Goal: Complete application form: Complete application form

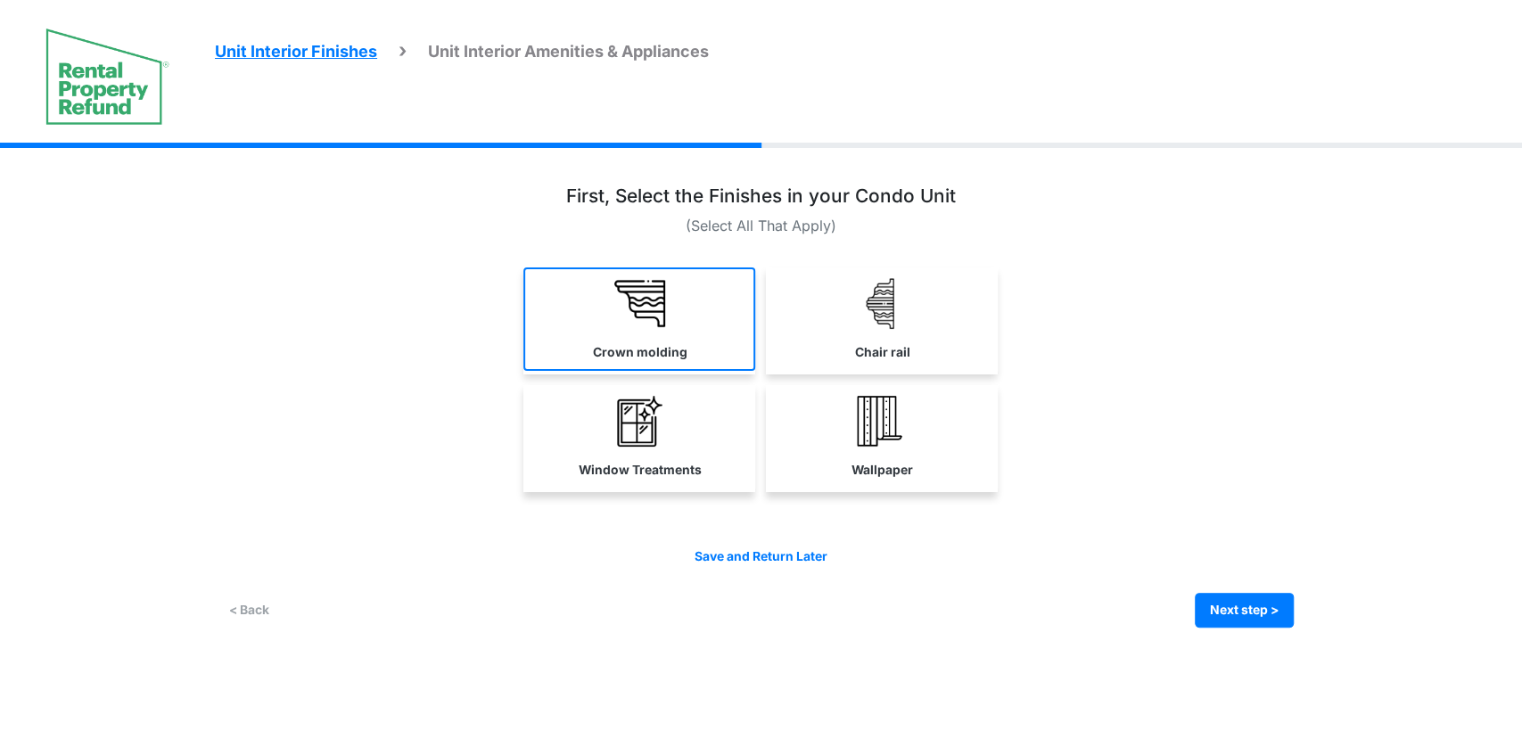
click at [621, 366] on link "Crown molding" at bounding box center [639, 319] width 232 height 103
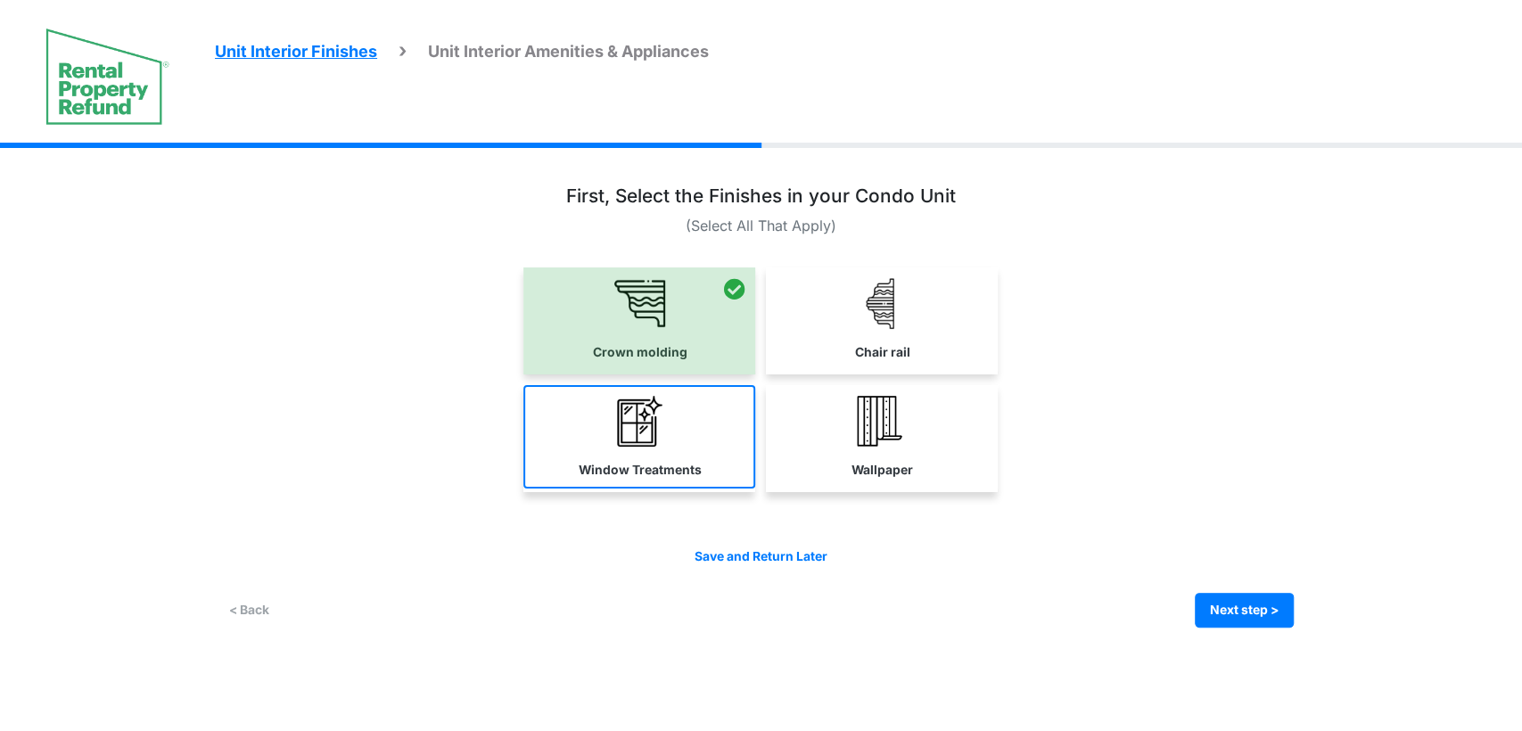
click at [638, 417] on img at bounding box center [639, 421] width 51 height 51
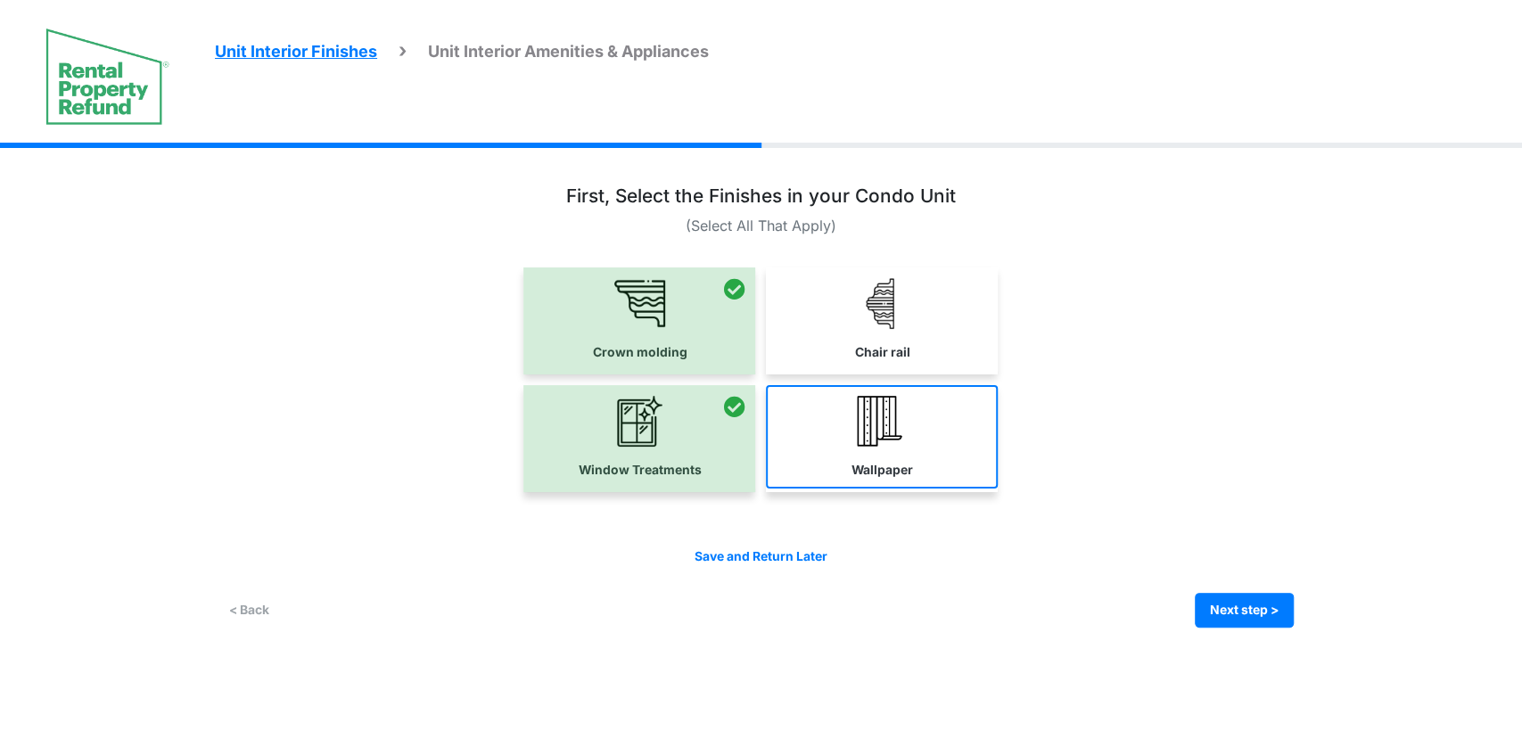
click at [921, 432] on link "Wallpaper" at bounding box center [882, 436] width 232 height 103
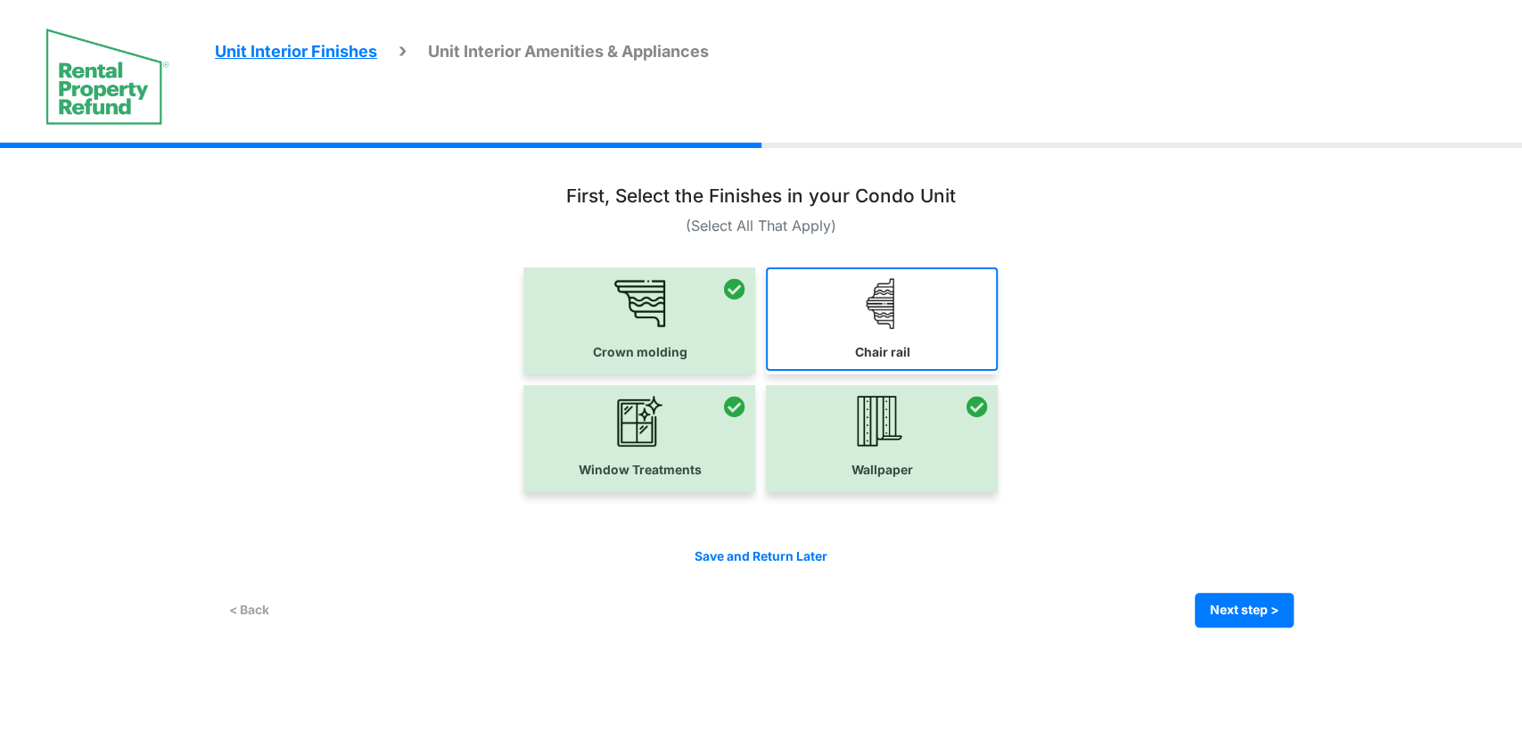
click at [913, 359] on link "Chair rail" at bounding box center [882, 319] width 232 height 103
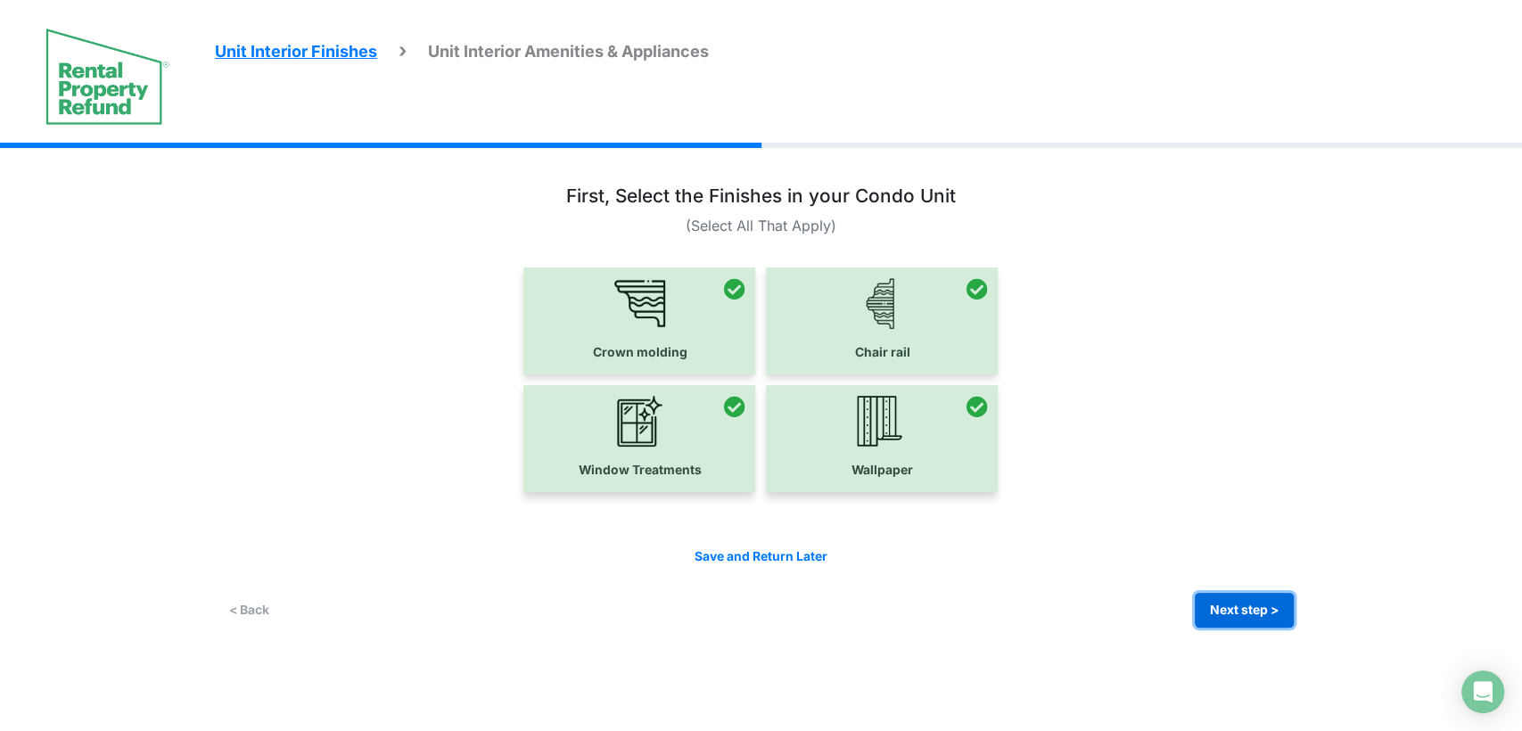
click at [1230, 615] on button "Next step >" at bounding box center [1244, 610] width 99 height 35
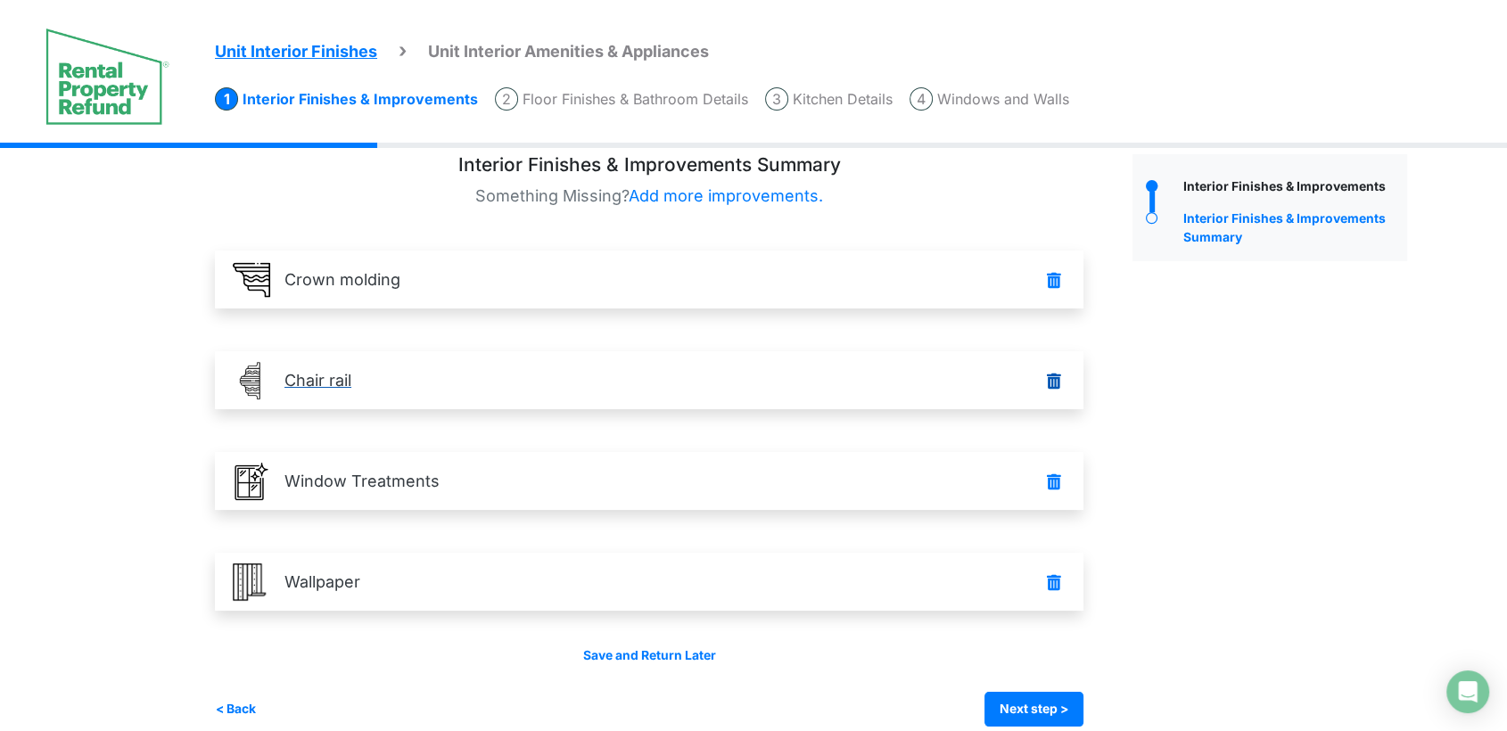
scroll to position [45, 0]
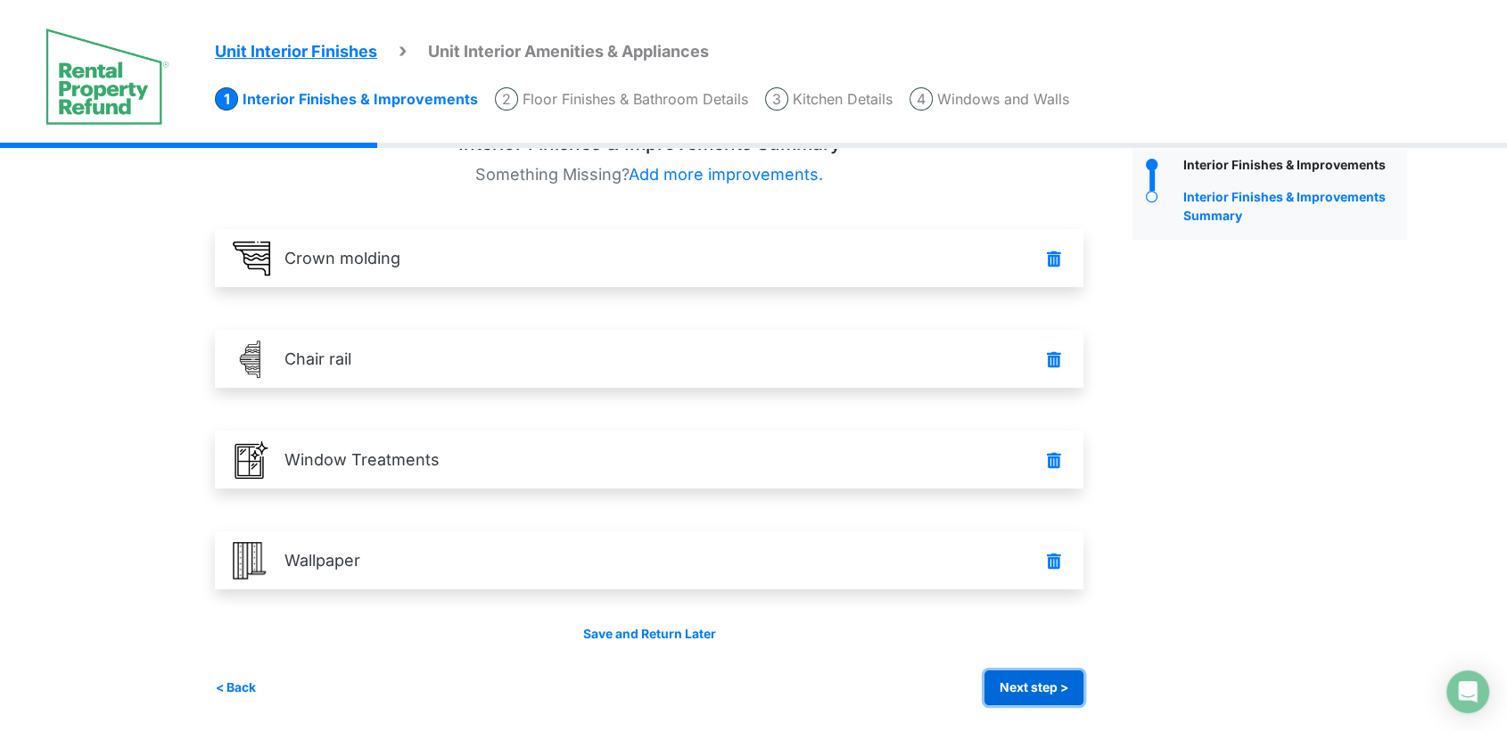
click at [1042, 688] on button "Next step >" at bounding box center [1034, 688] width 99 height 35
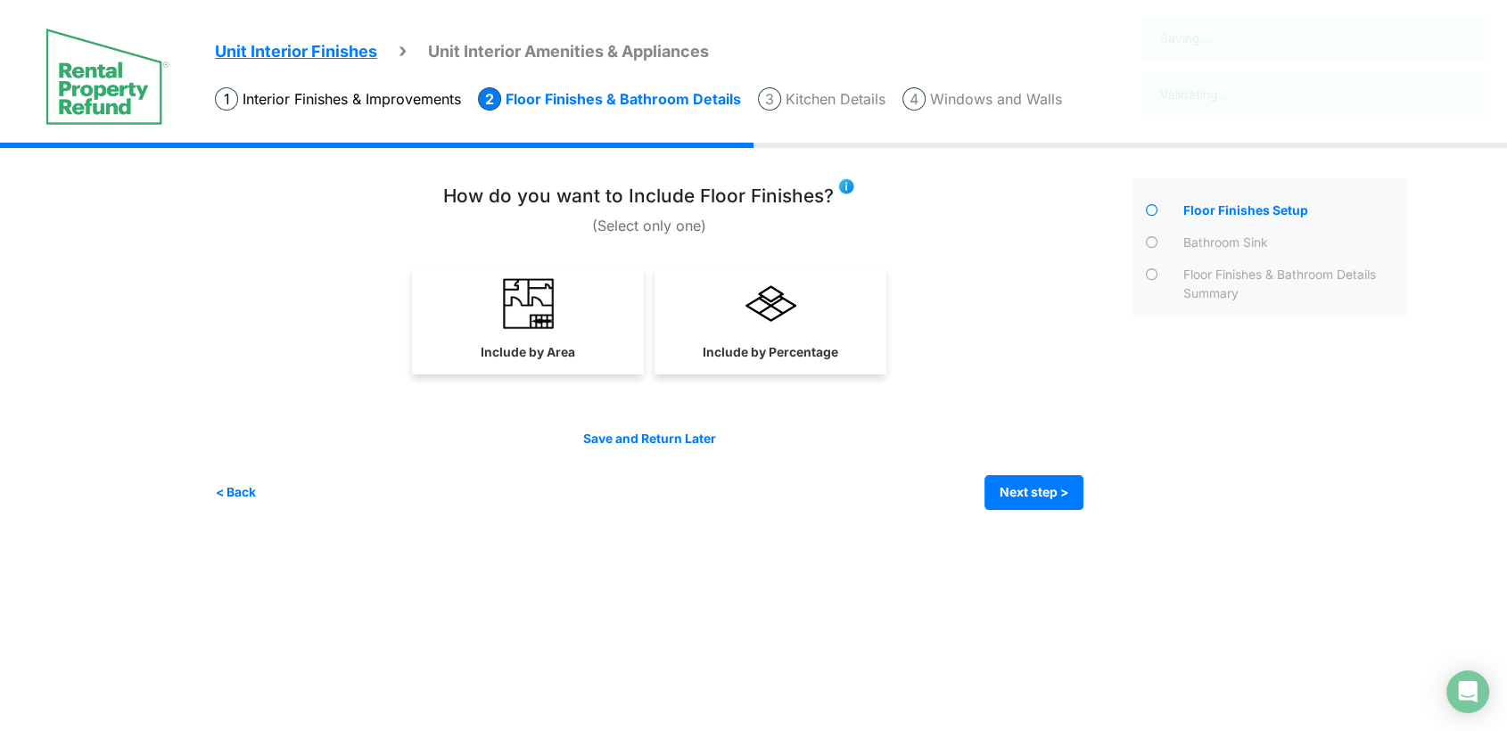
scroll to position [0, 0]
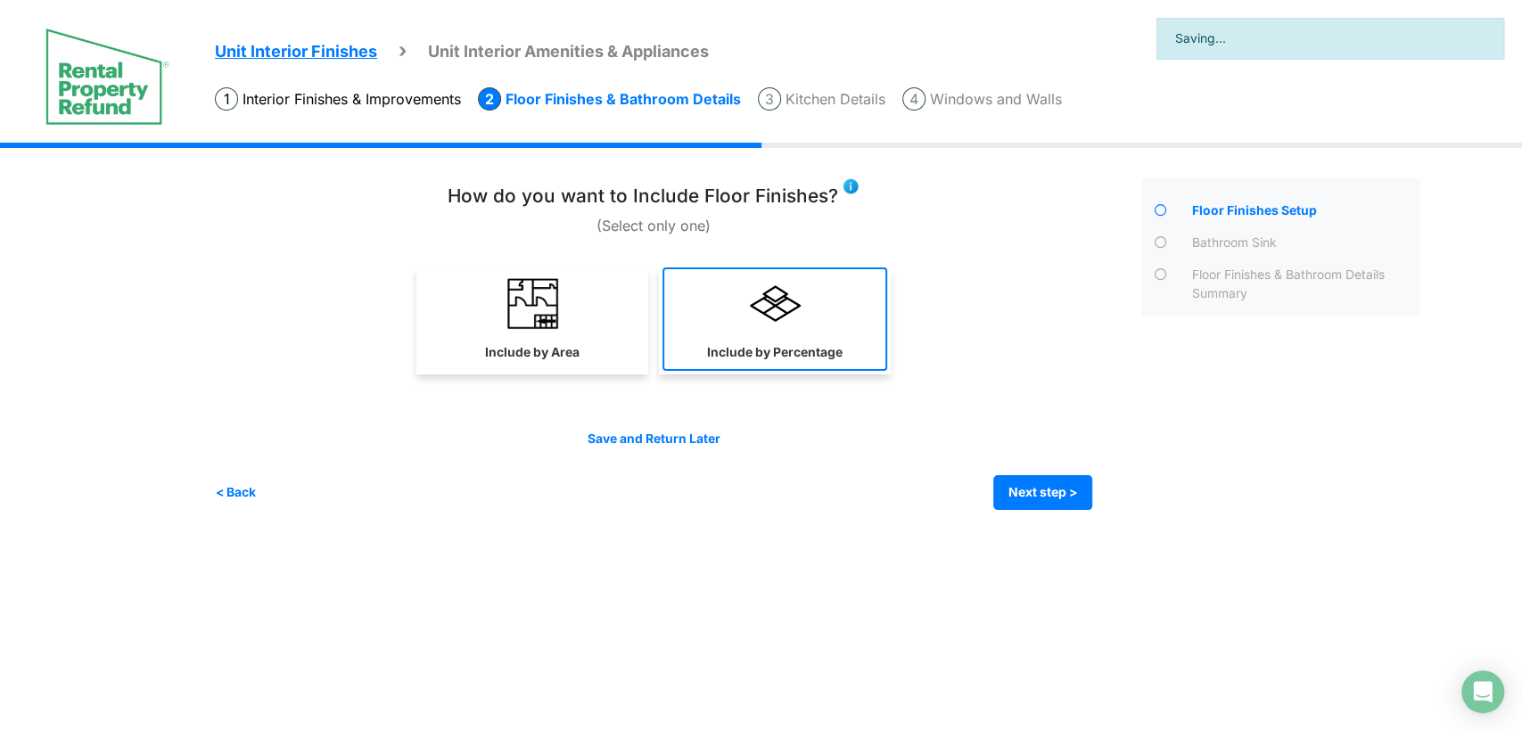
click at [799, 320] on img at bounding box center [775, 303] width 51 height 51
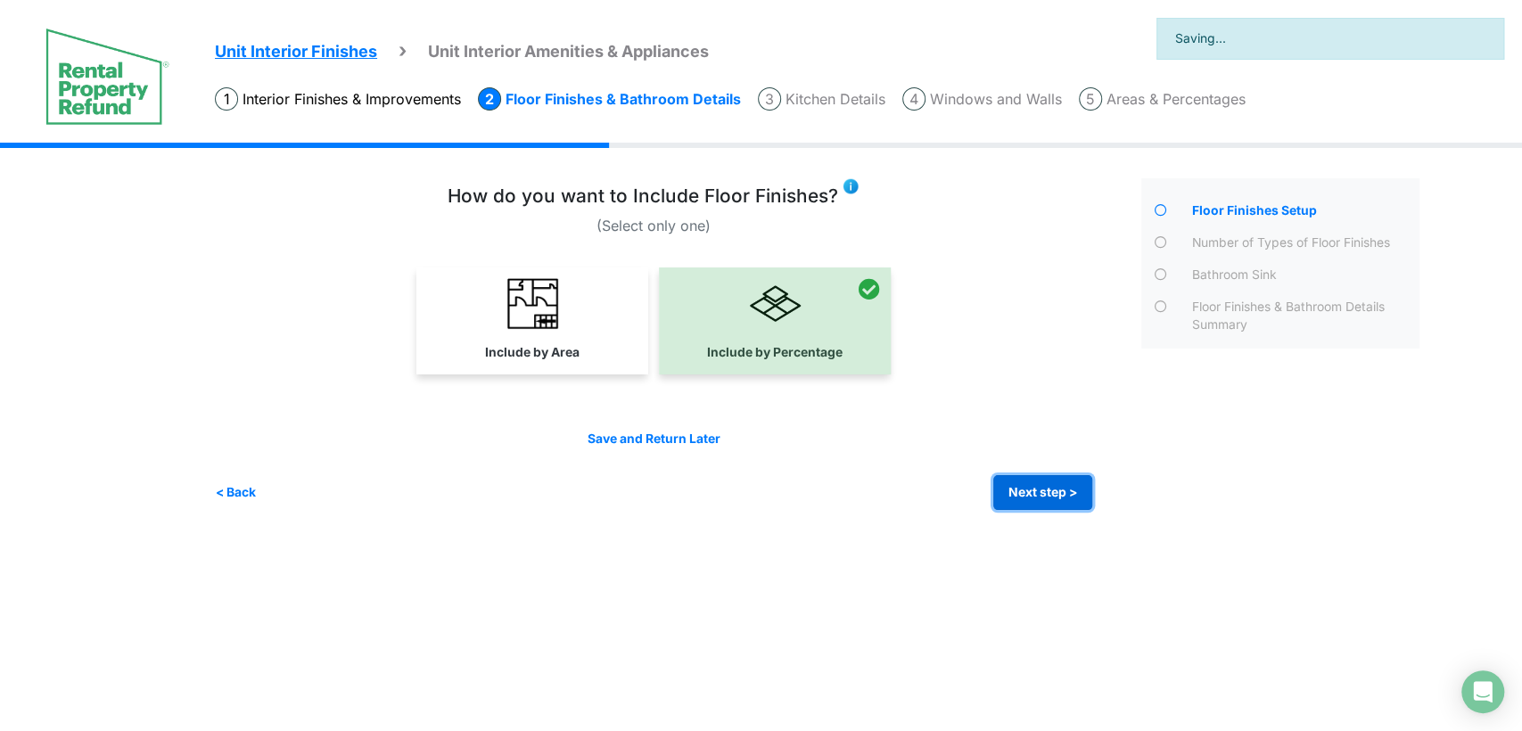
click at [1054, 482] on button "Next step >" at bounding box center [1042, 492] width 99 height 35
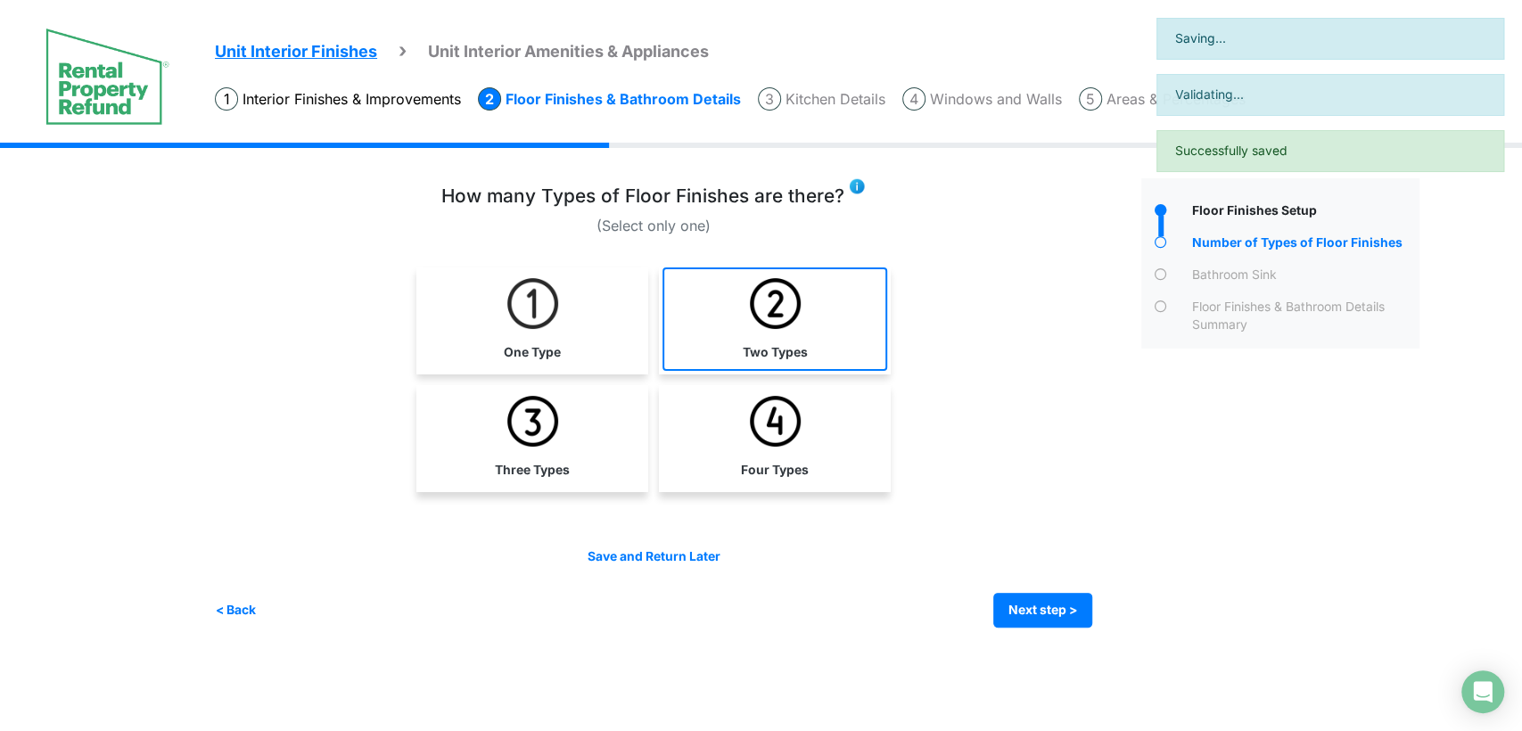
click at [696, 334] on link "Two Types" at bounding box center [775, 319] width 225 height 103
select select "*"
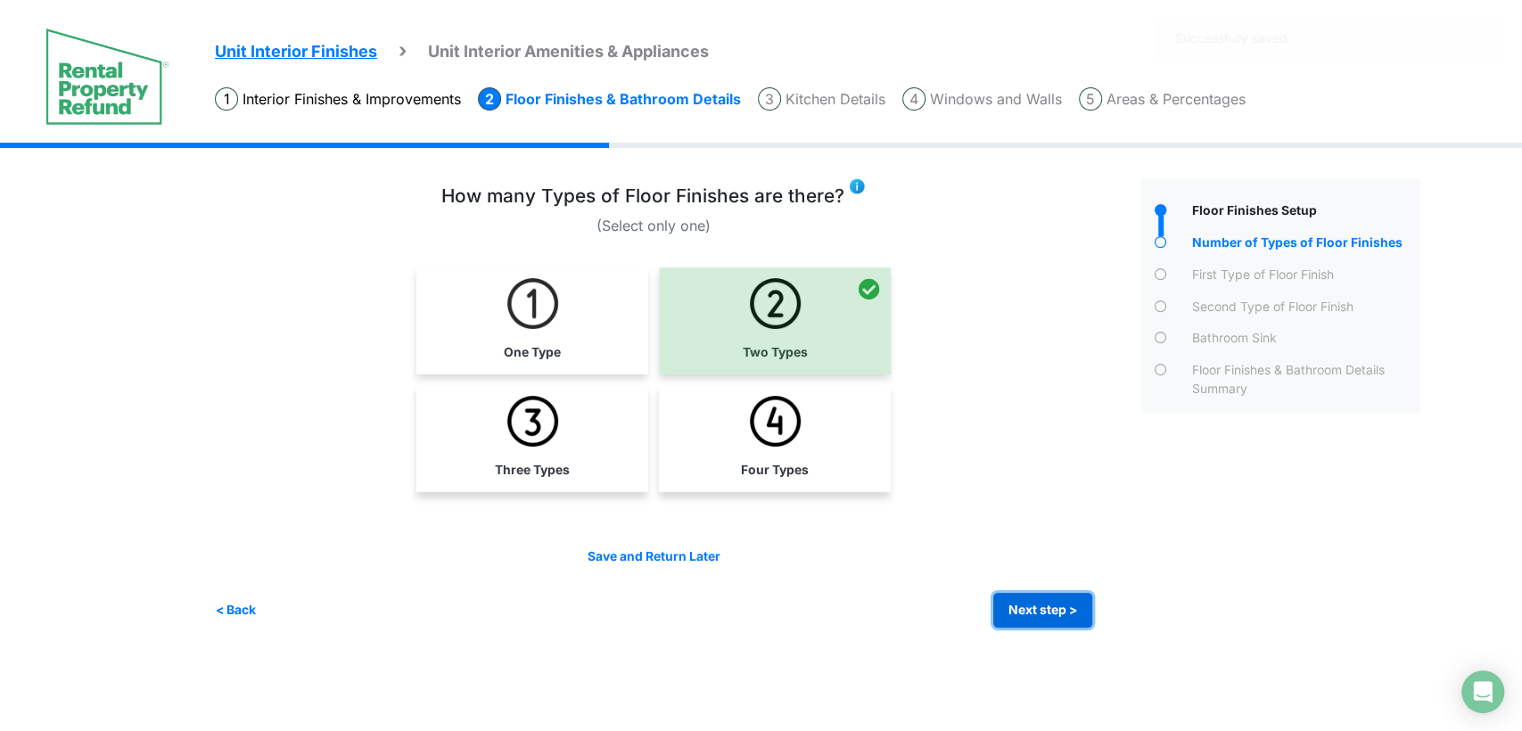
click at [1006, 606] on button "Next step >" at bounding box center [1042, 610] width 99 height 35
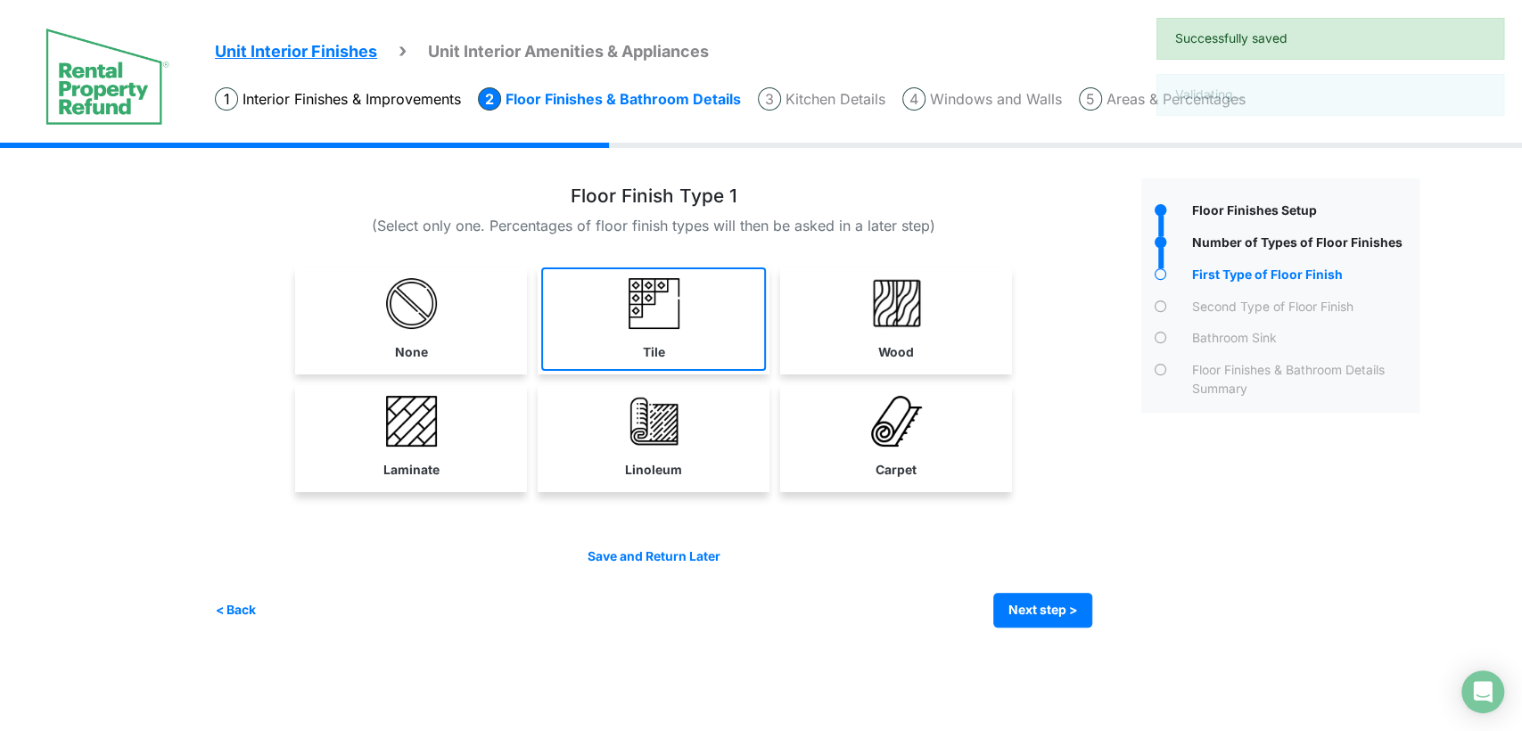
click at [664, 320] on img at bounding box center [654, 303] width 51 height 51
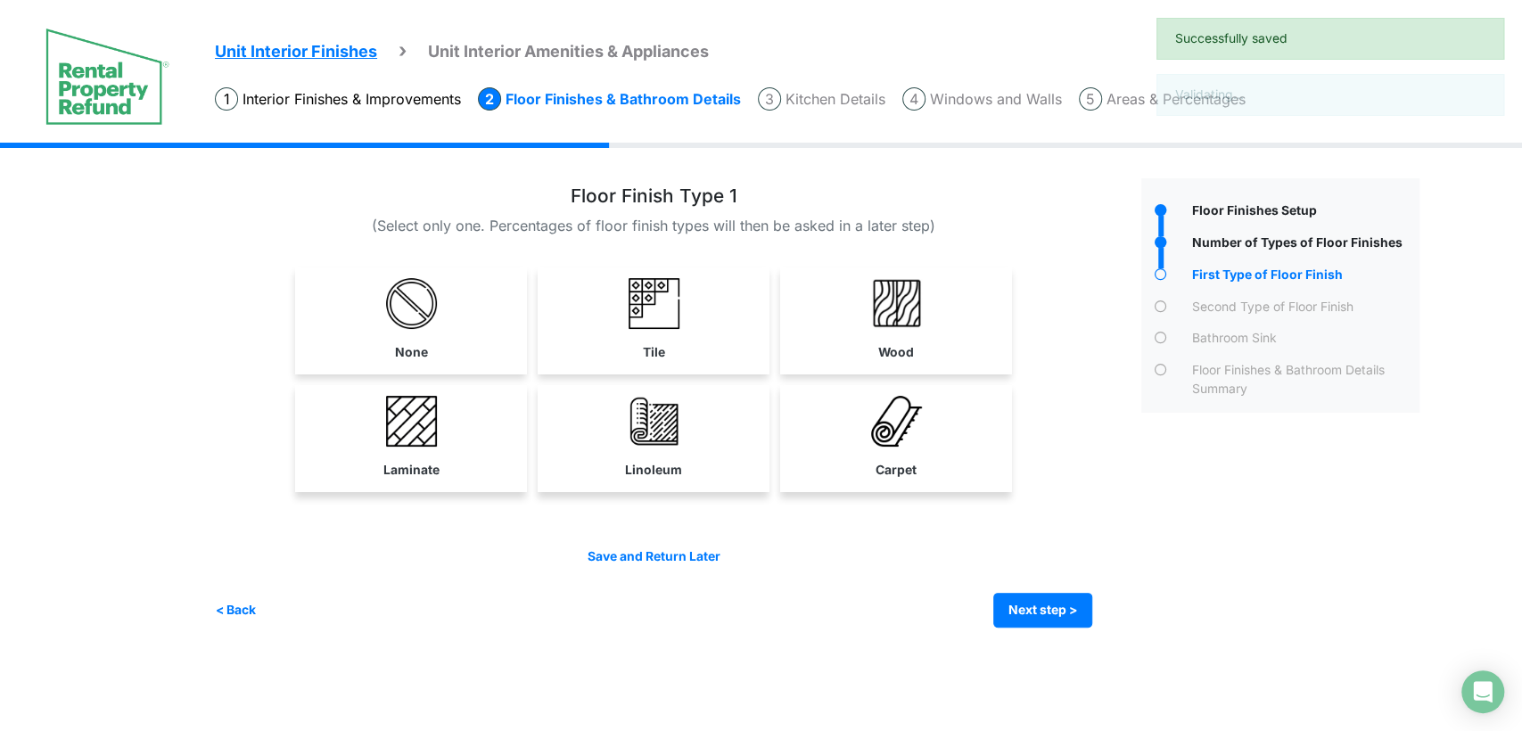
select select "*"
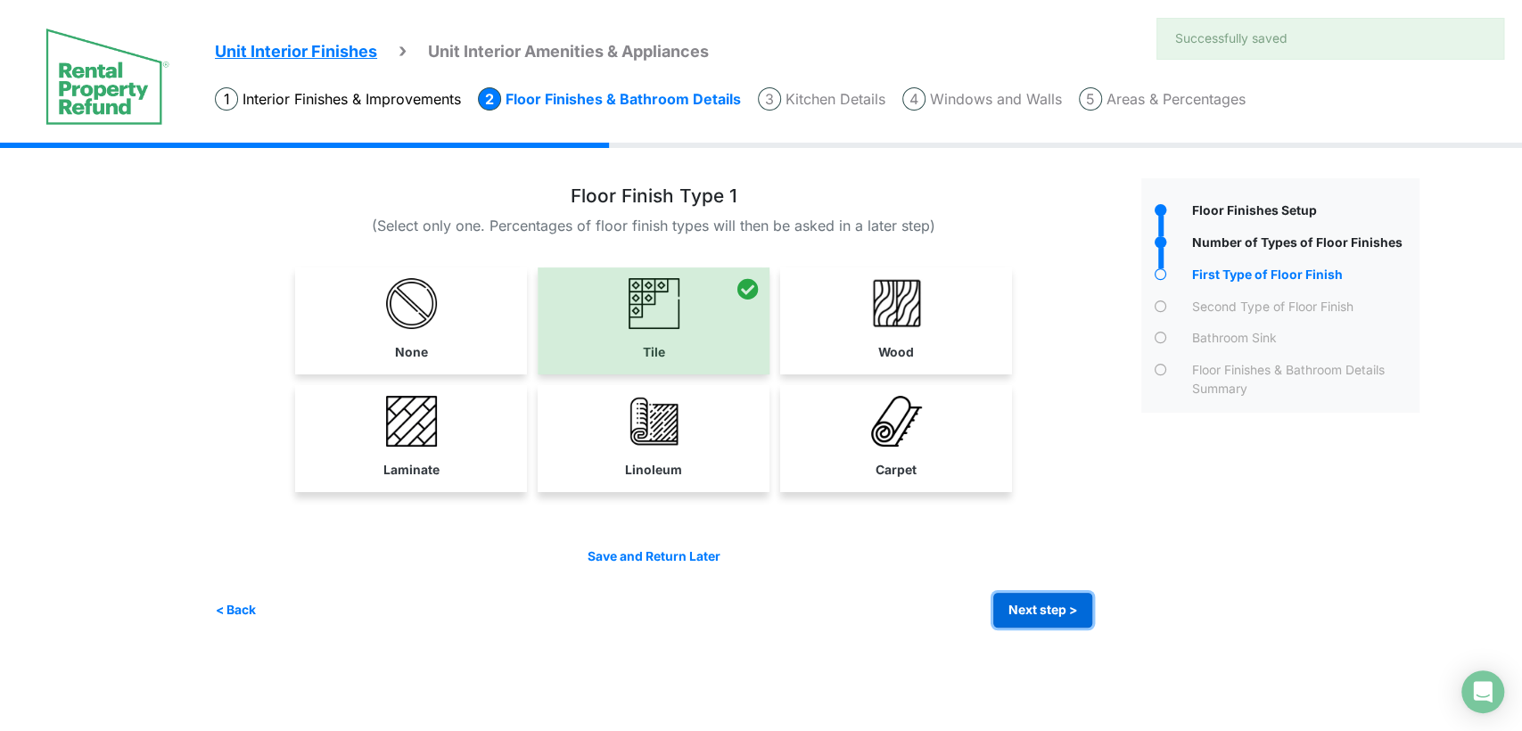
drag, startPoint x: 997, startPoint y: 614, endPoint x: 973, endPoint y: 563, distance: 56.2
click at [997, 613] on button "Next step >" at bounding box center [1042, 610] width 99 height 35
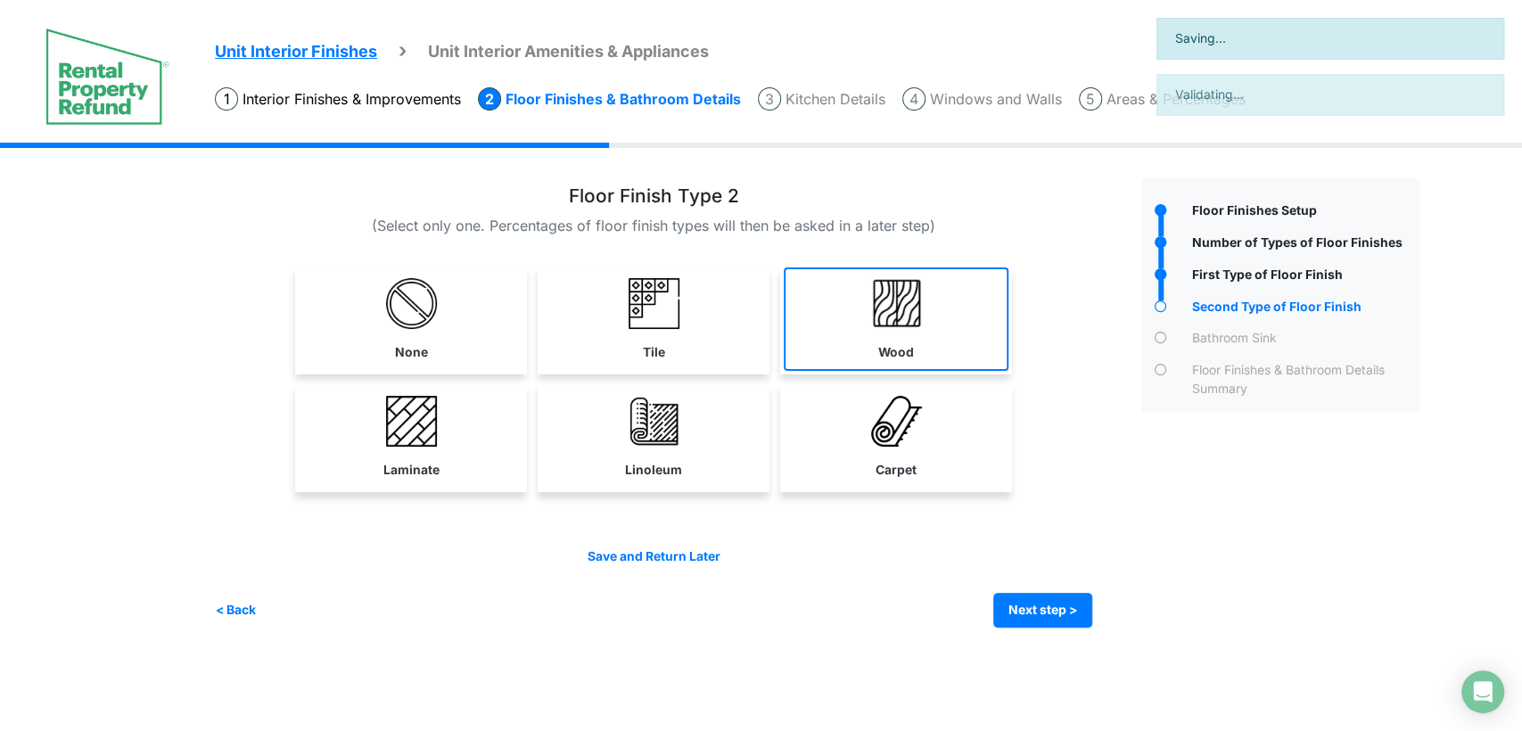
click at [831, 366] on link "Wood" at bounding box center [896, 319] width 225 height 103
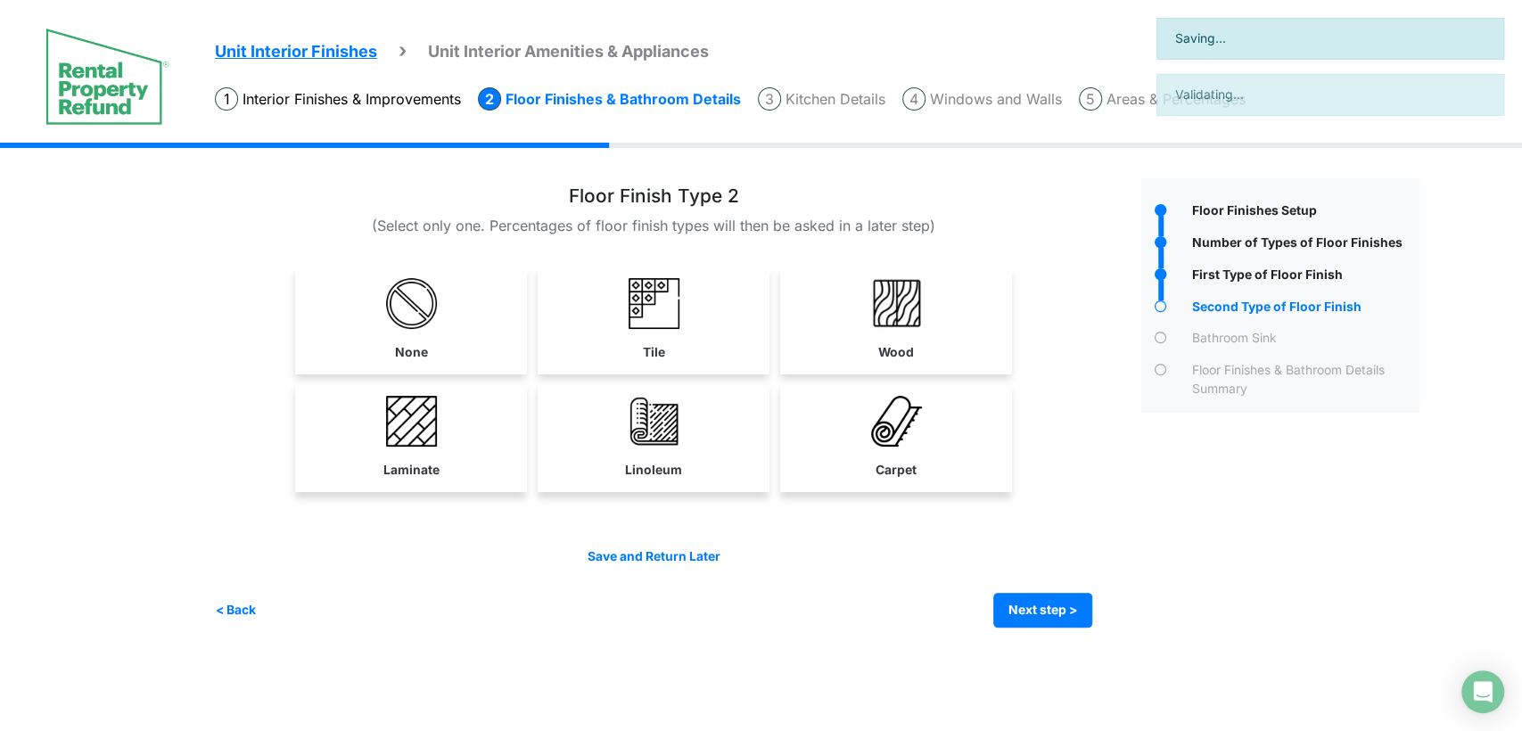
select select "*"
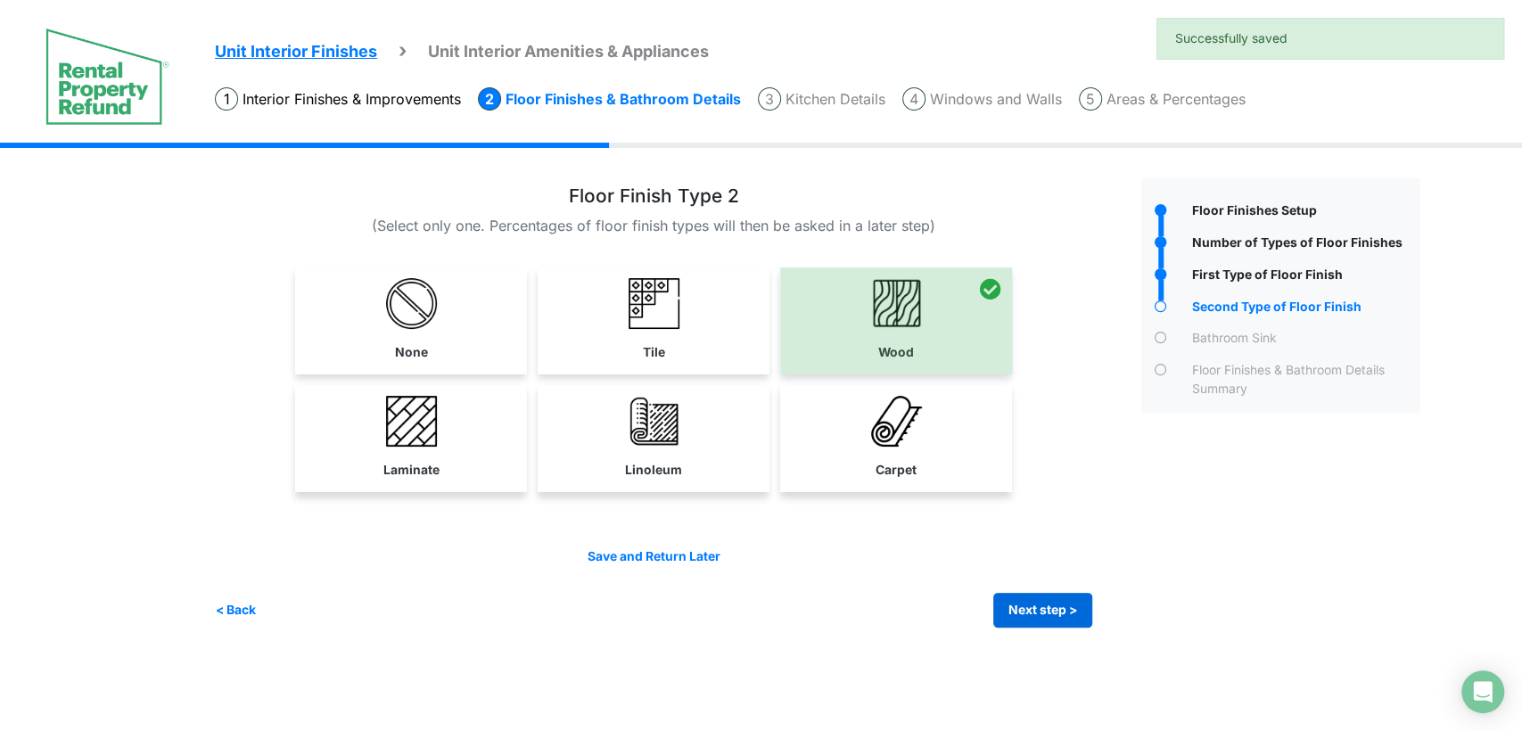
drag, startPoint x: 1014, startPoint y: 580, endPoint x: 1025, endPoint y: 603, distance: 25.5
click at [1017, 587] on div "Save and Return Later < Back Next step > Save and submit" at bounding box center [653, 588] width 877 height 80
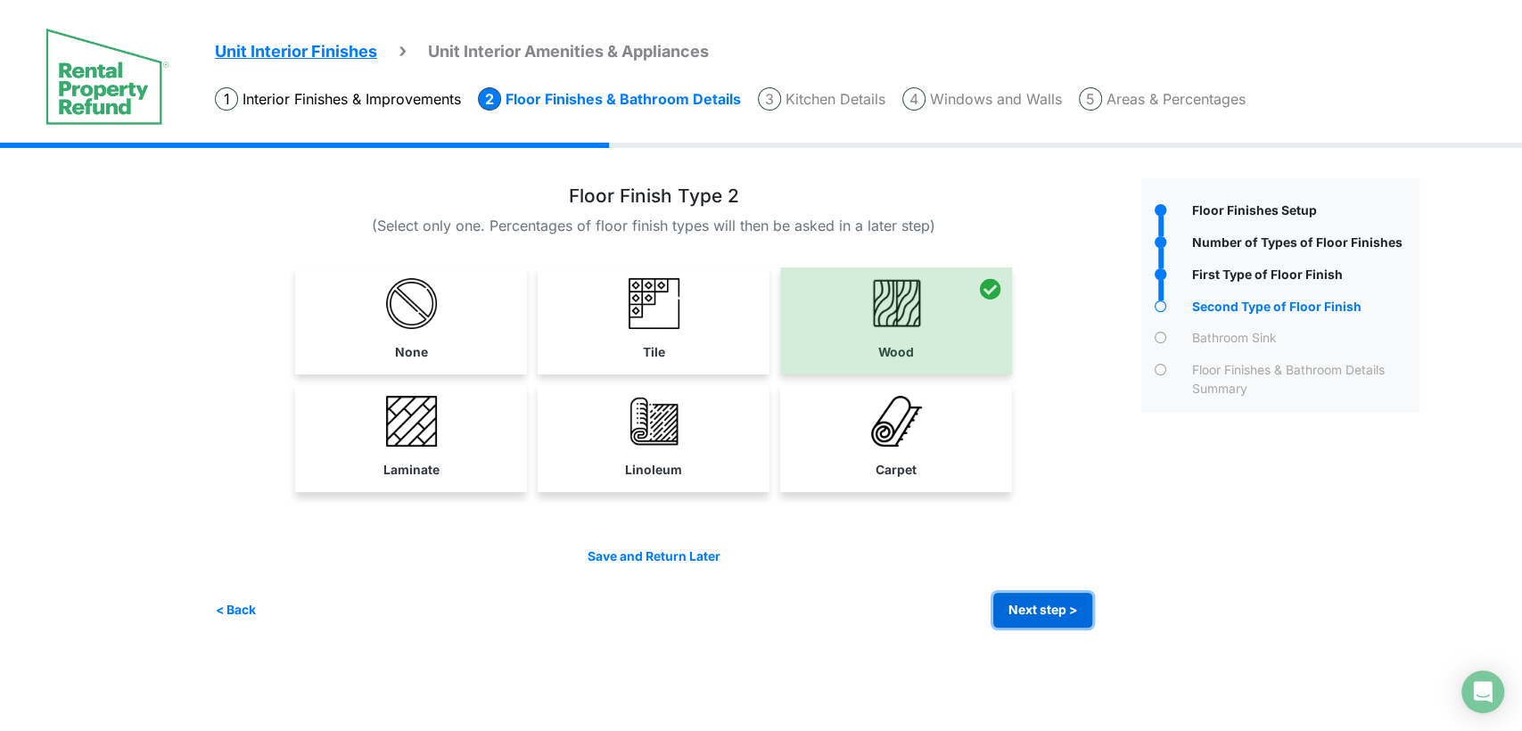
click at [1025, 604] on button "Next step >" at bounding box center [1042, 610] width 99 height 35
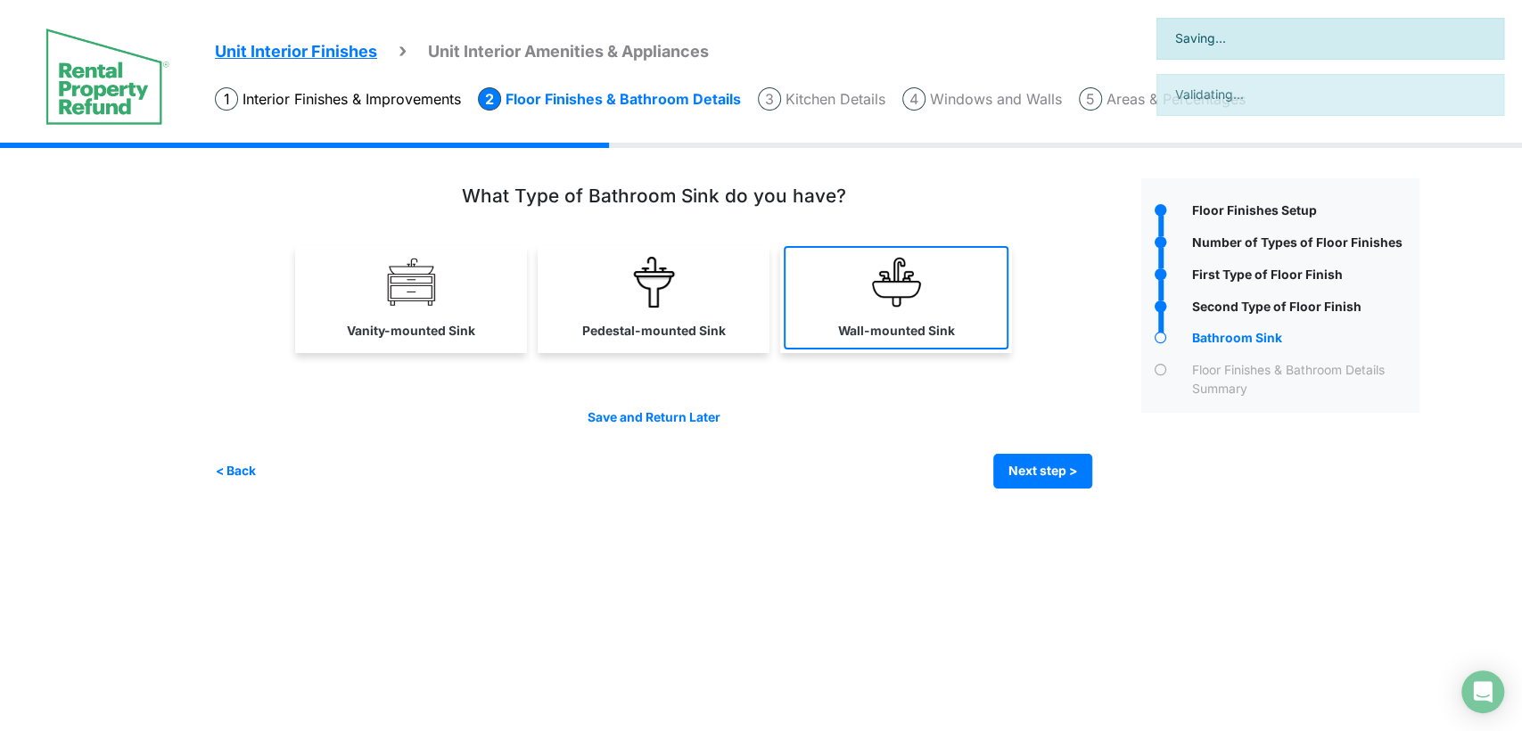
click at [849, 315] on link "Wall-mounted Sink" at bounding box center [896, 297] width 225 height 103
select select "*"
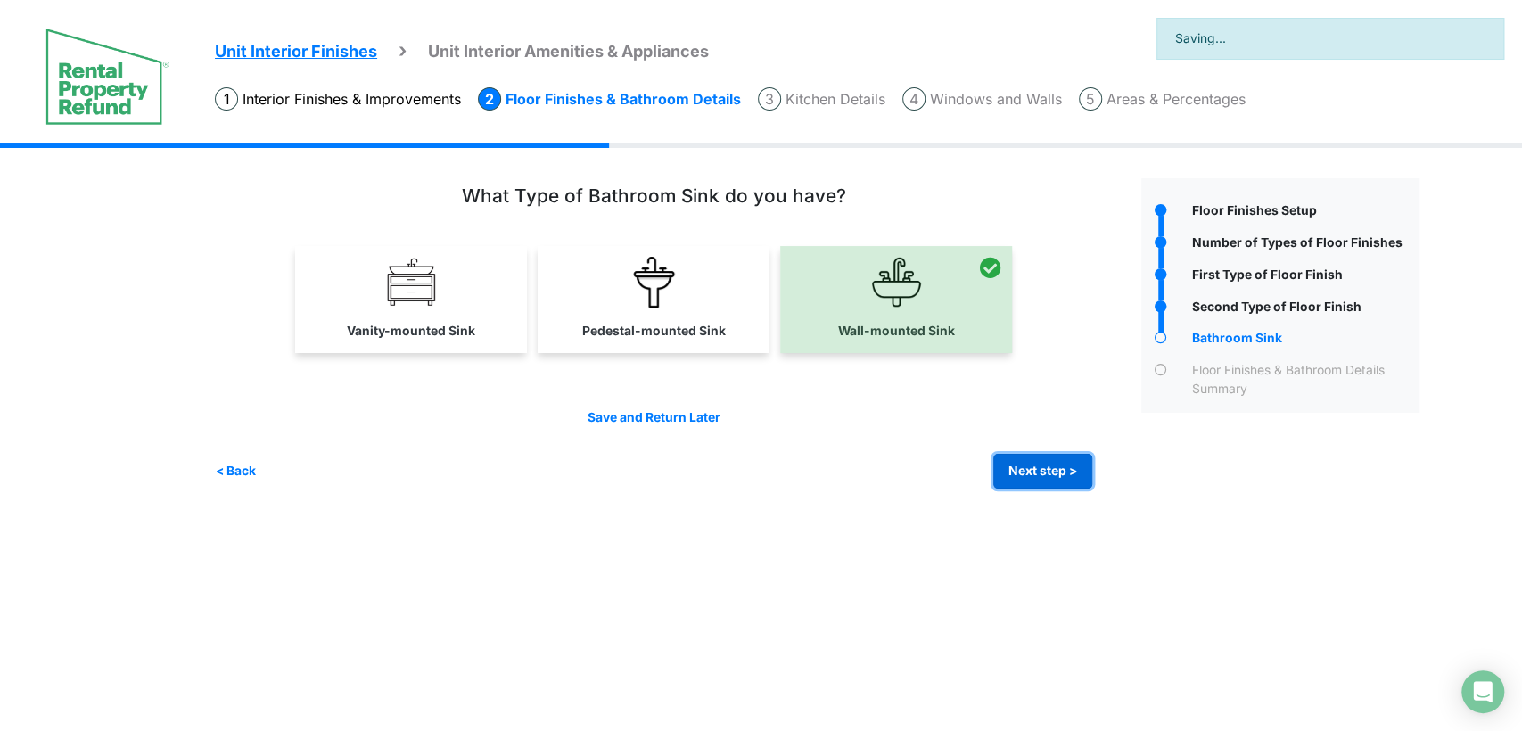
click at [1021, 479] on button "Next step >" at bounding box center [1042, 471] width 99 height 35
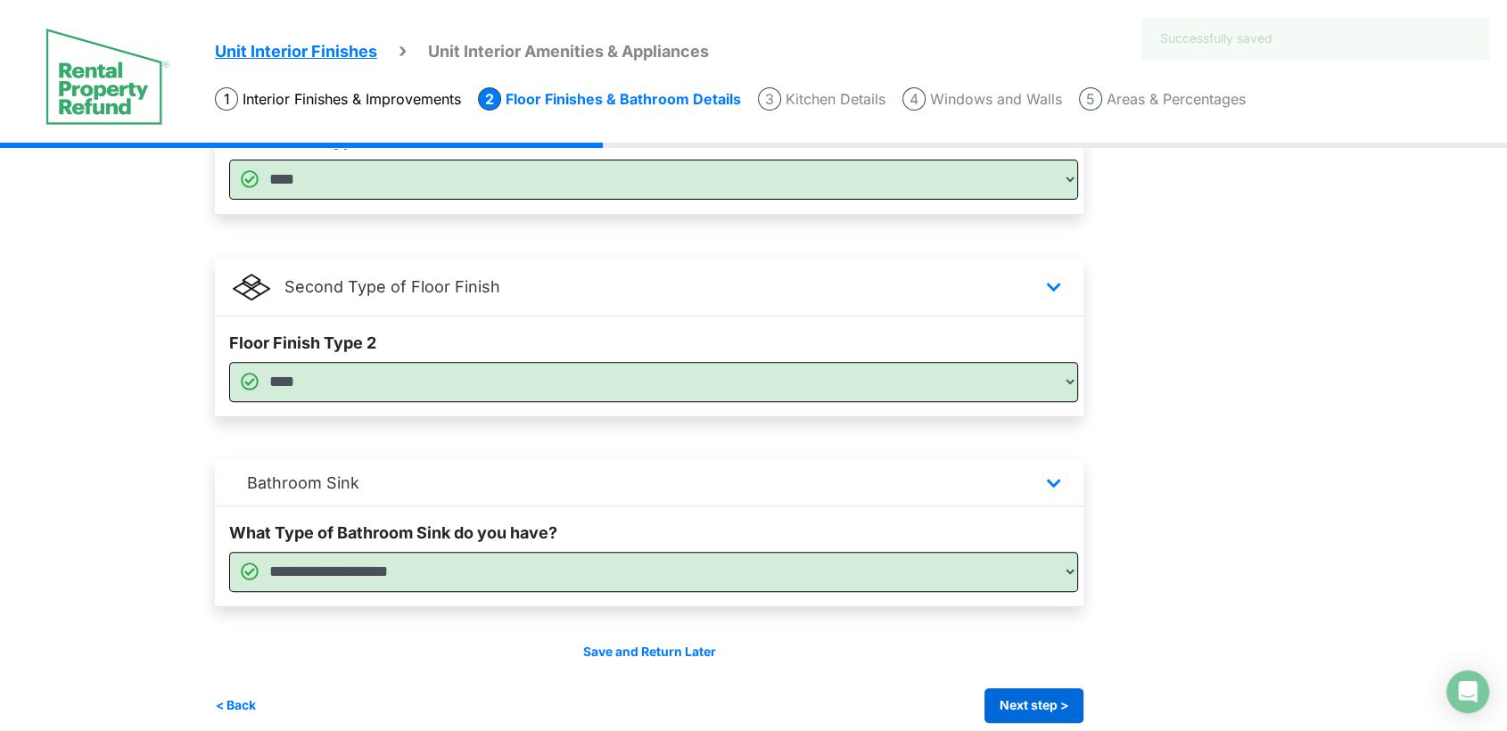
scroll to position [642, 0]
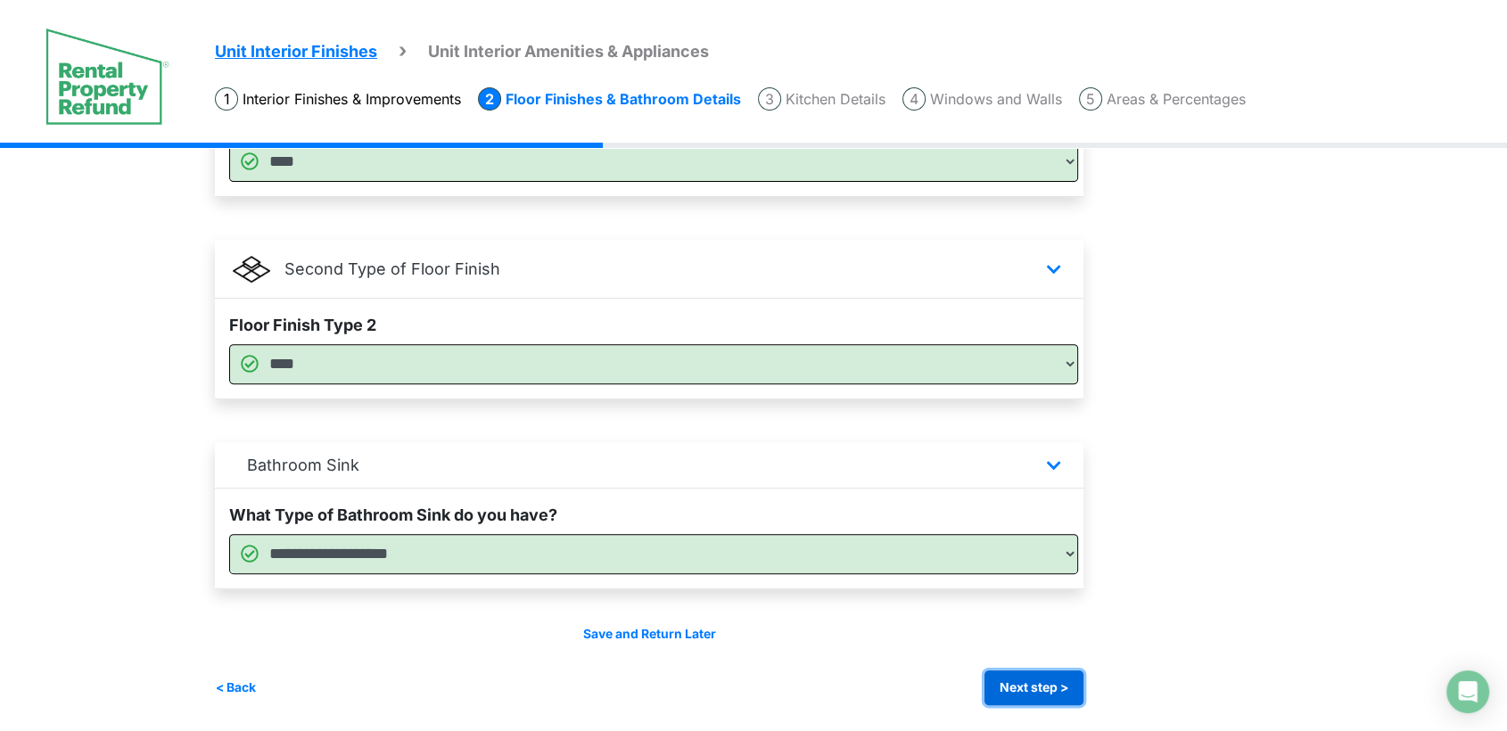
click at [1030, 687] on button "Next step >" at bounding box center [1034, 688] width 99 height 35
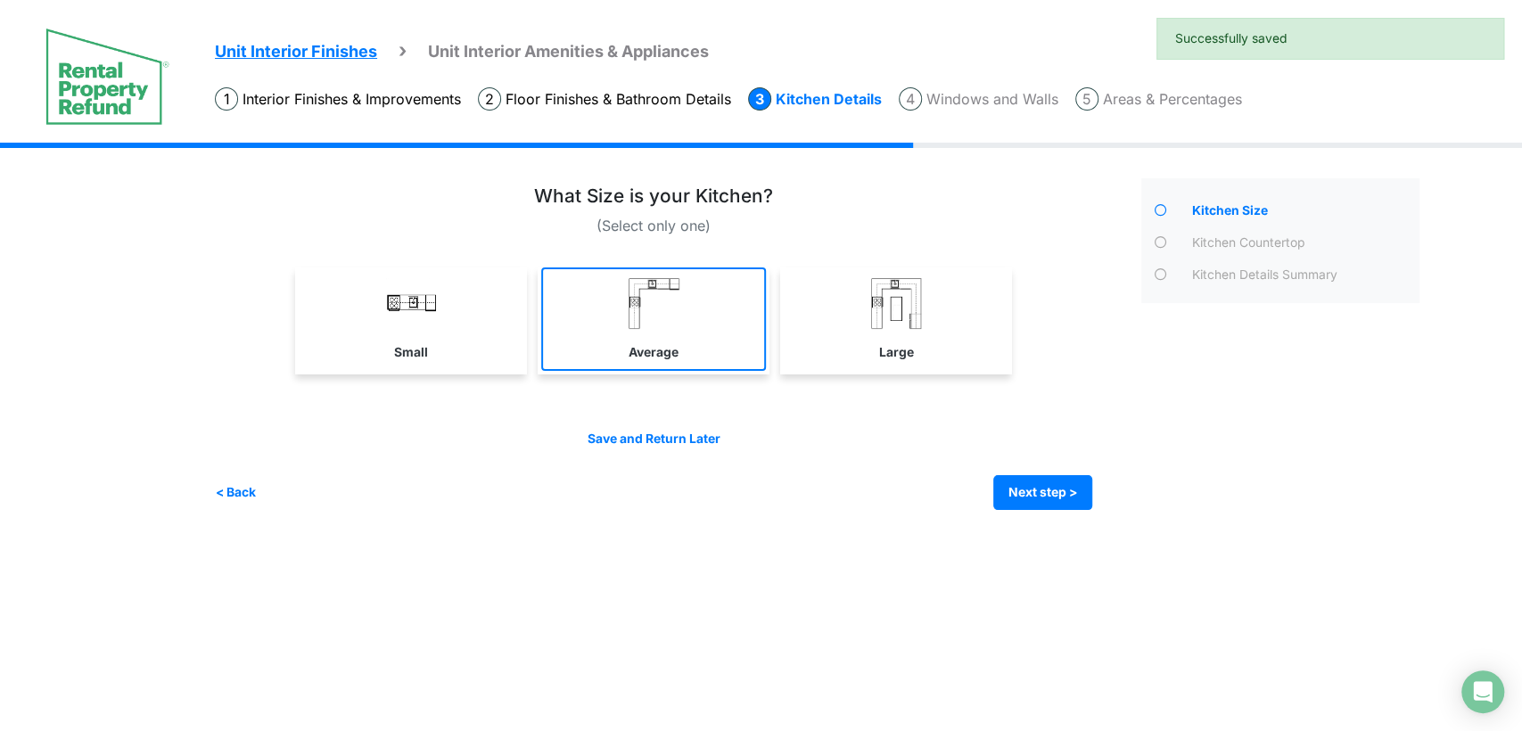
click at [720, 306] on link "Average" at bounding box center [653, 319] width 225 height 103
select select "*"
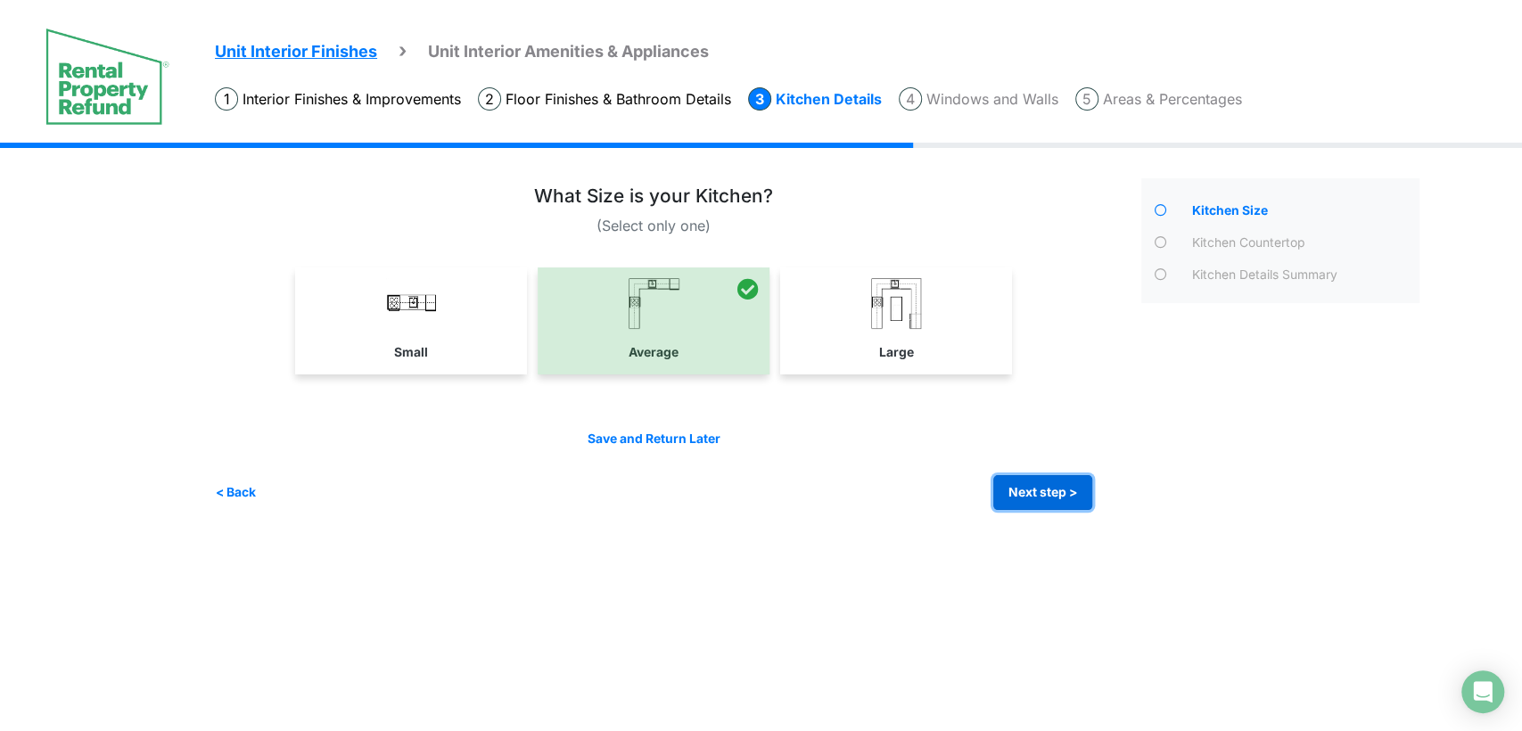
click at [1034, 483] on button "Next step >" at bounding box center [1042, 492] width 99 height 35
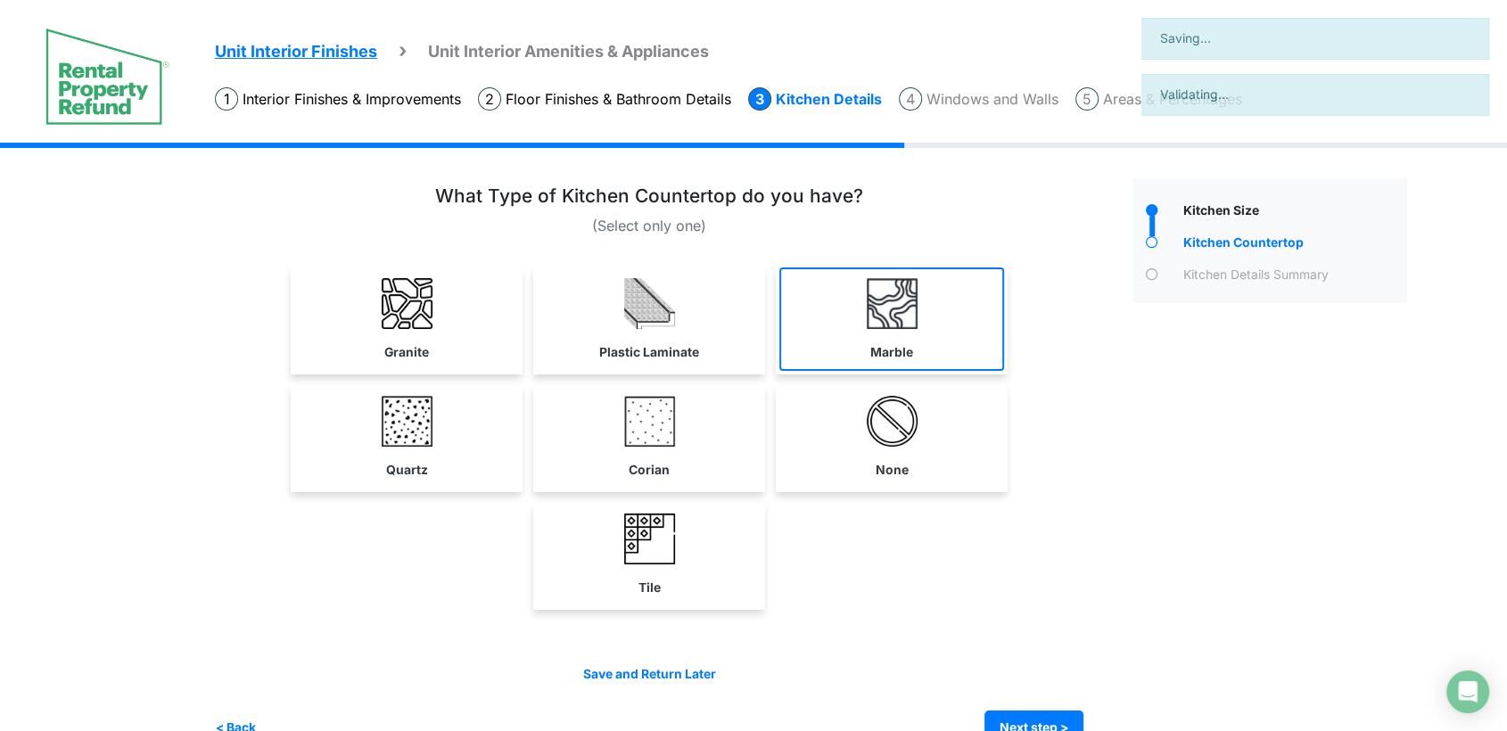
click at [886, 316] on img at bounding box center [892, 303] width 51 height 51
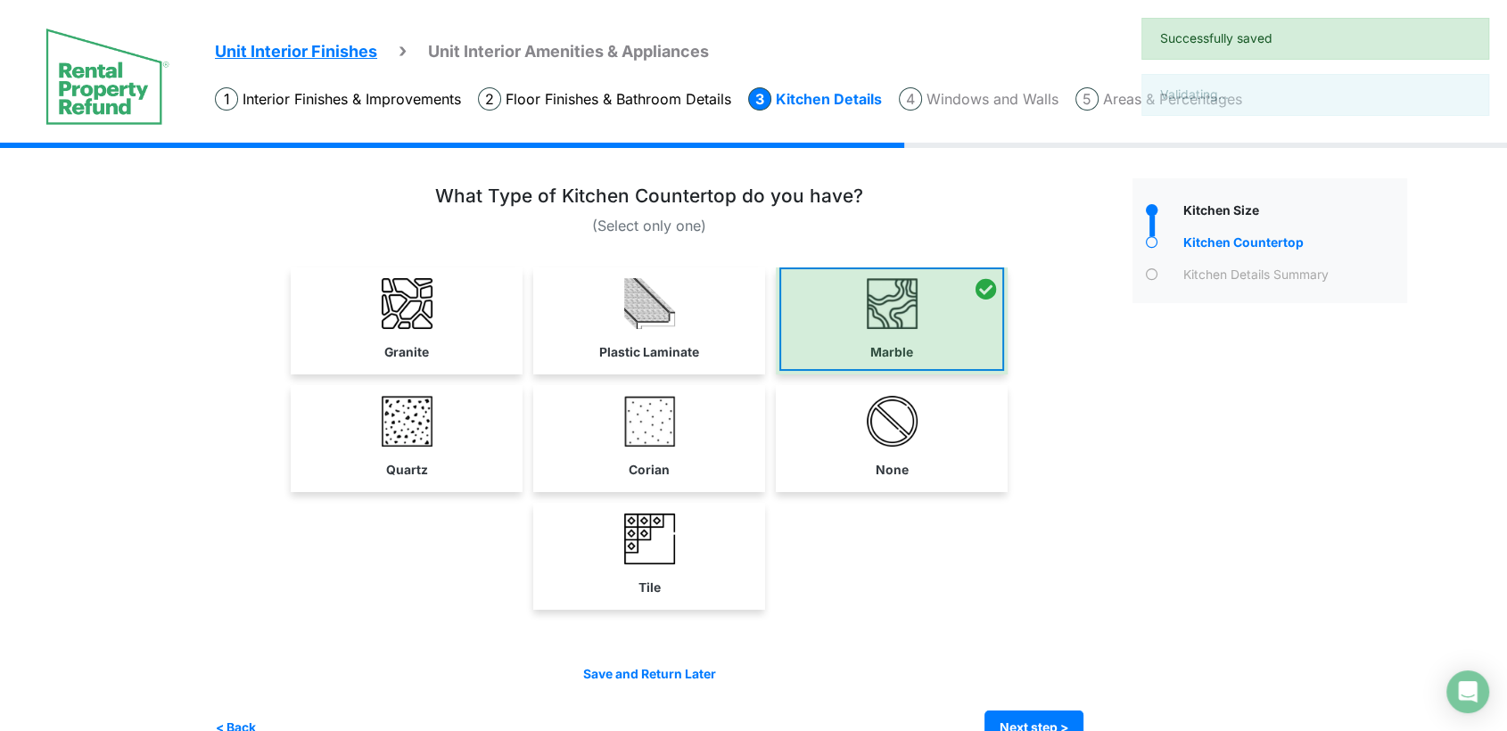
select select "*"
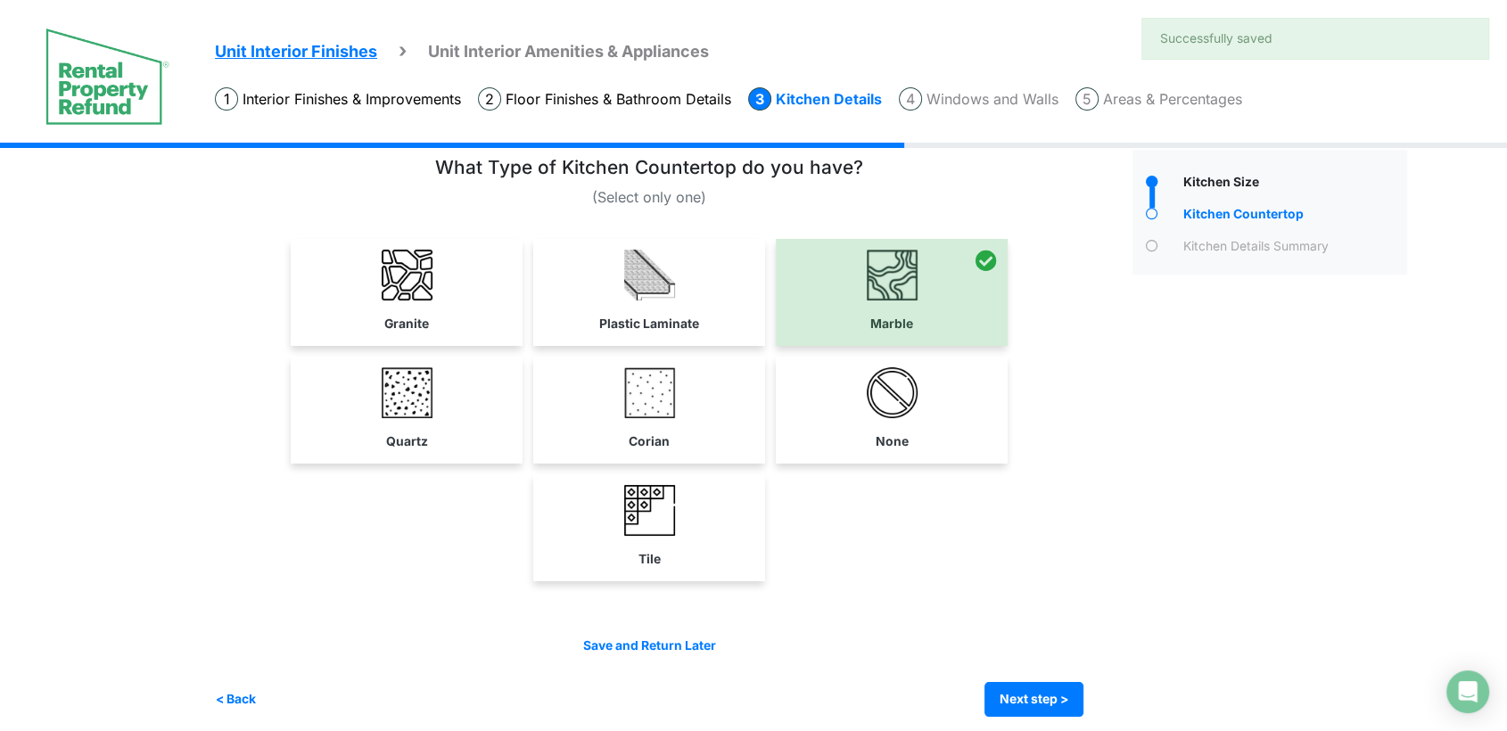
scroll to position [41, 0]
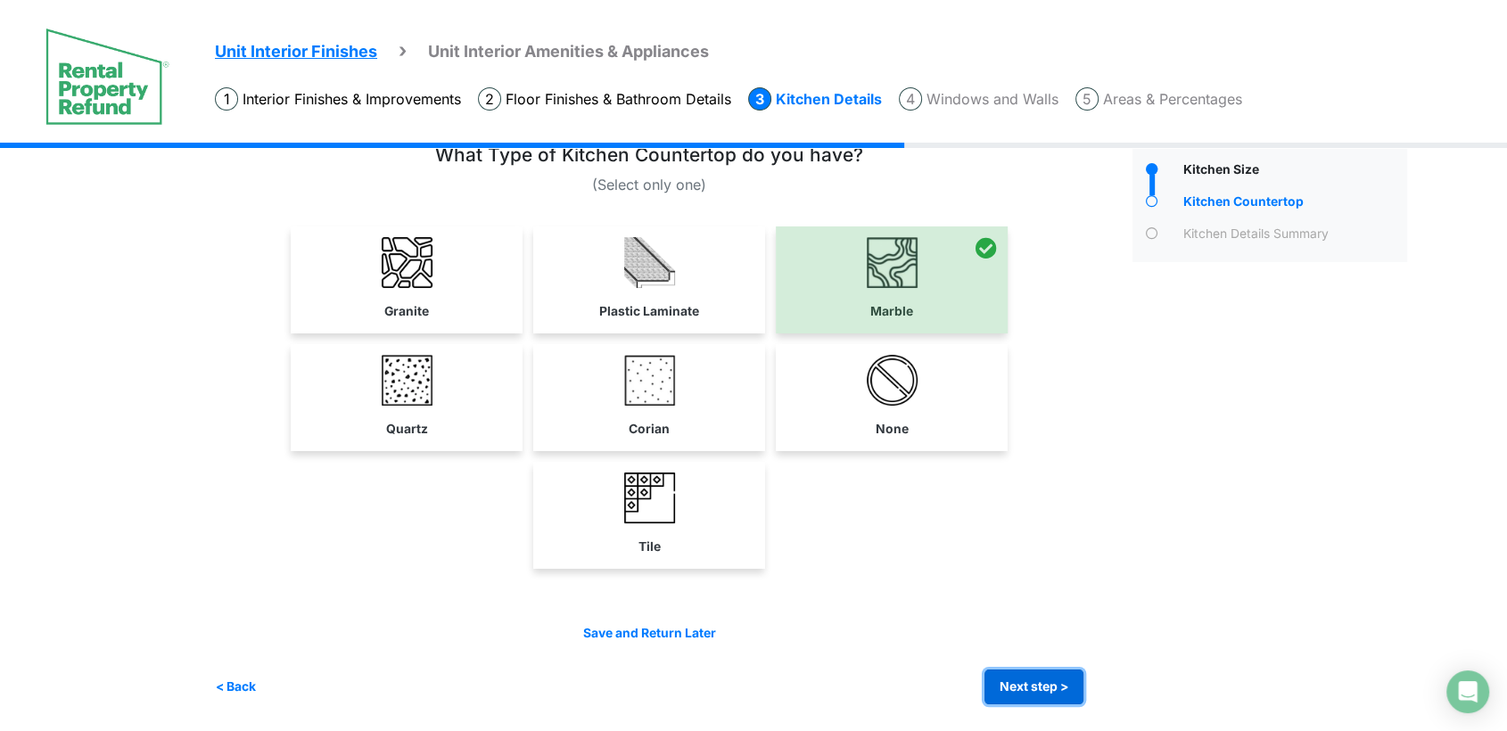
click at [1052, 681] on button "Next step >" at bounding box center [1034, 687] width 99 height 35
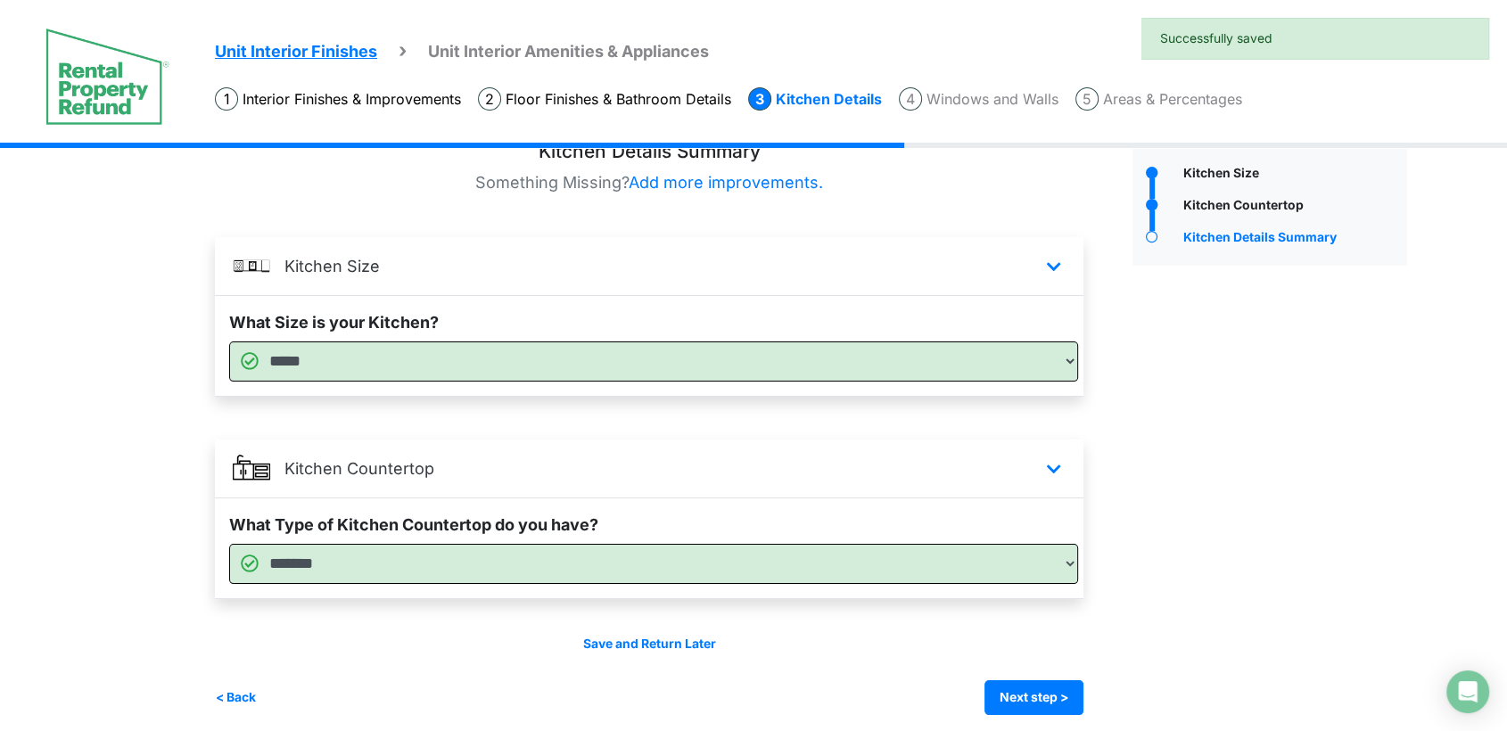
scroll to position [47, 0]
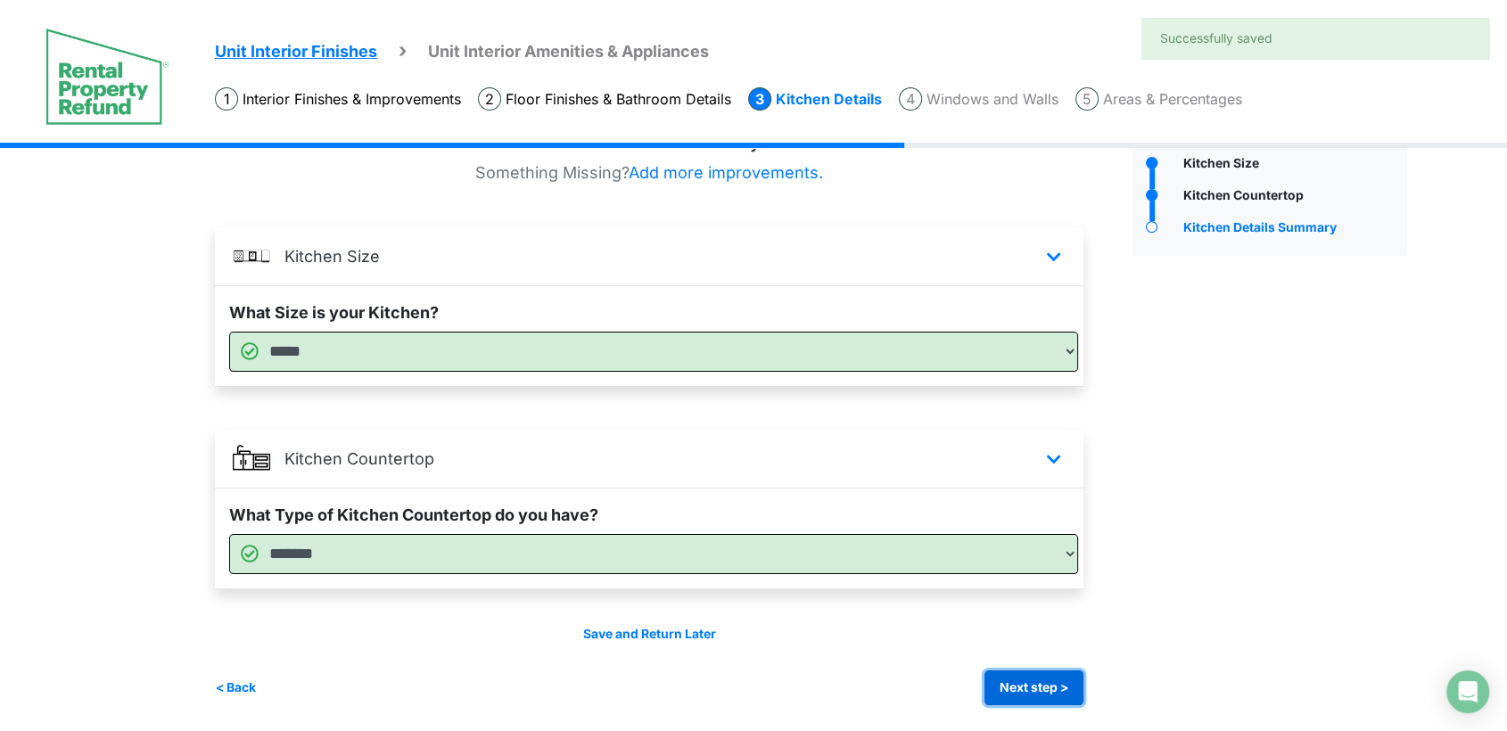
click at [1056, 696] on button "Next step >" at bounding box center [1034, 688] width 99 height 35
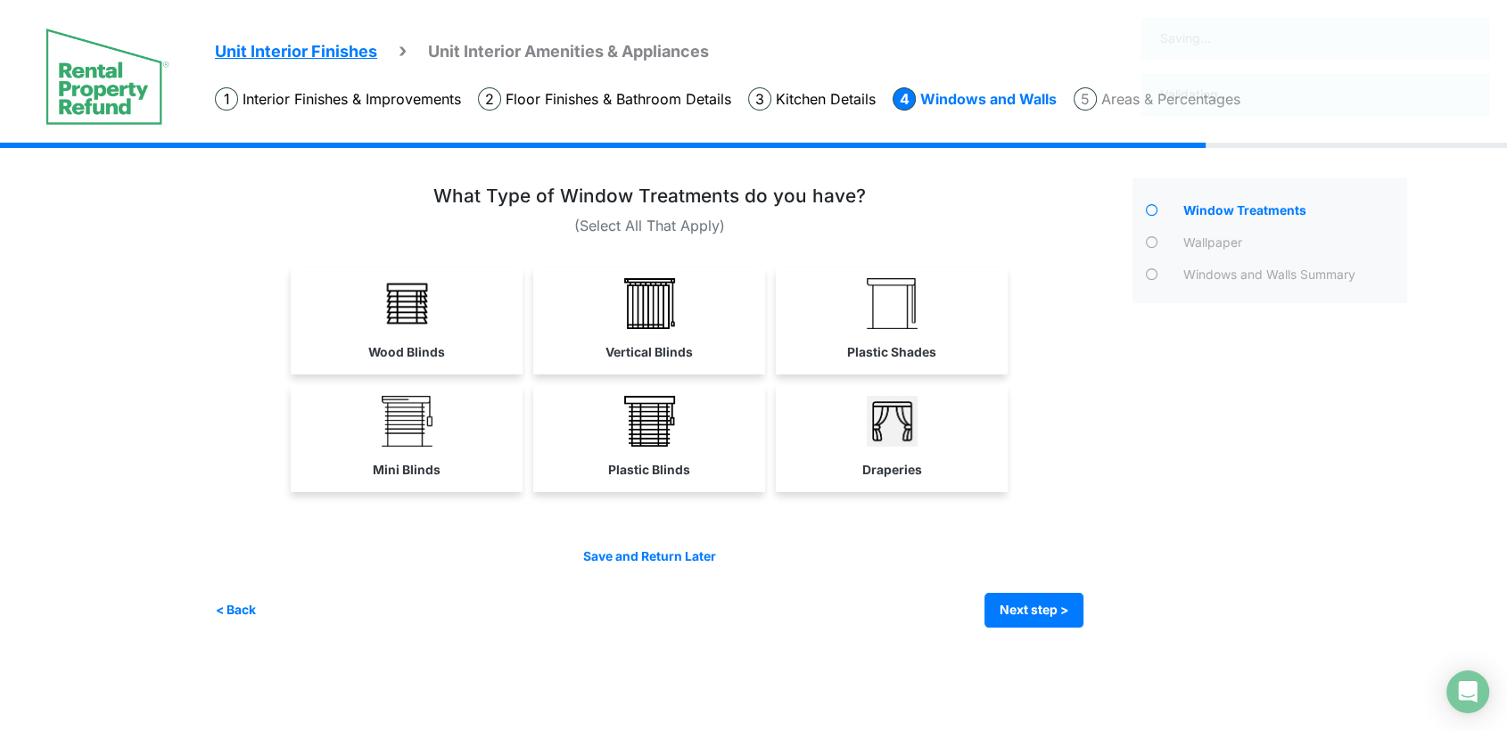
scroll to position [0, 0]
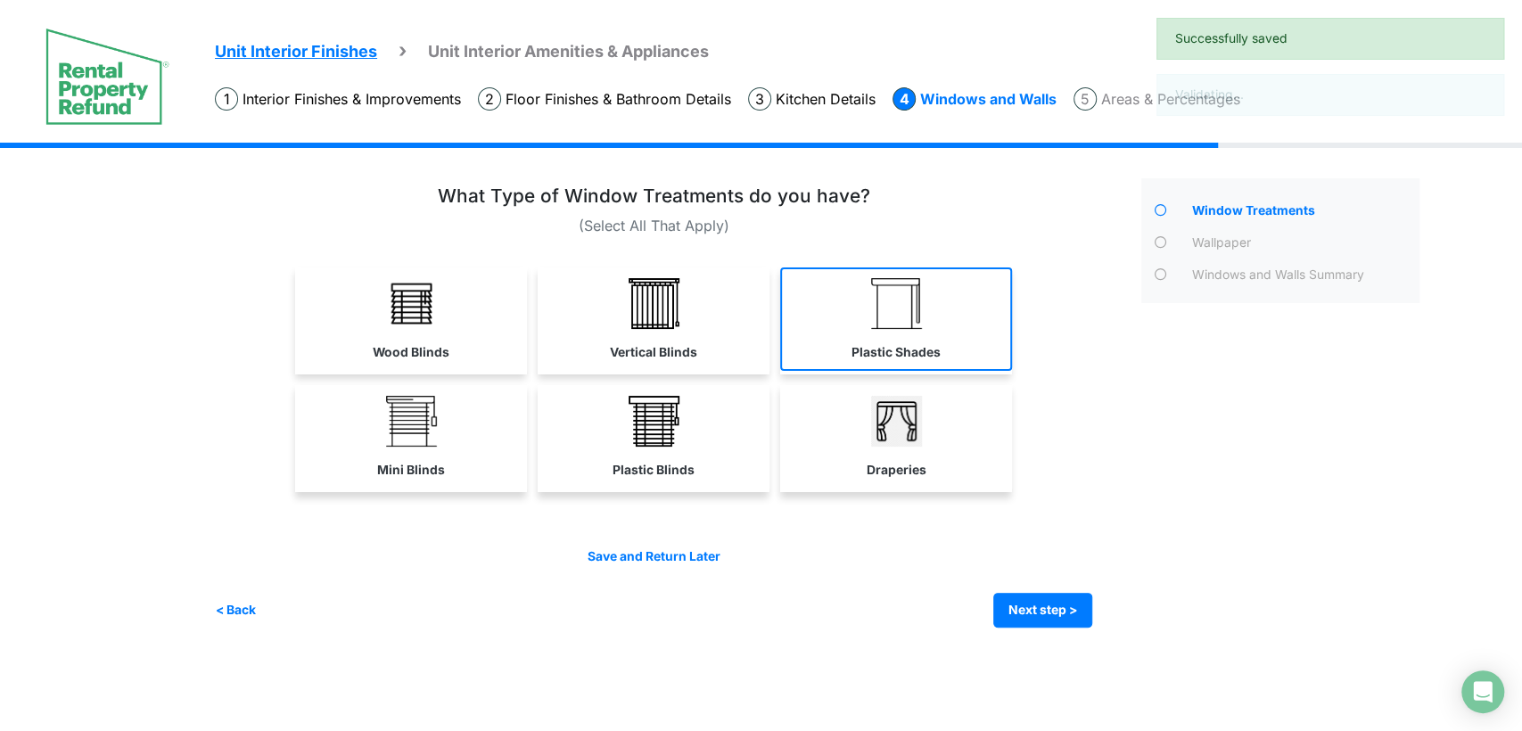
click at [875, 362] on link "Plastic Shades" at bounding box center [896, 319] width 232 height 103
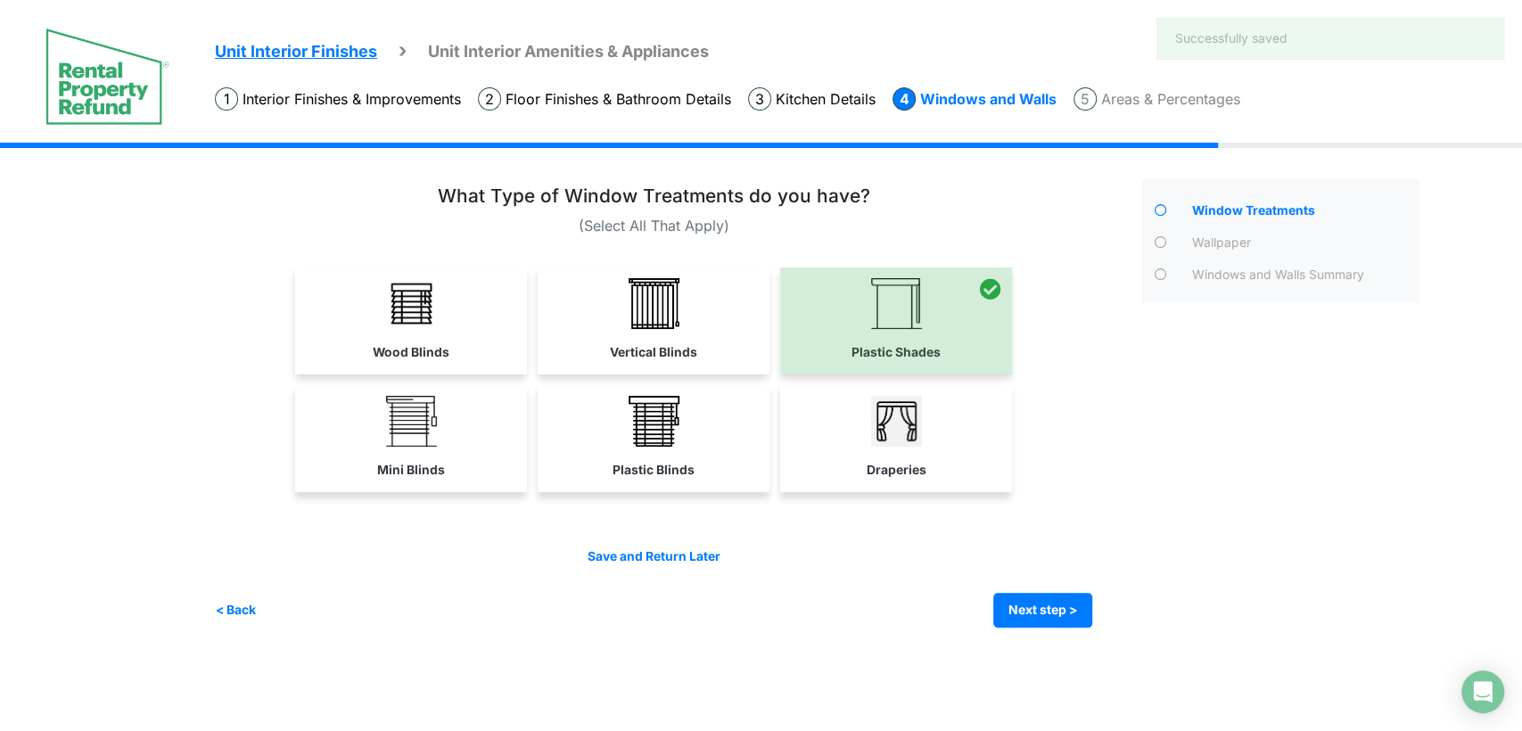
click at [1037, 587] on div "Save and Return Later < Back Next step > Save and submit" at bounding box center [653, 588] width 877 height 80
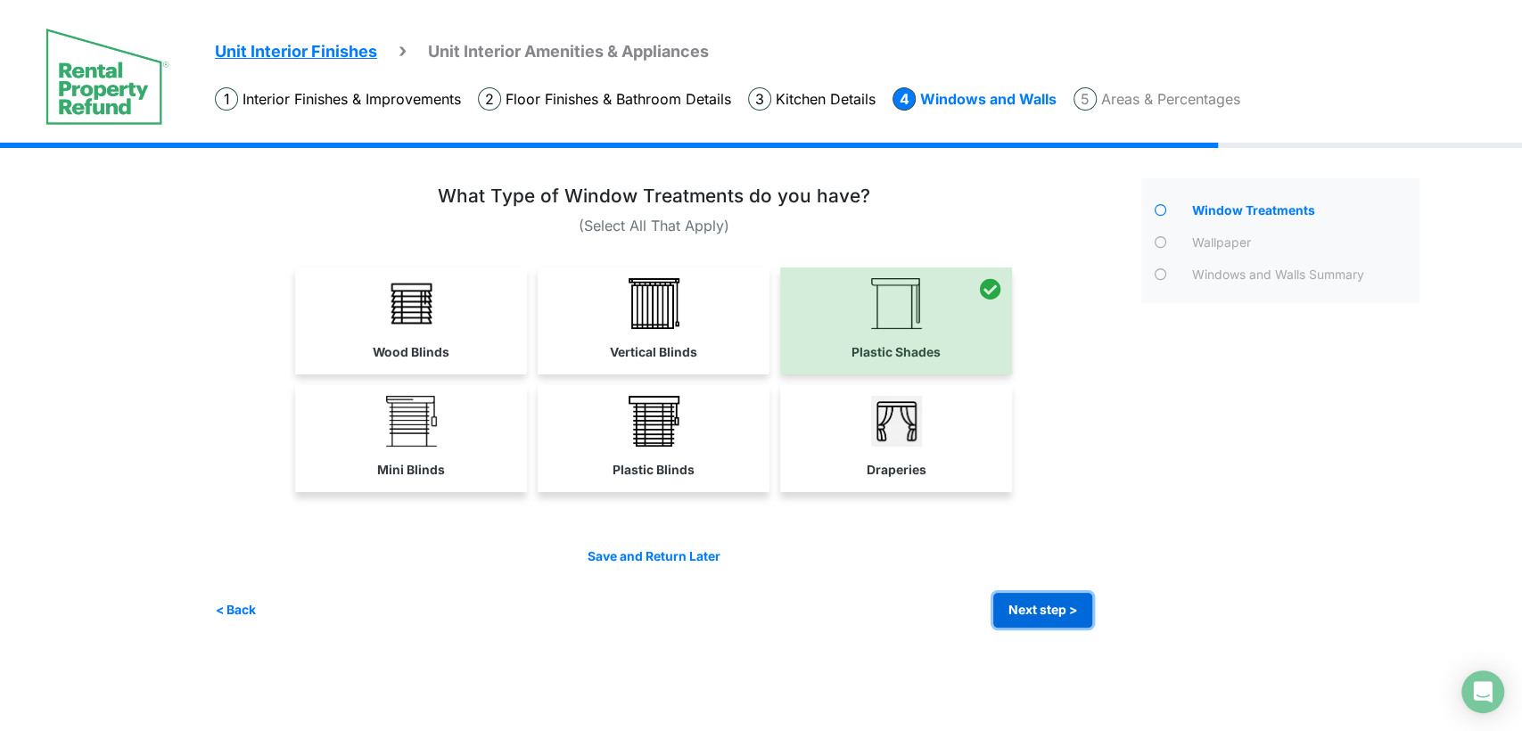
click at [1042, 608] on button "Next step >" at bounding box center [1042, 610] width 99 height 35
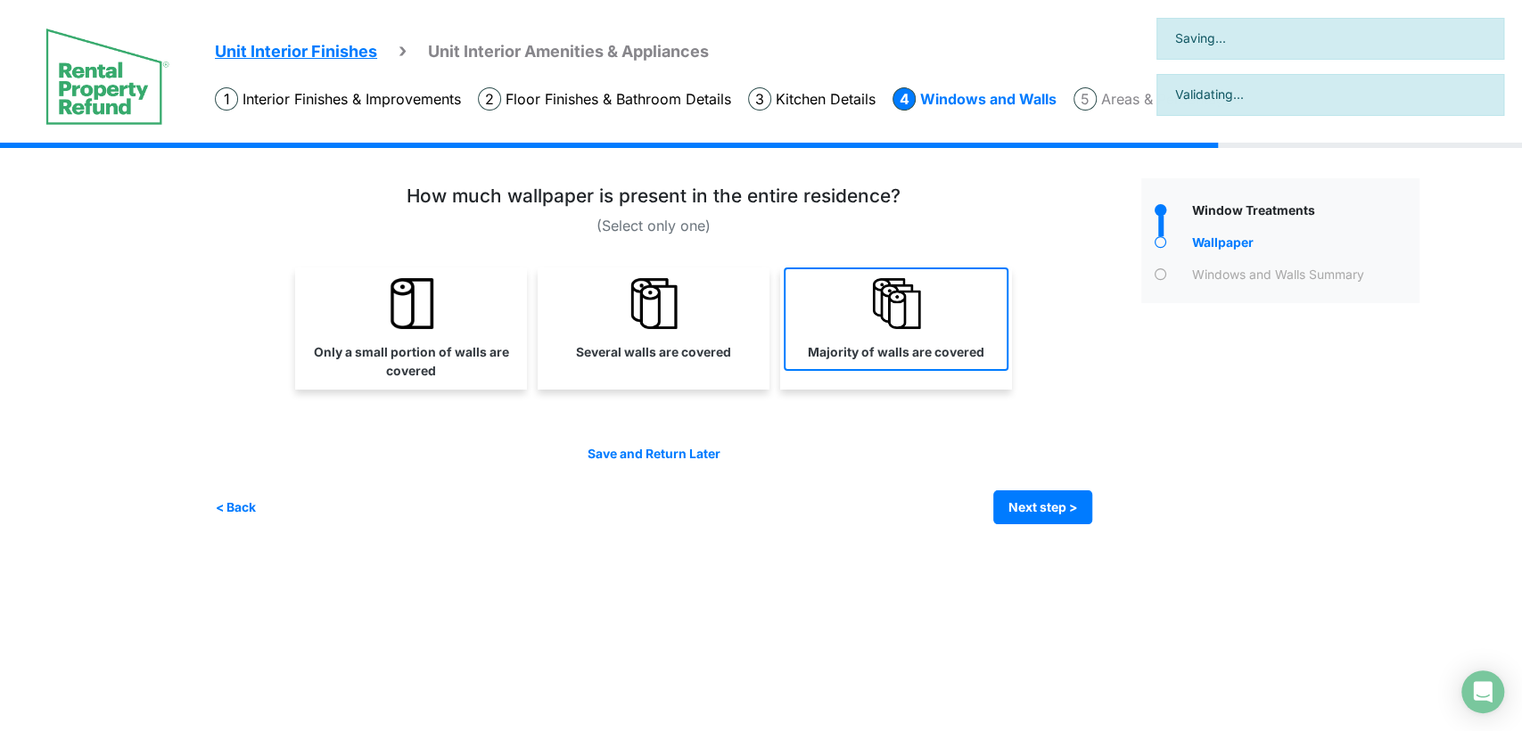
click at [844, 337] on link "Majority of walls are covered" at bounding box center [896, 319] width 225 height 103
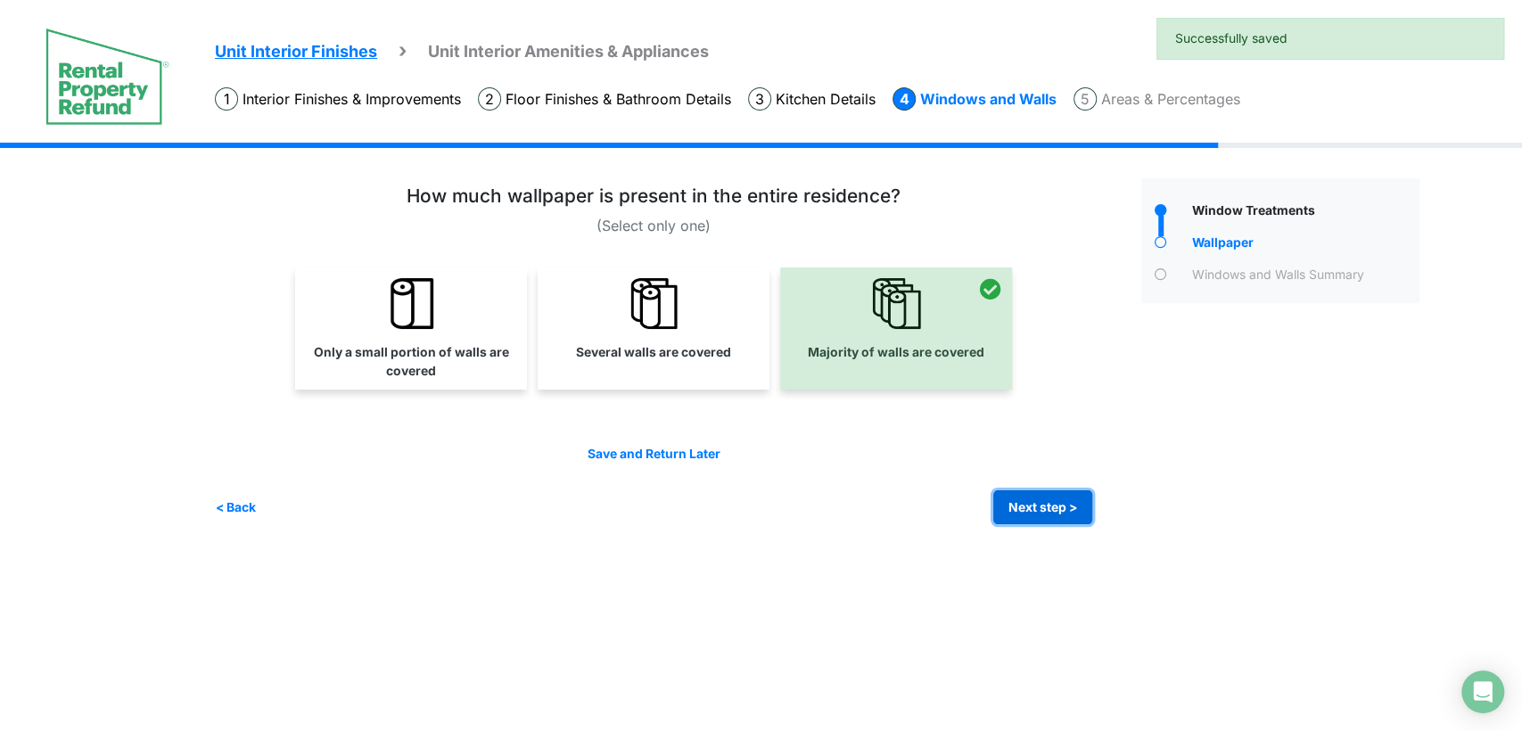
click at [1041, 520] on button "Next step >" at bounding box center [1042, 507] width 99 height 35
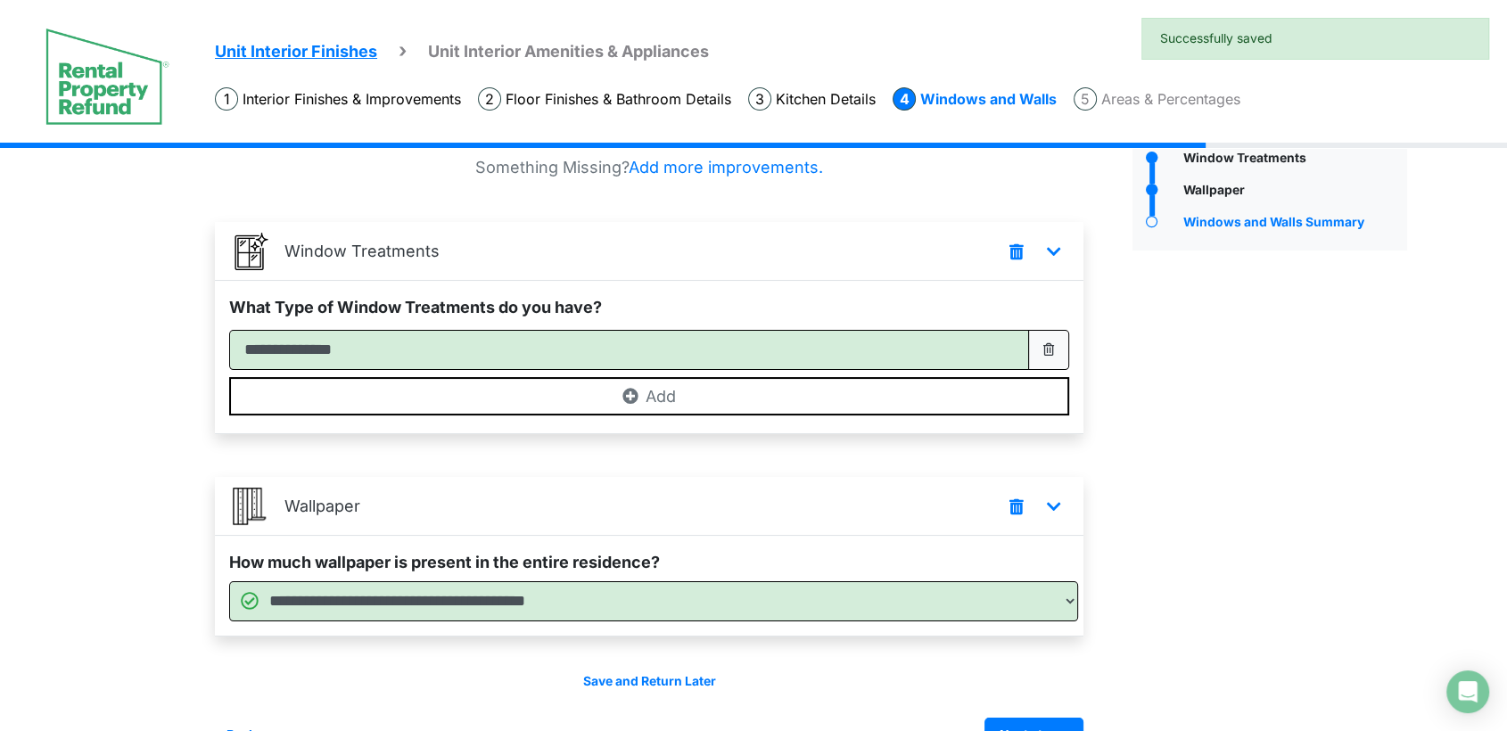
scroll to position [100, 0]
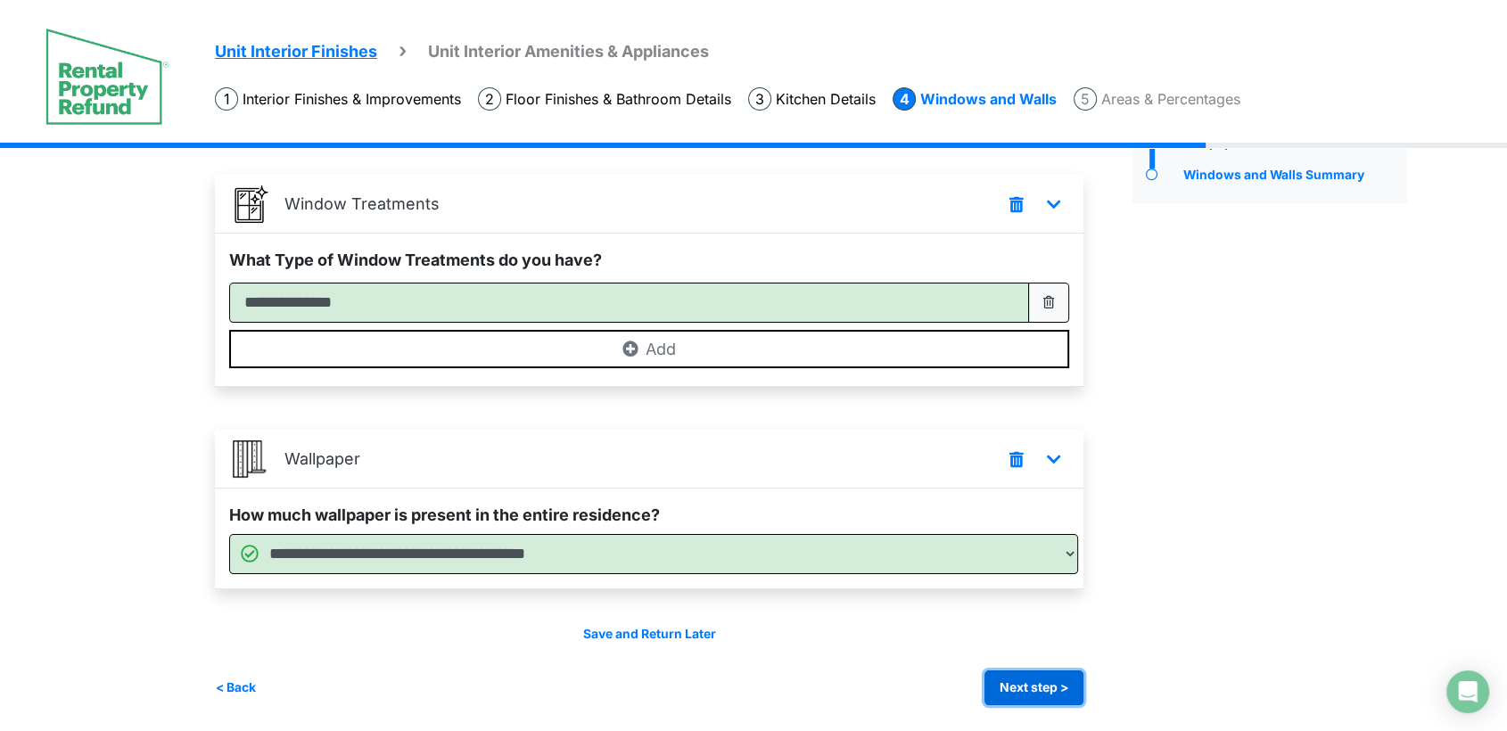
click at [1046, 686] on button "Next step >" at bounding box center [1034, 688] width 99 height 35
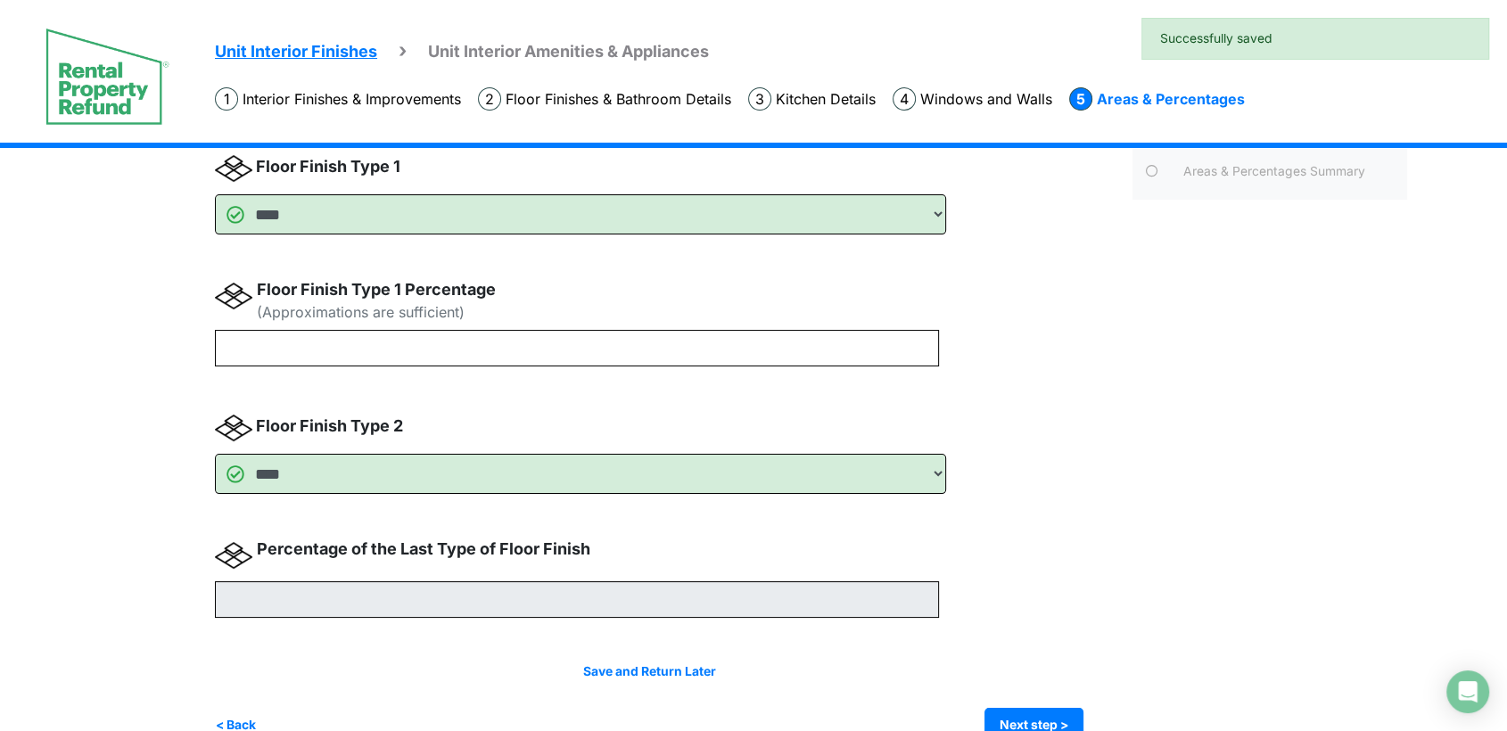
scroll to position [109, 0]
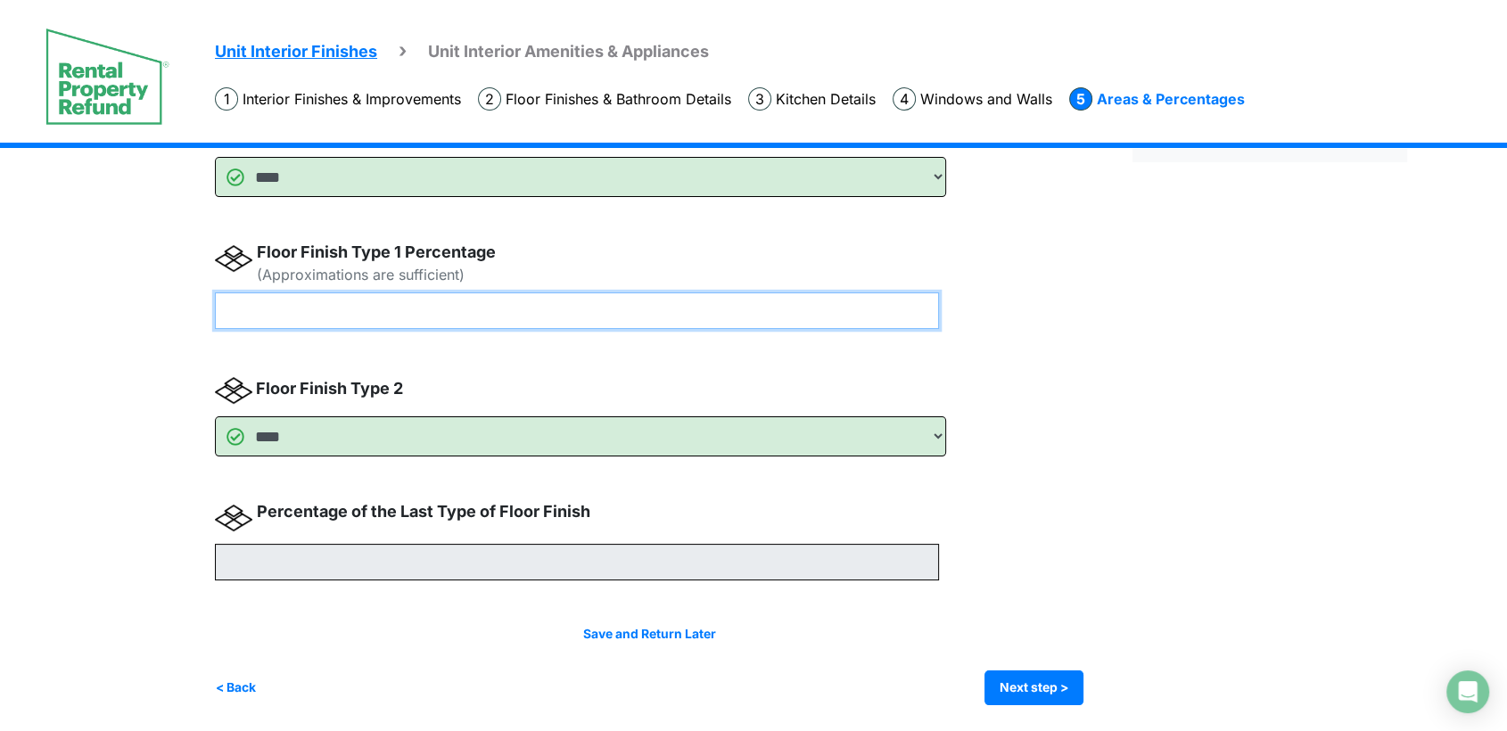
click at [596, 312] on input "number" at bounding box center [577, 310] width 724 height 37
type input "**"
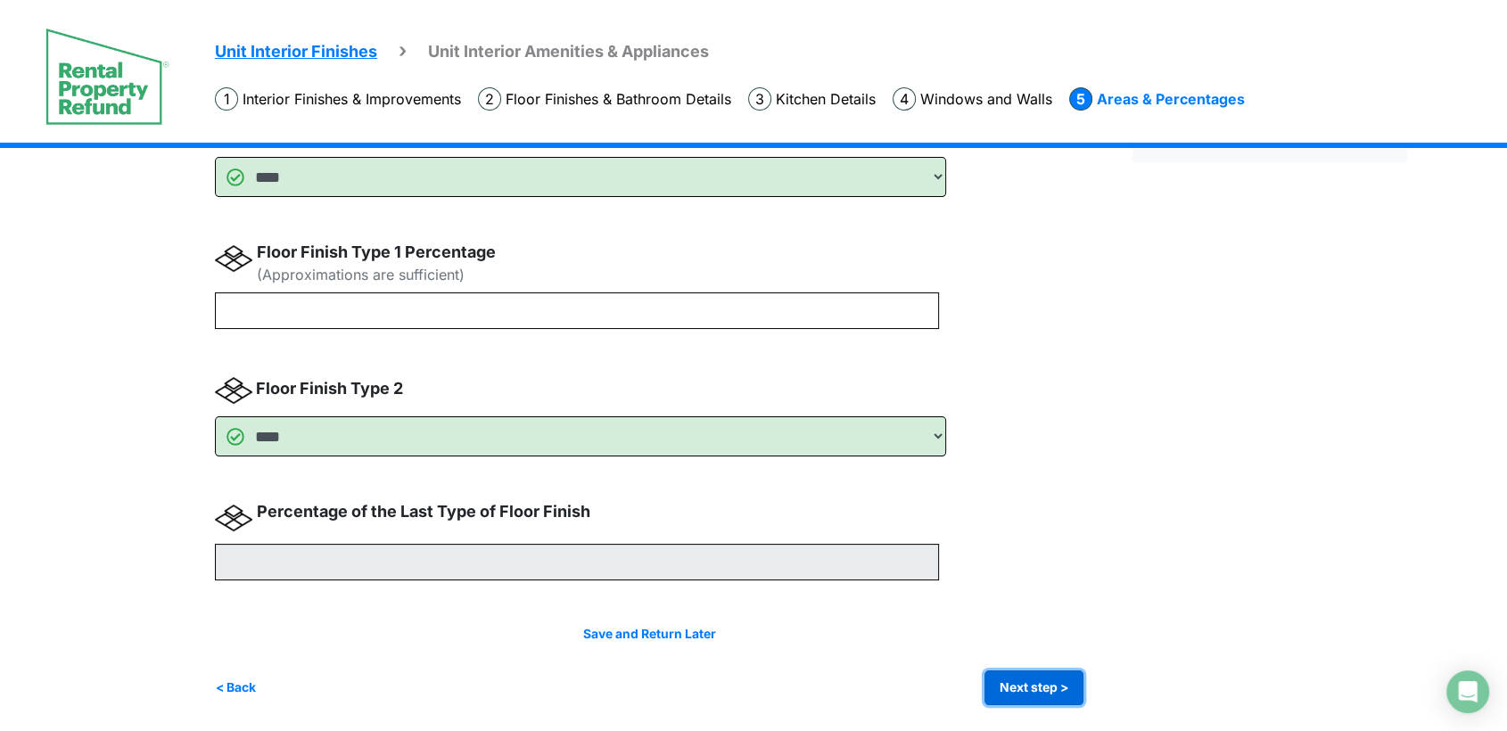
type input "**"
click at [1074, 680] on button "Next step >" at bounding box center [1034, 688] width 99 height 35
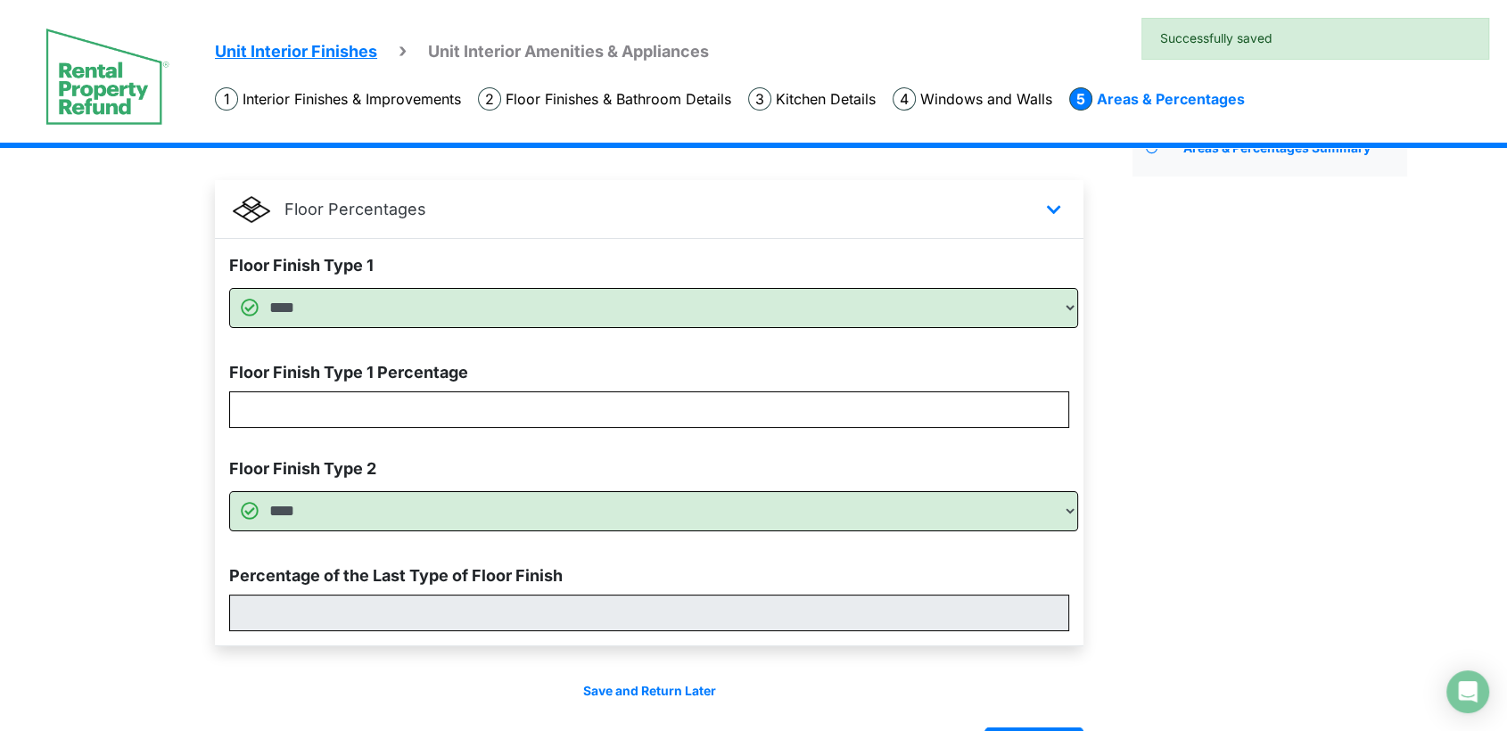
scroll to position [152, 0]
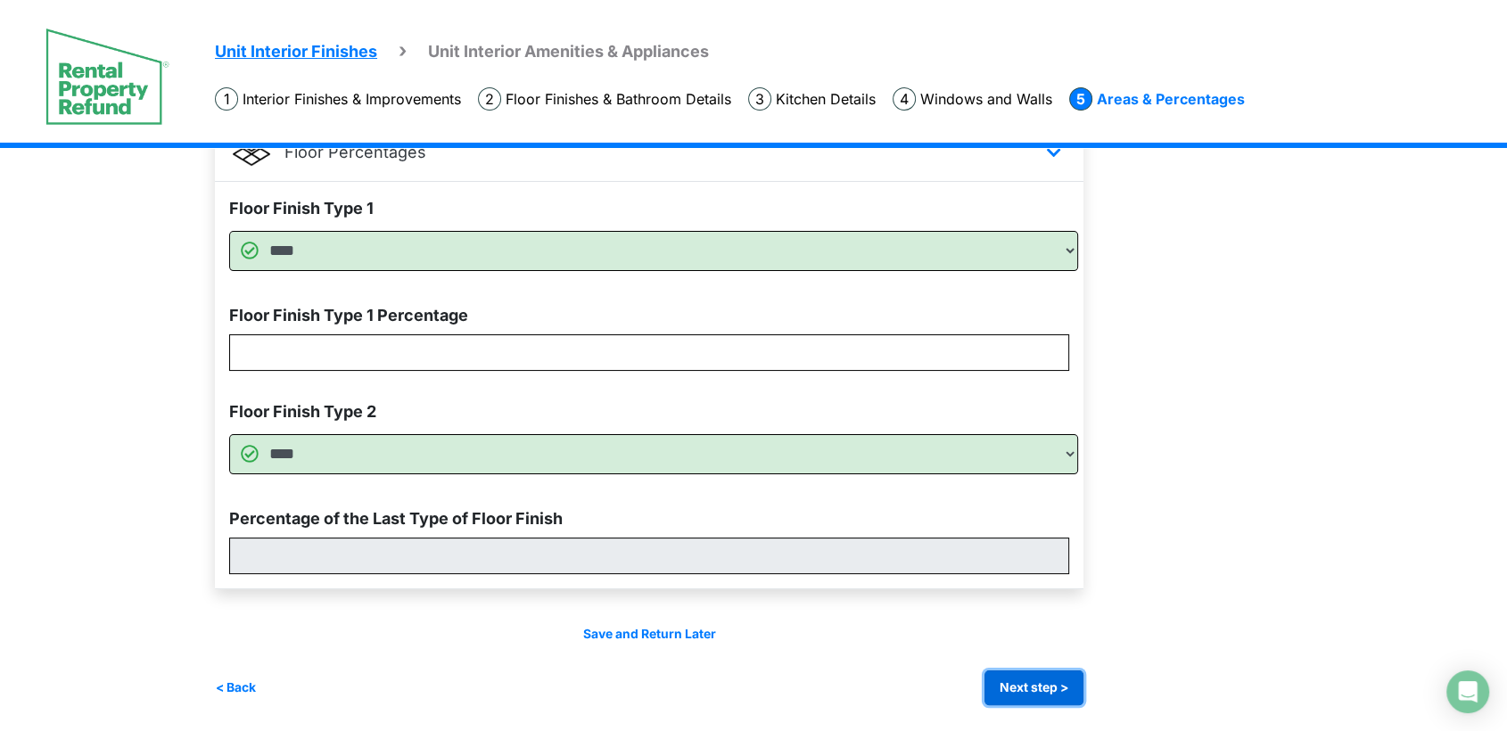
click at [1041, 688] on button "Next step >" at bounding box center [1034, 688] width 99 height 35
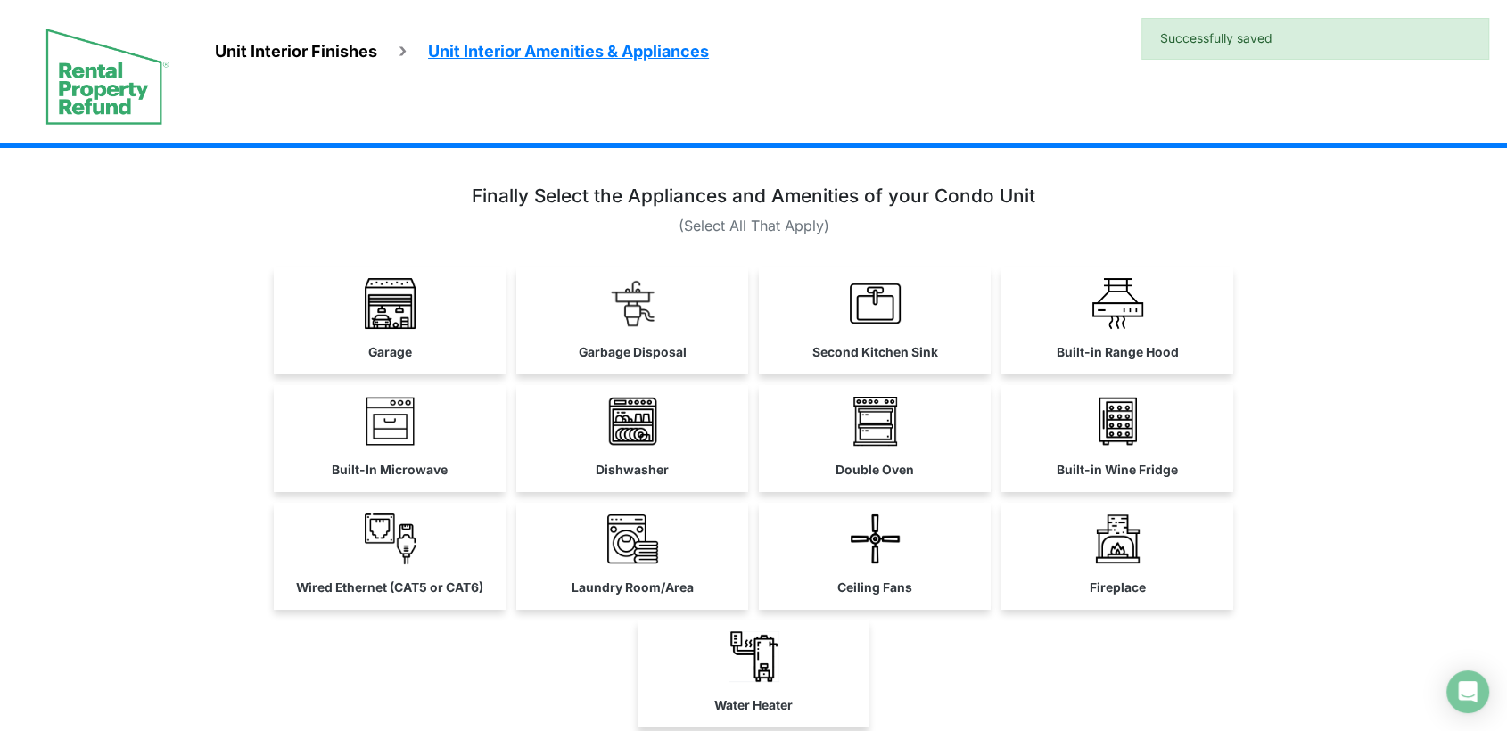
drag, startPoint x: 671, startPoint y: 441, endPoint x: 650, endPoint y: 436, distance: 21.0
click at [669, 441] on link "Dishwasher" at bounding box center [632, 436] width 232 height 103
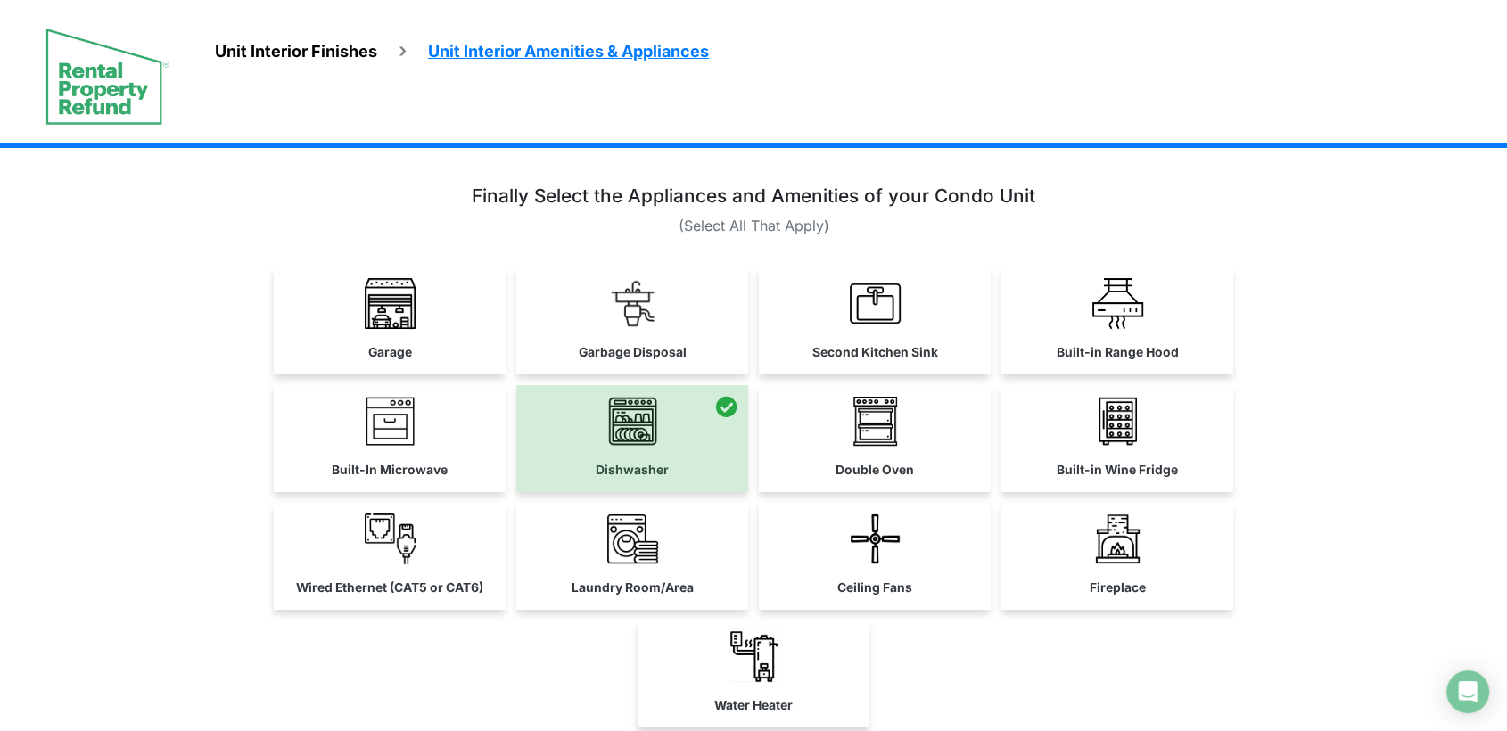
click at [464, 378] on div "Garage Dishwasher" at bounding box center [754, 503] width 1055 height 471
click at [471, 330] on link "Garage" at bounding box center [390, 319] width 232 height 103
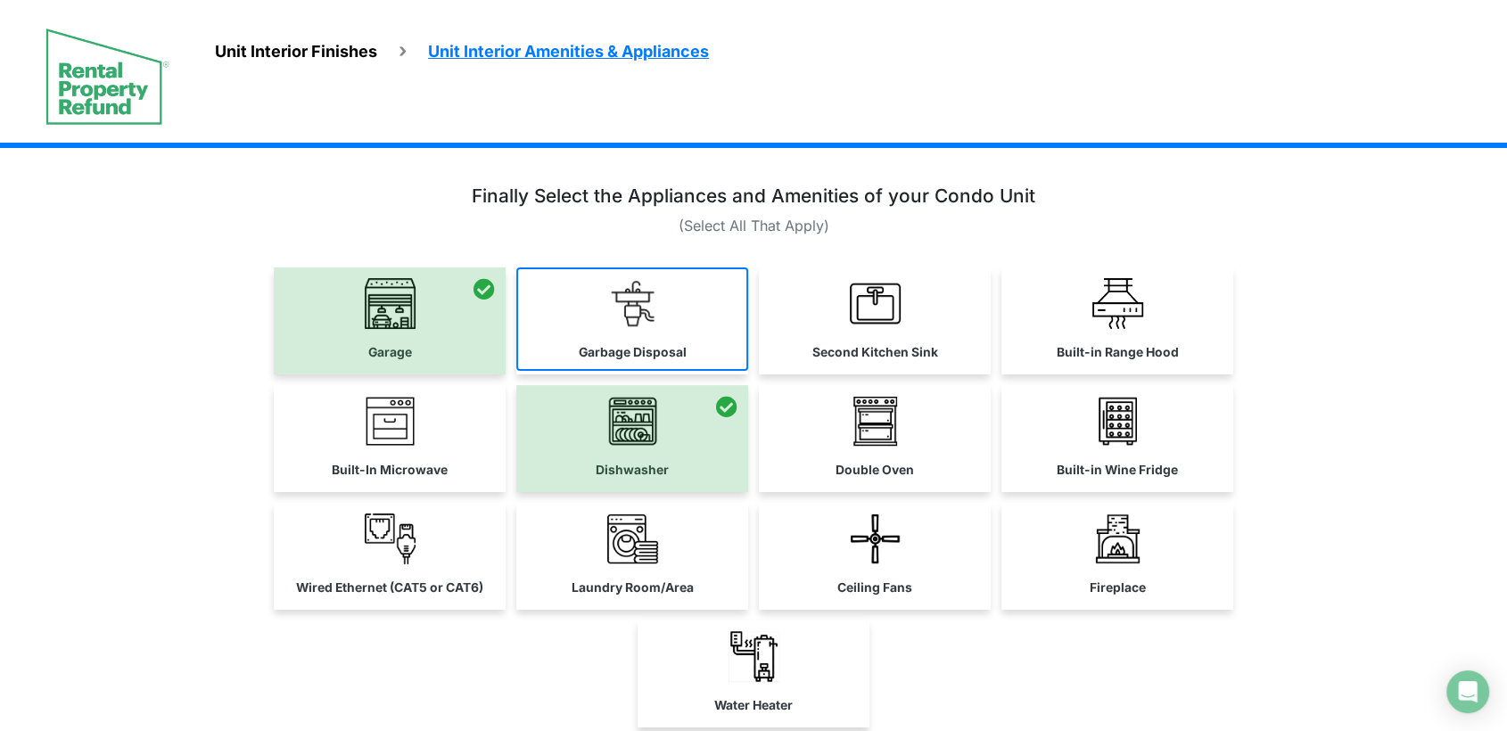
click at [542, 344] on link "Garbage Disposal" at bounding box center [632, 319] width 232 height 103
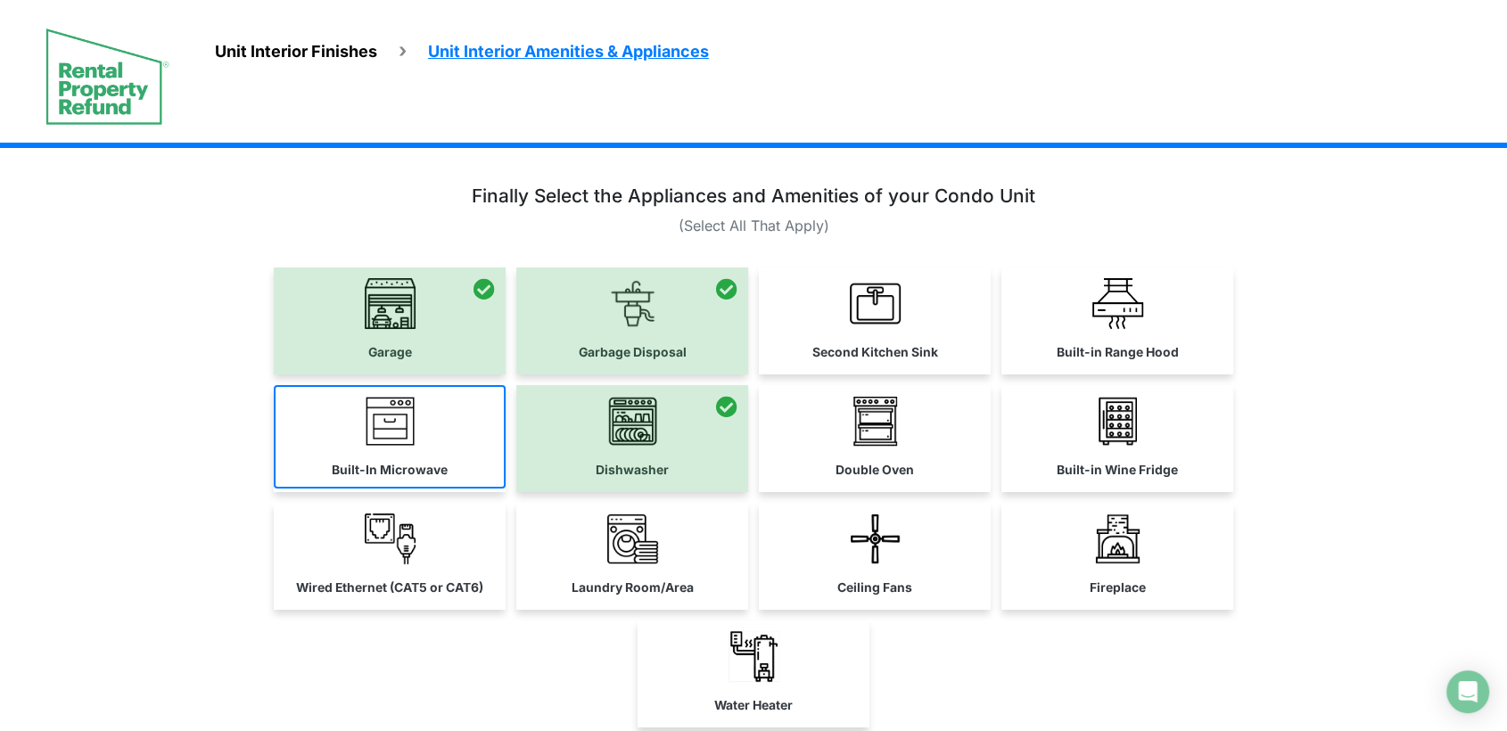
click at [479, 408] on link "Built-In Microwave" at bounding box center [390, 436] width 232 height 103
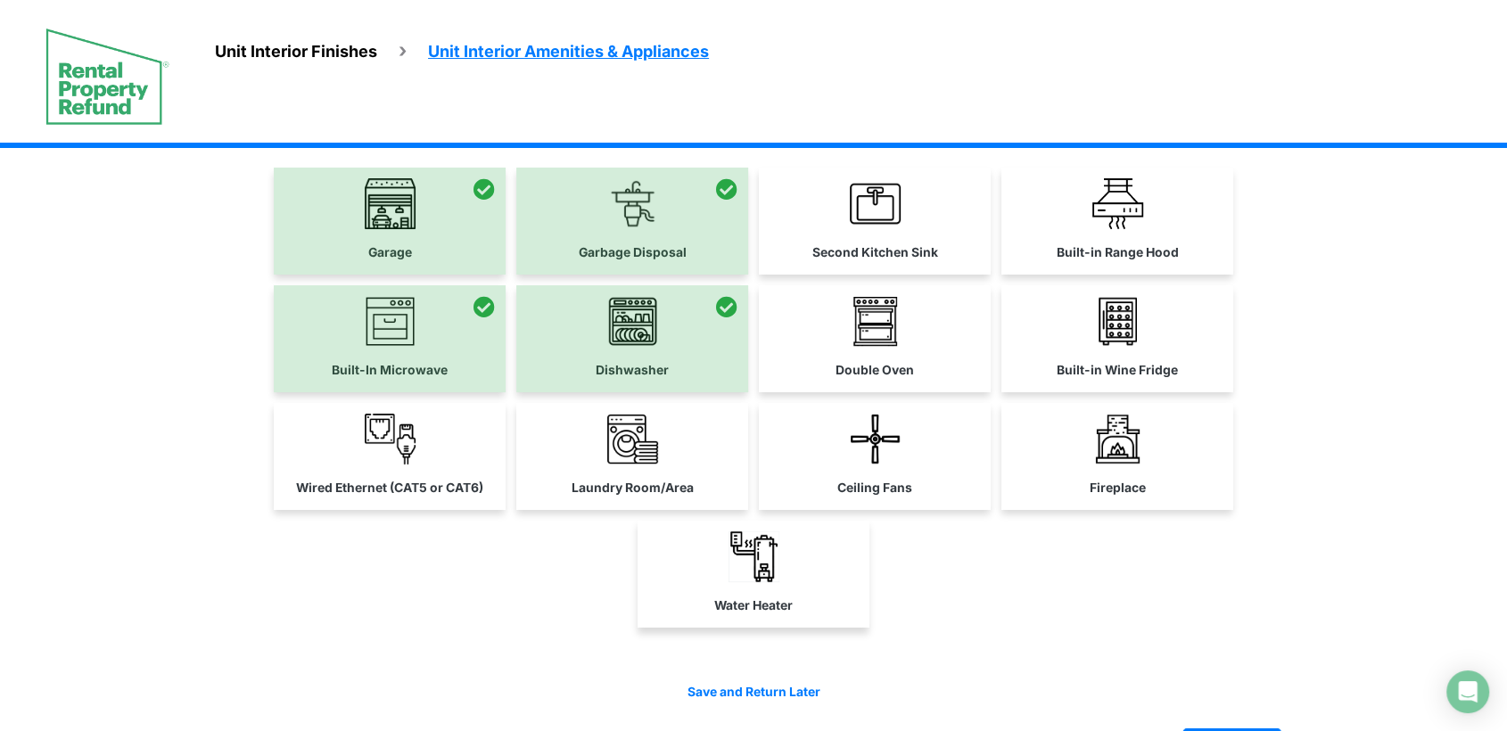
scroll to position [158, 0]
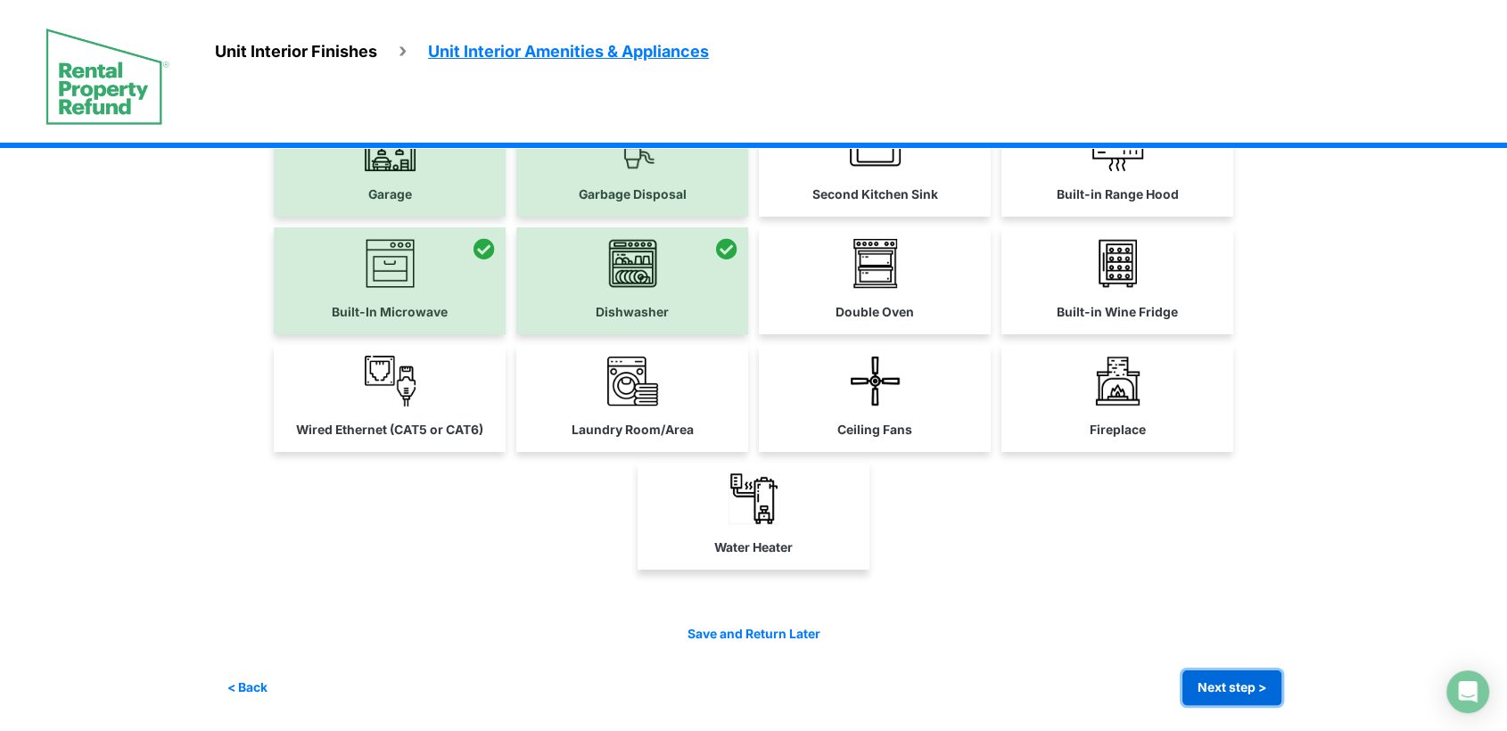
click at [1240, 692] on button "Next step >" at bounding box center [1231, 688] width 99 height 35
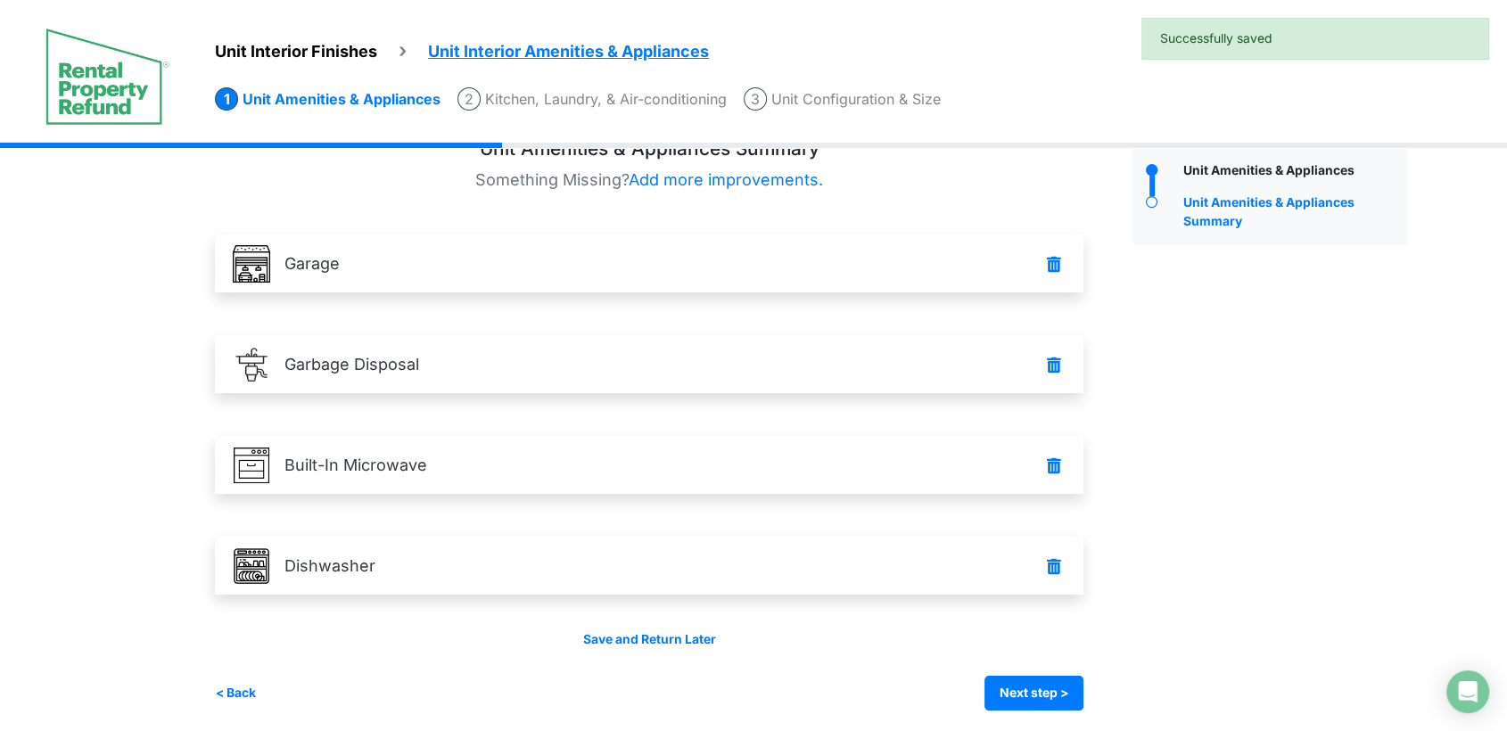
scroll to position [45, 0]
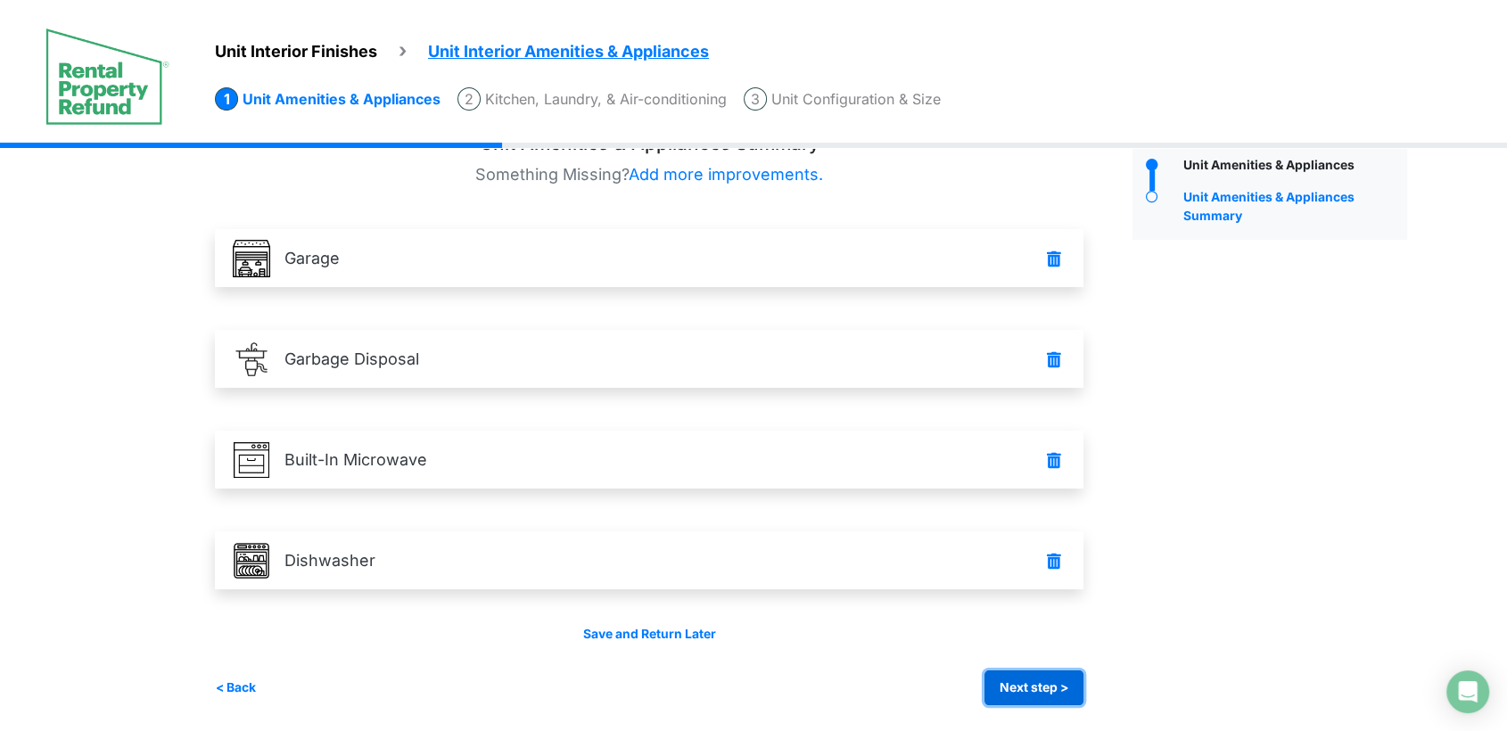
click at [1042, 674] on button "Next step >" at bounding box center [1034, 688] width 99 height 35
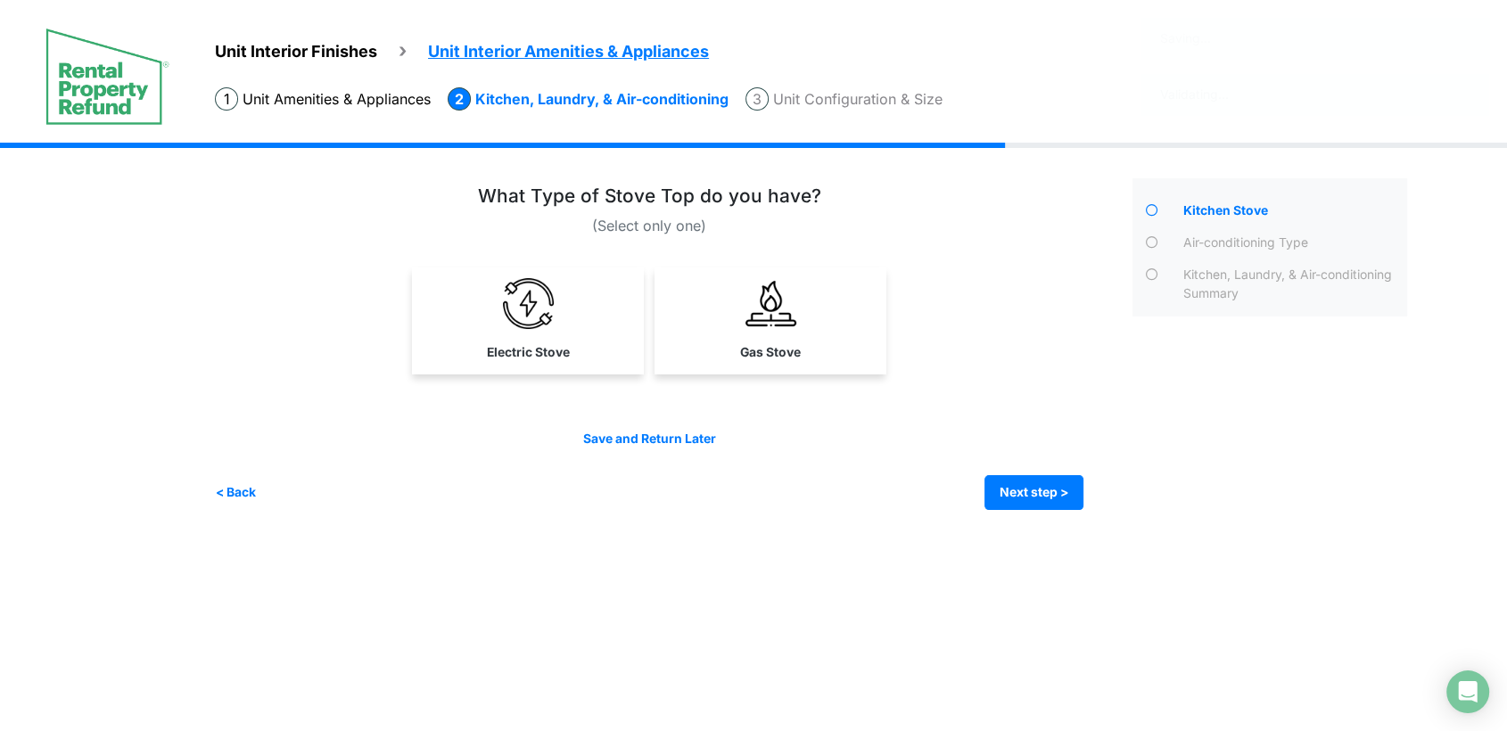
scroll to position [0, 0]
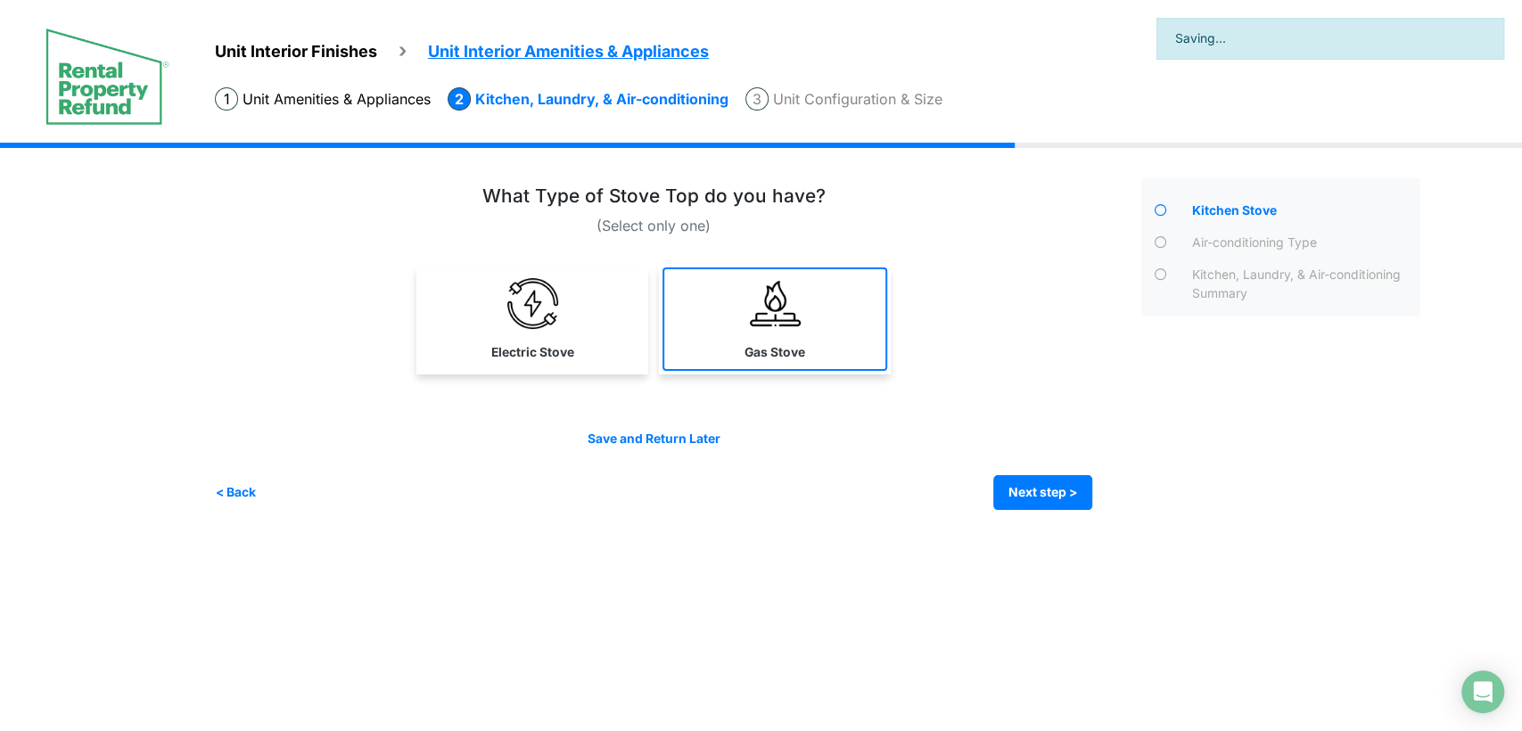
click at [784, 344] on label "Gas Stove" at bounding box center [775, 352] width 61 height 19
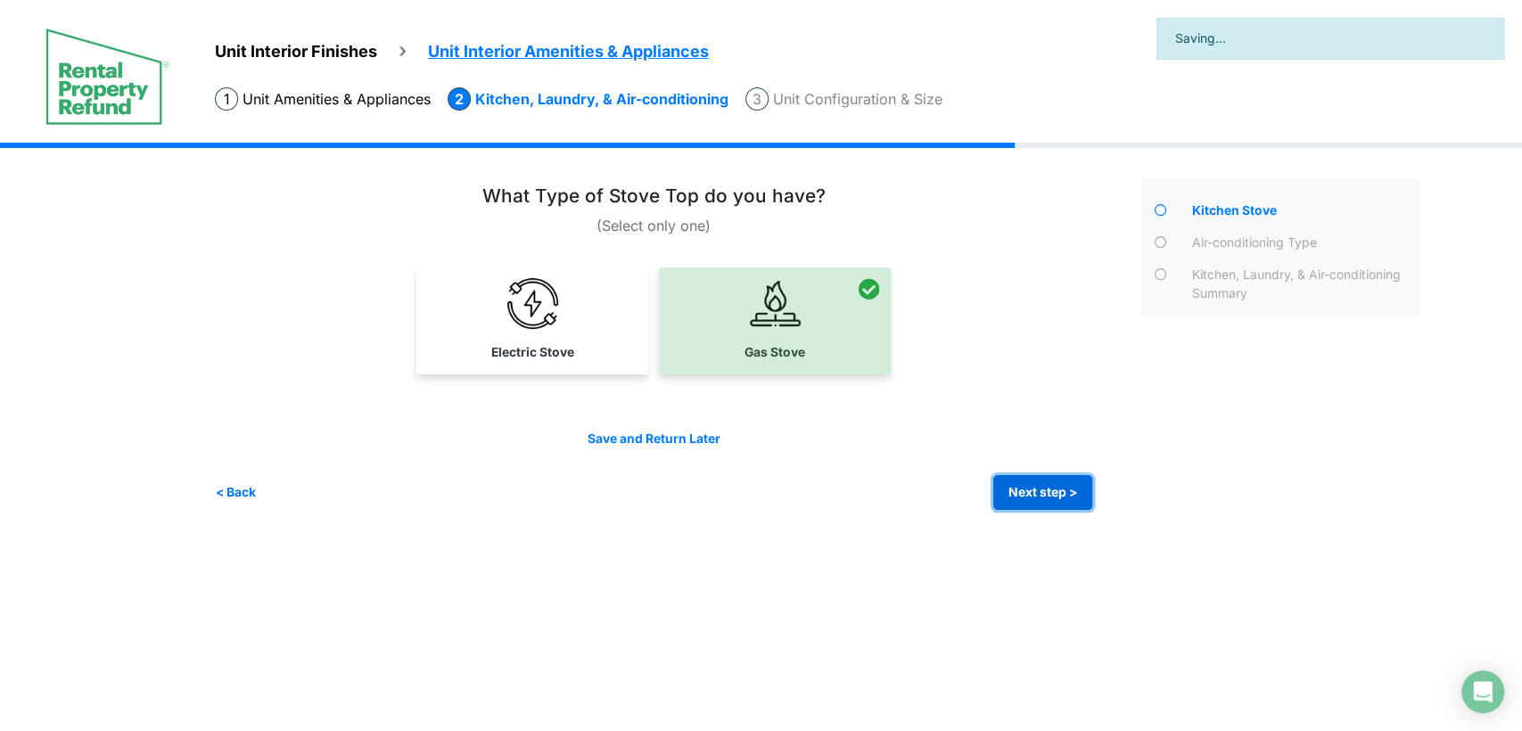
click at [1019, 480] on button "Next step >" at bounding box center [1042, 492] width 99 height 35
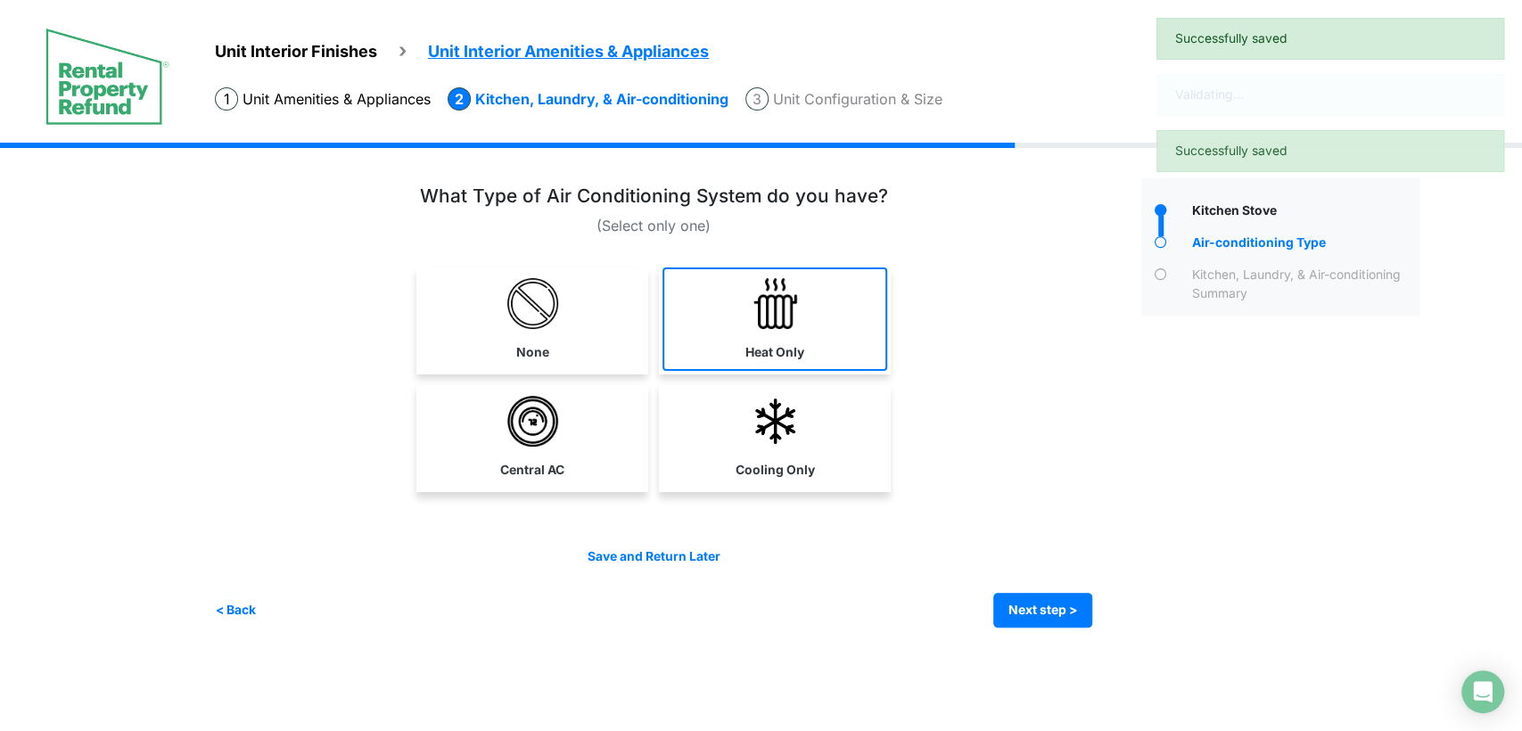
click at [769, 337] on link "Heat Only" at bounding box center [775, 319] width 225 height 103
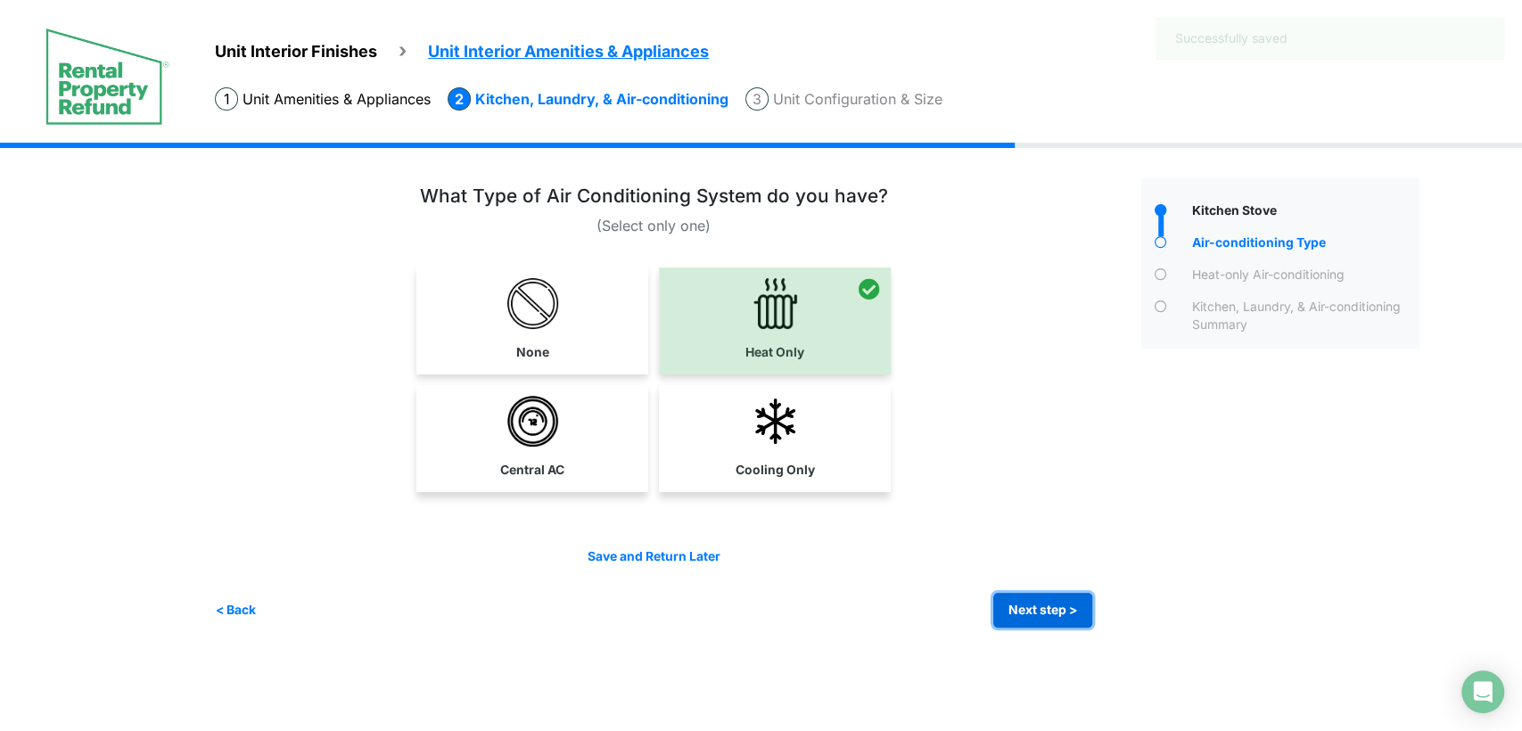
click at [1043, 596] on button "Next step >" at bounding box center [1042, 610] width 99 height 35
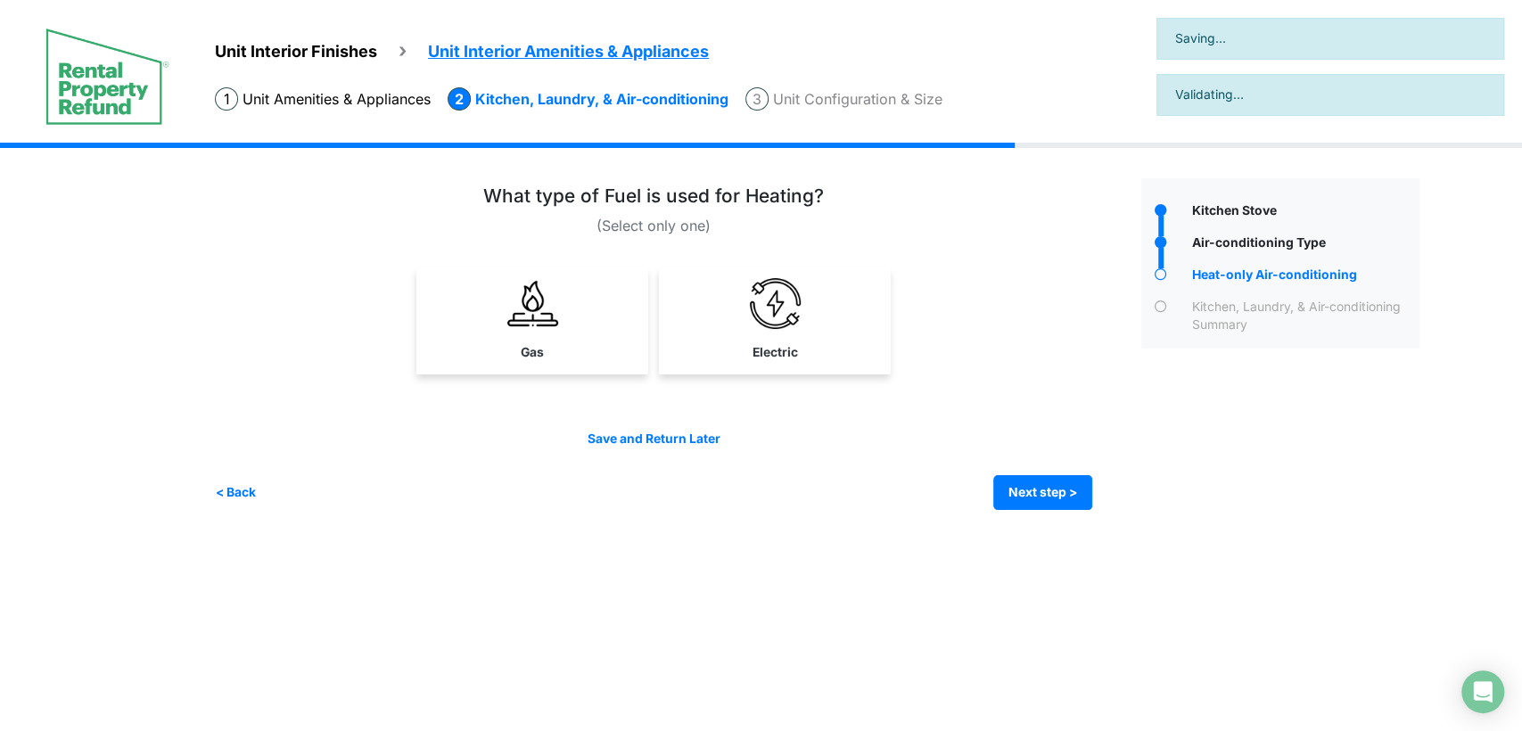
click at [812, 376] on div "Gas" at bounding box center [653, 327] width 877 height 118
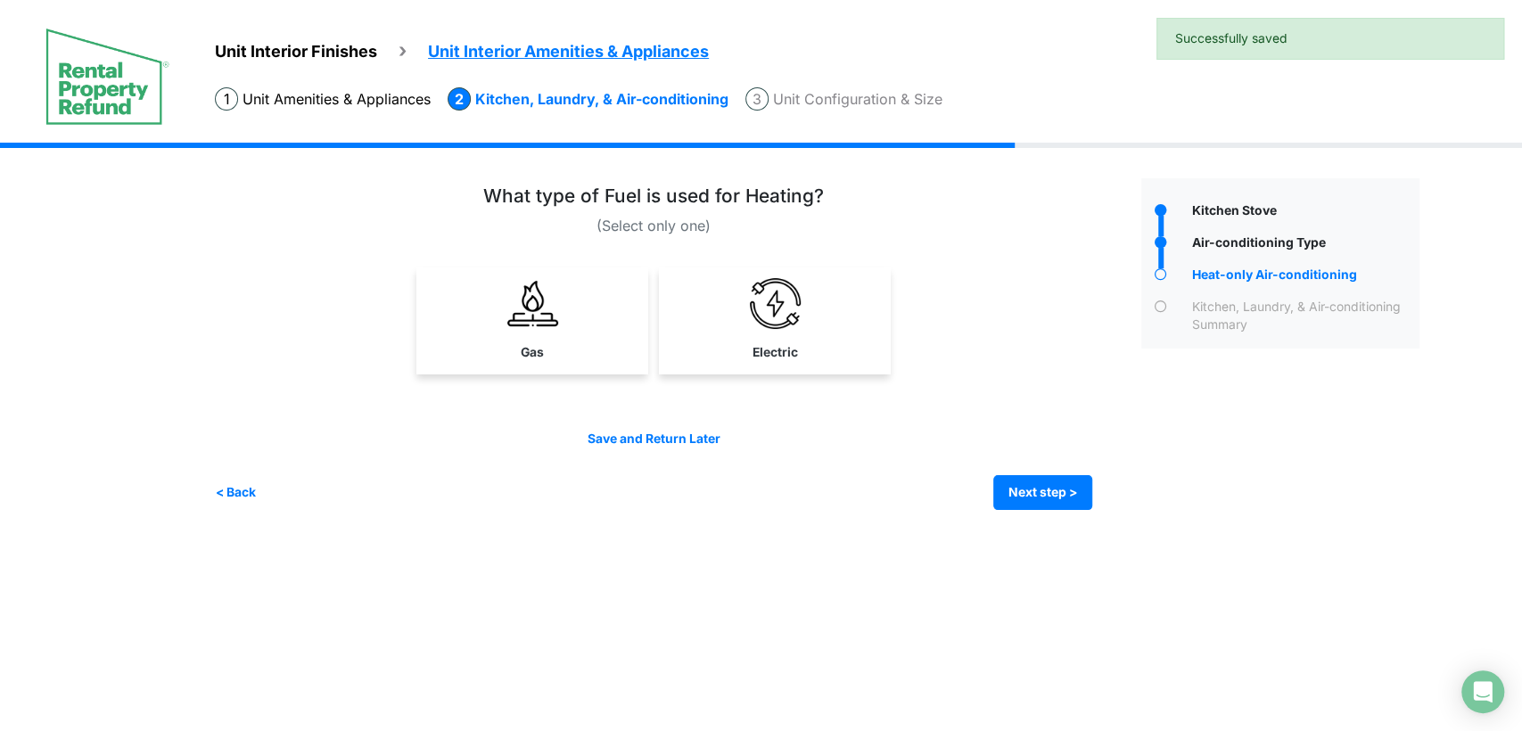
click at [849, 355] on link "Electric" at bounding box center [775, 319] width 225 height 103
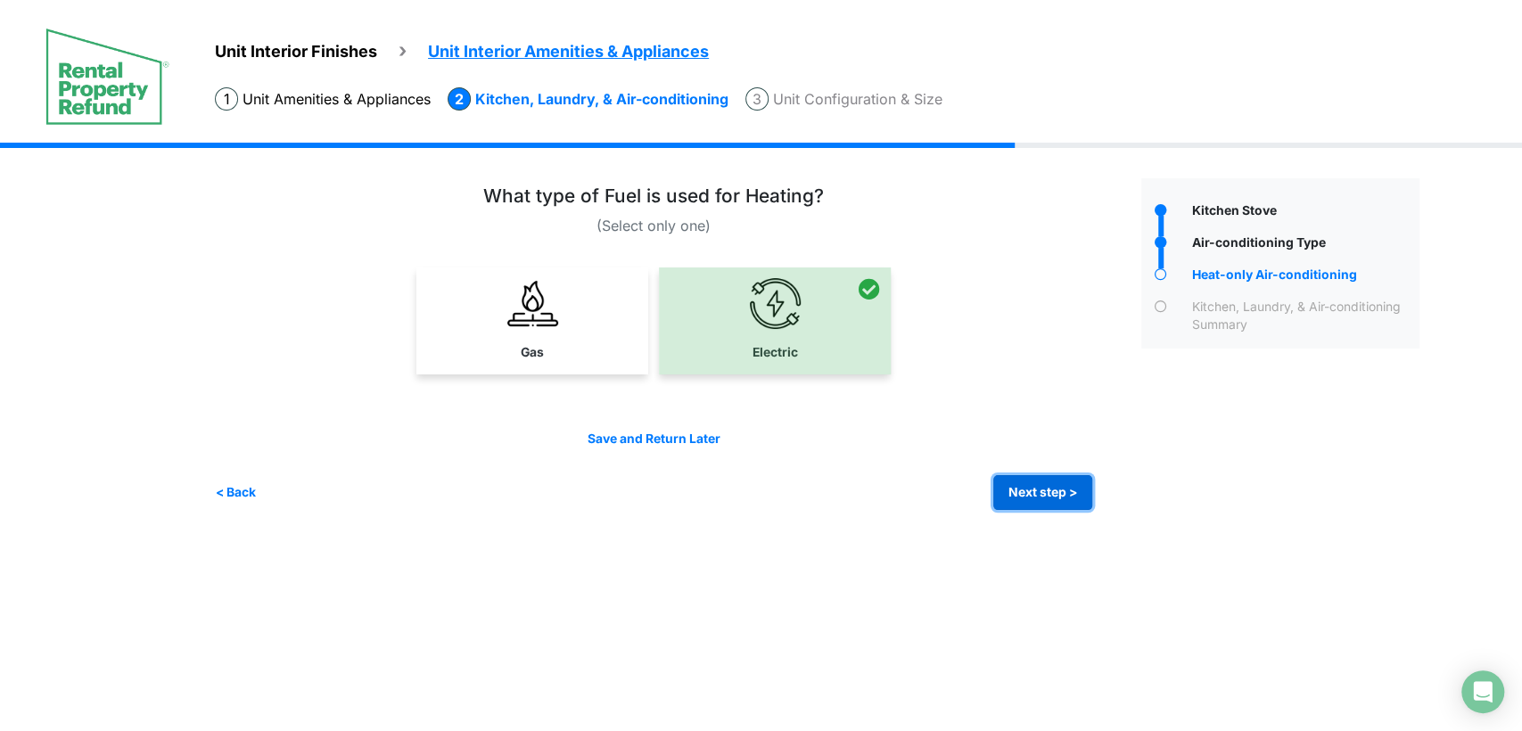
click at [1017, 494] on button "Next step >" at bounding box center [1042, 492] width 99 height 35
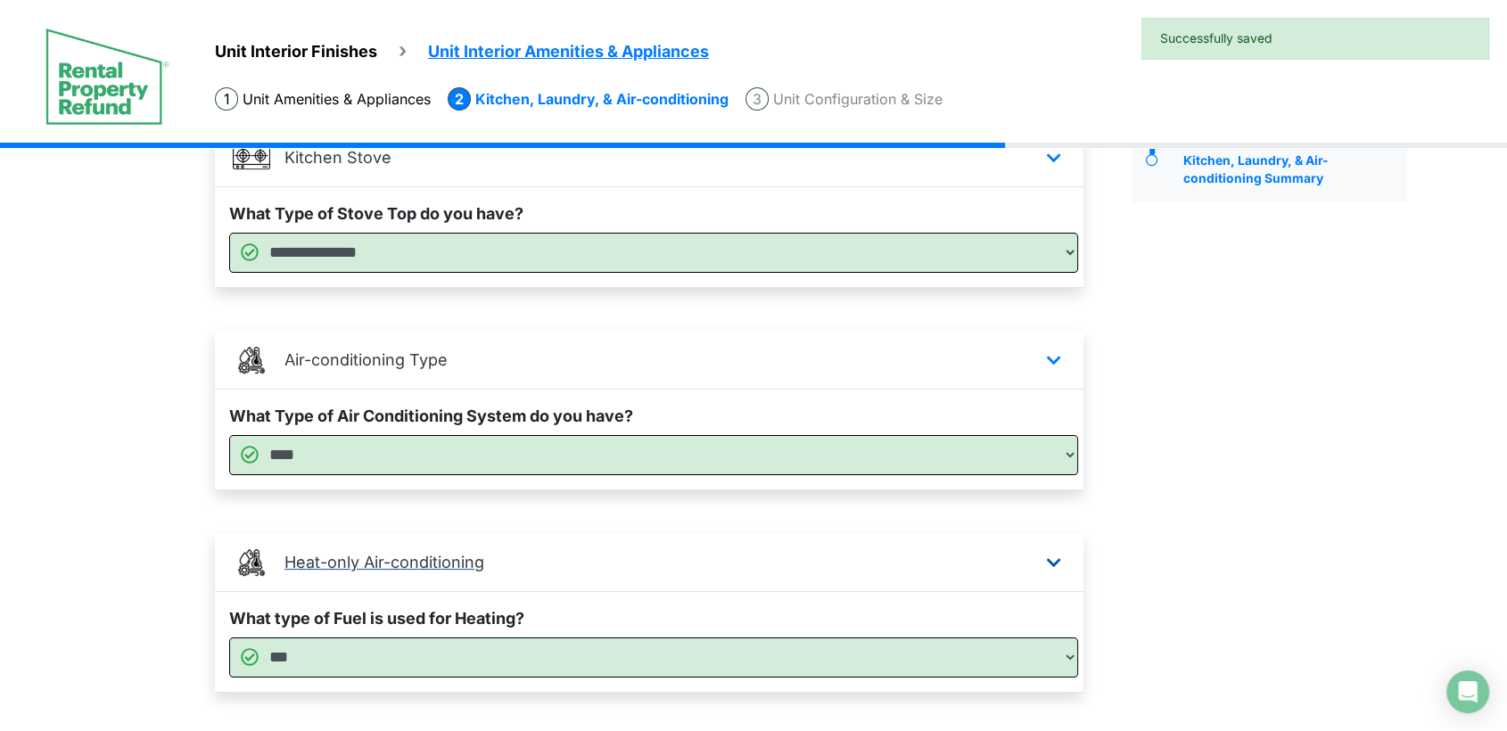
scroll to position [250, 0]
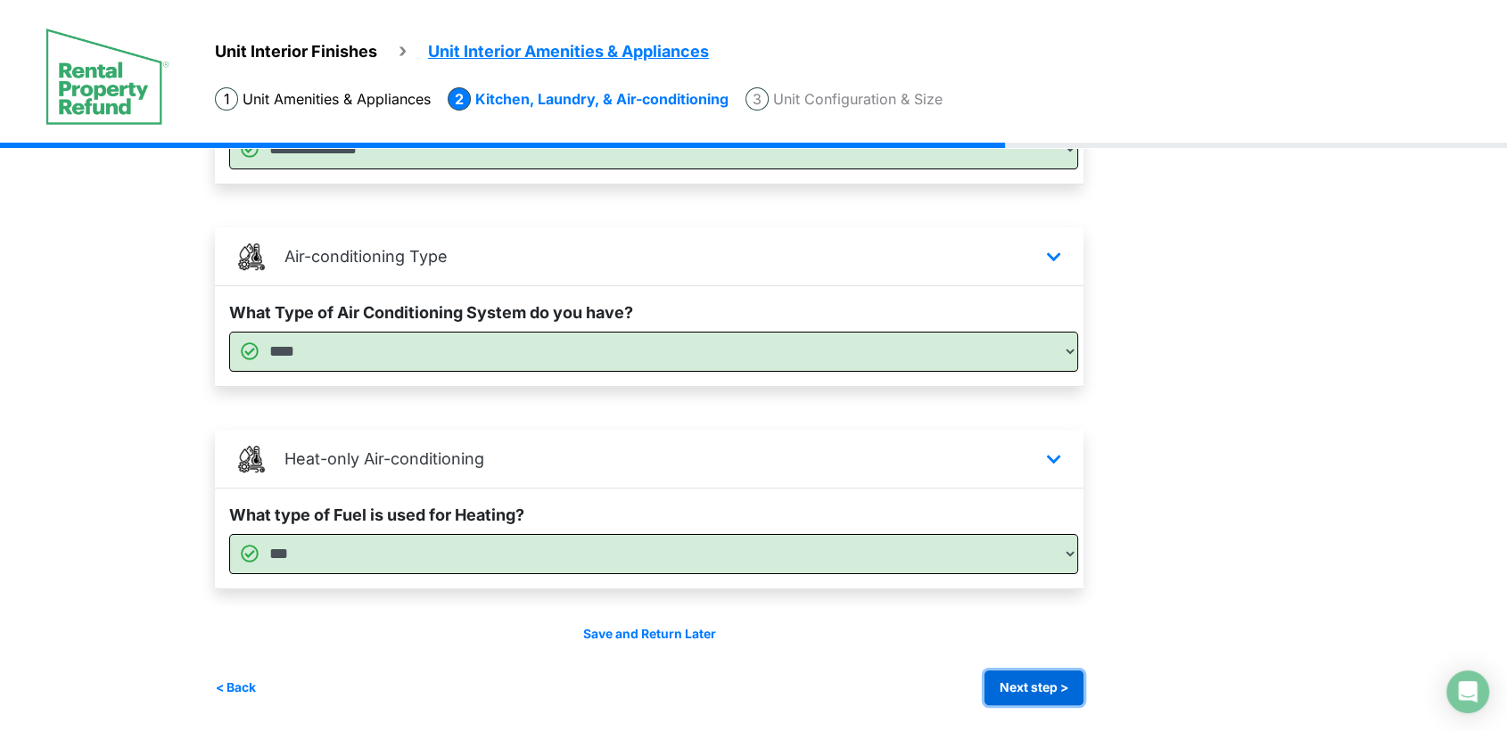
click at [1041, 684] on button "Next step >" at bounding box center [1034, 688] width 99 height 35
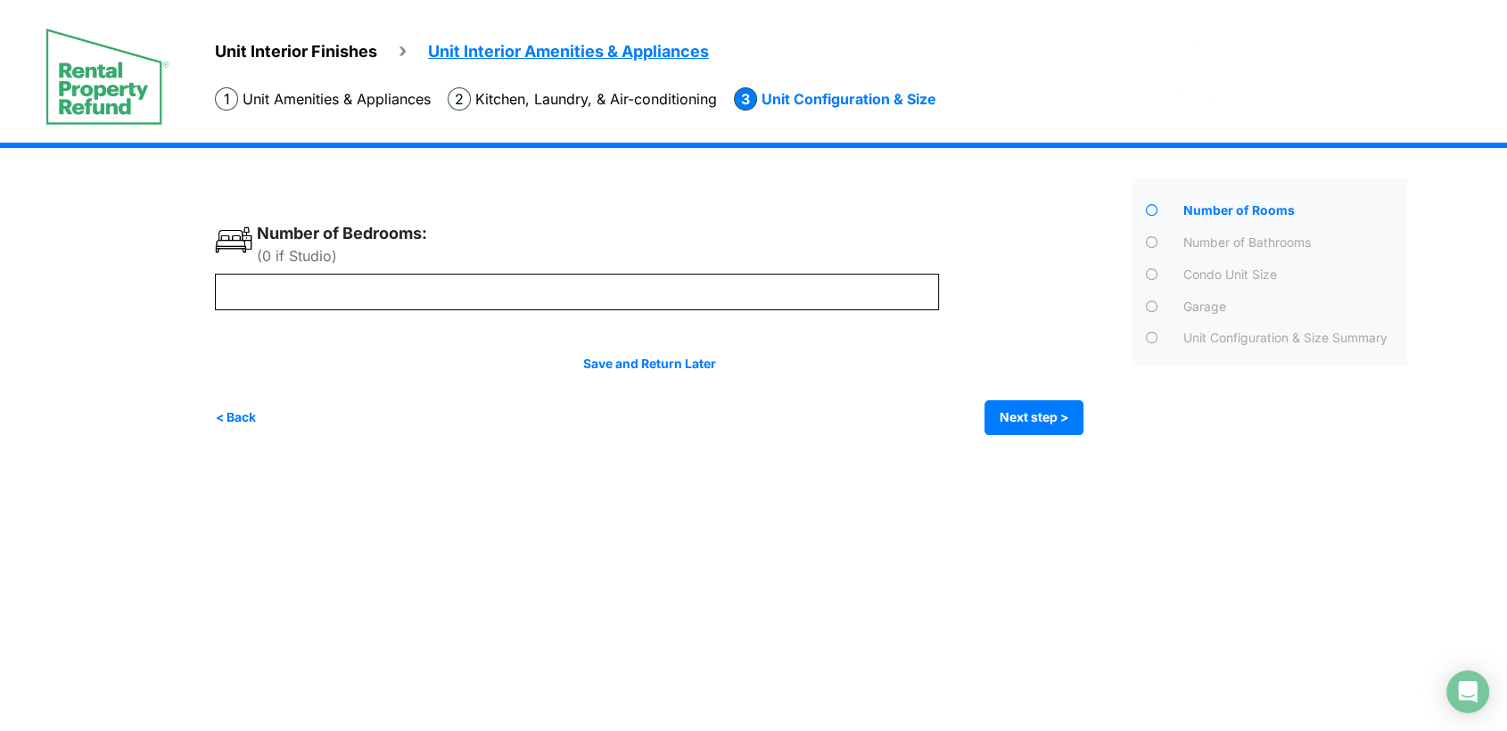
scroll to position [0, 0]
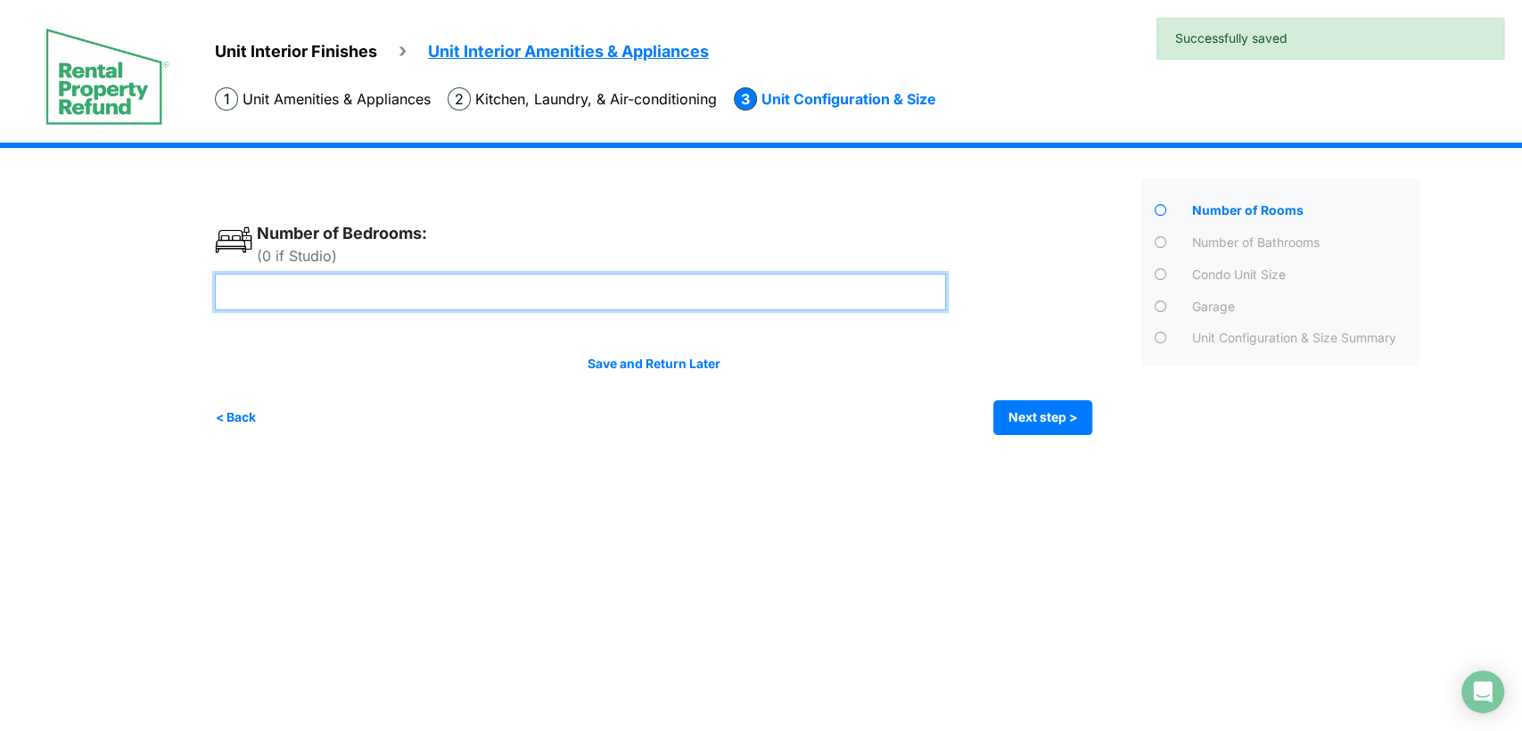
click at [578, 293] on input "number" at bounding box center [580, 292] width 731 height 37
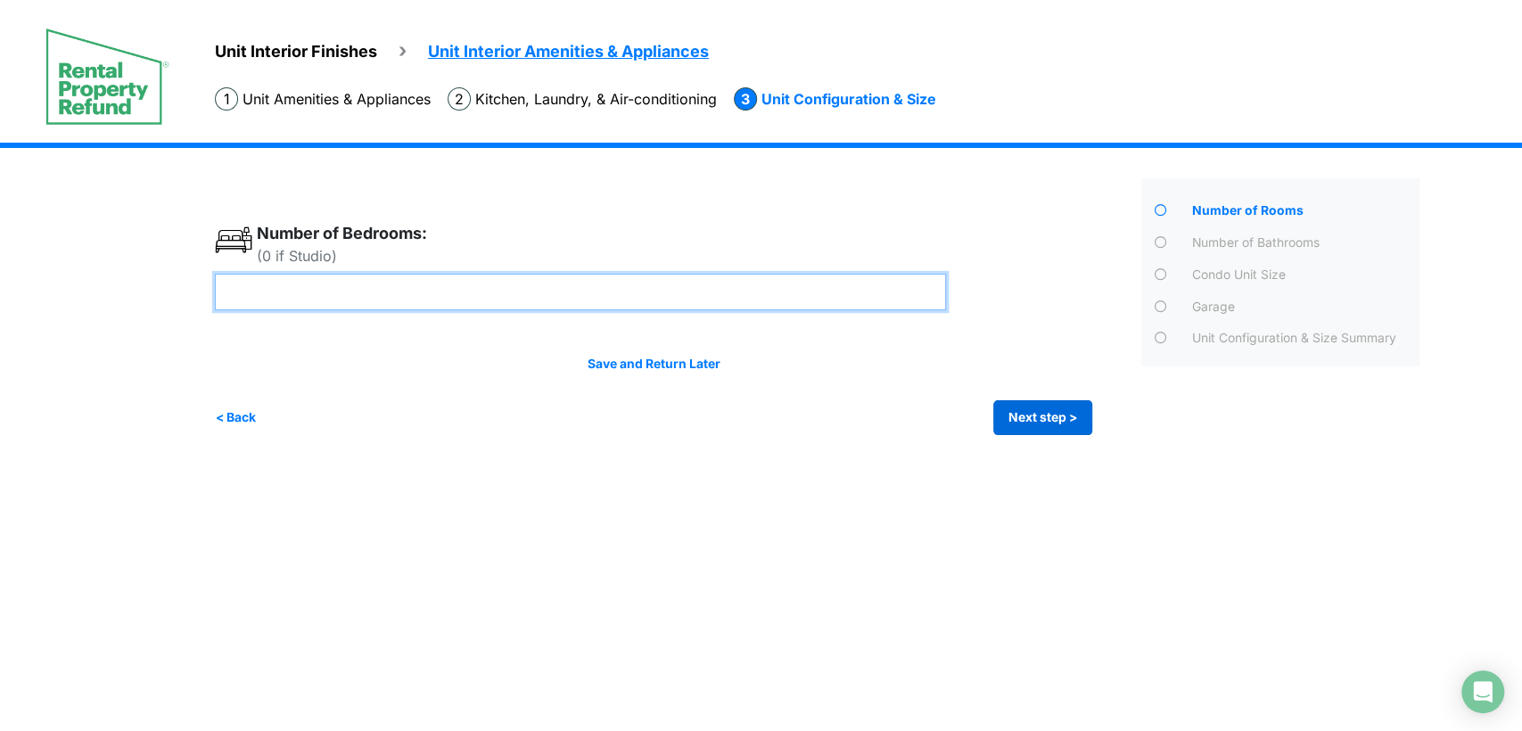
type input "*"
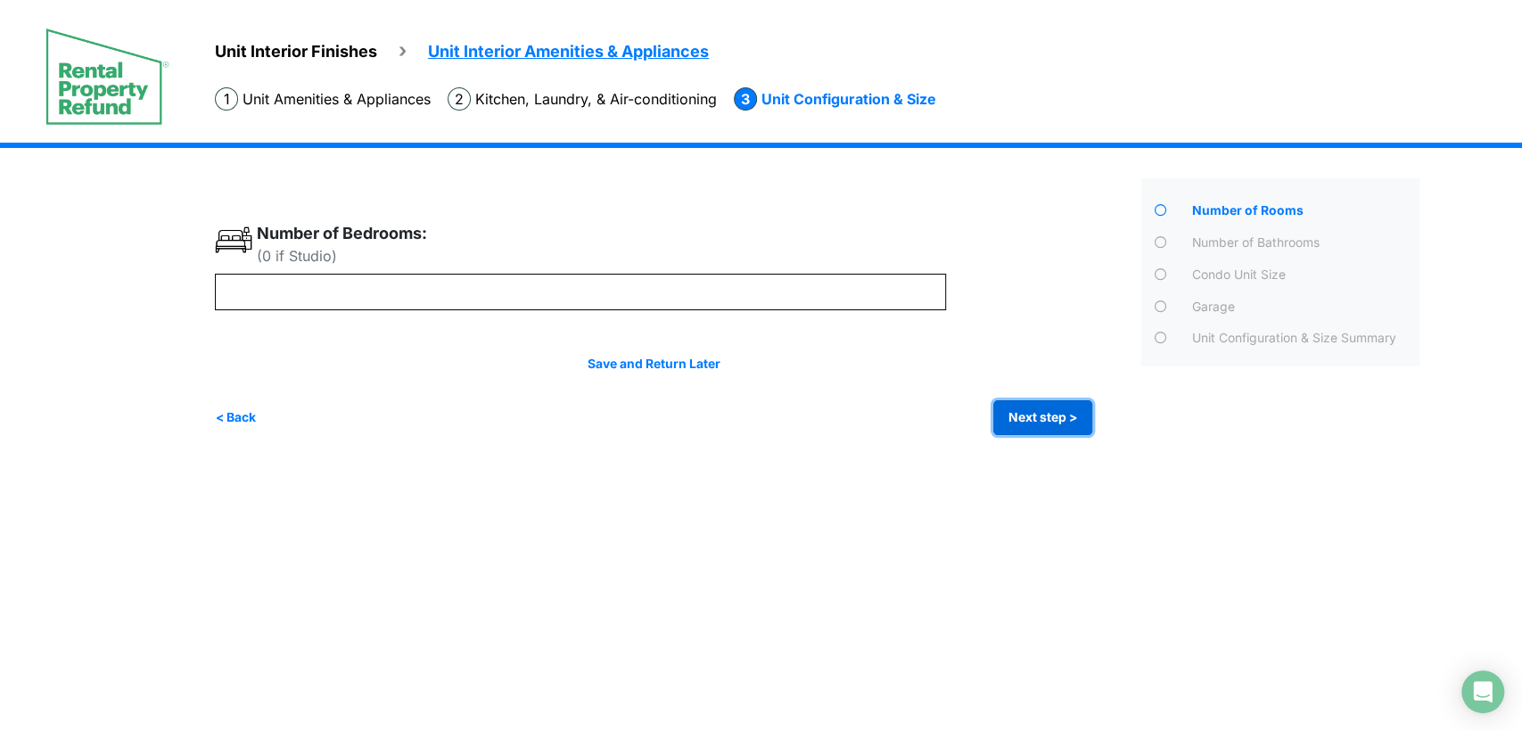
click at [1029, 416] on button "Next step >" at bounding box center [1042, 417] width 99 height 35
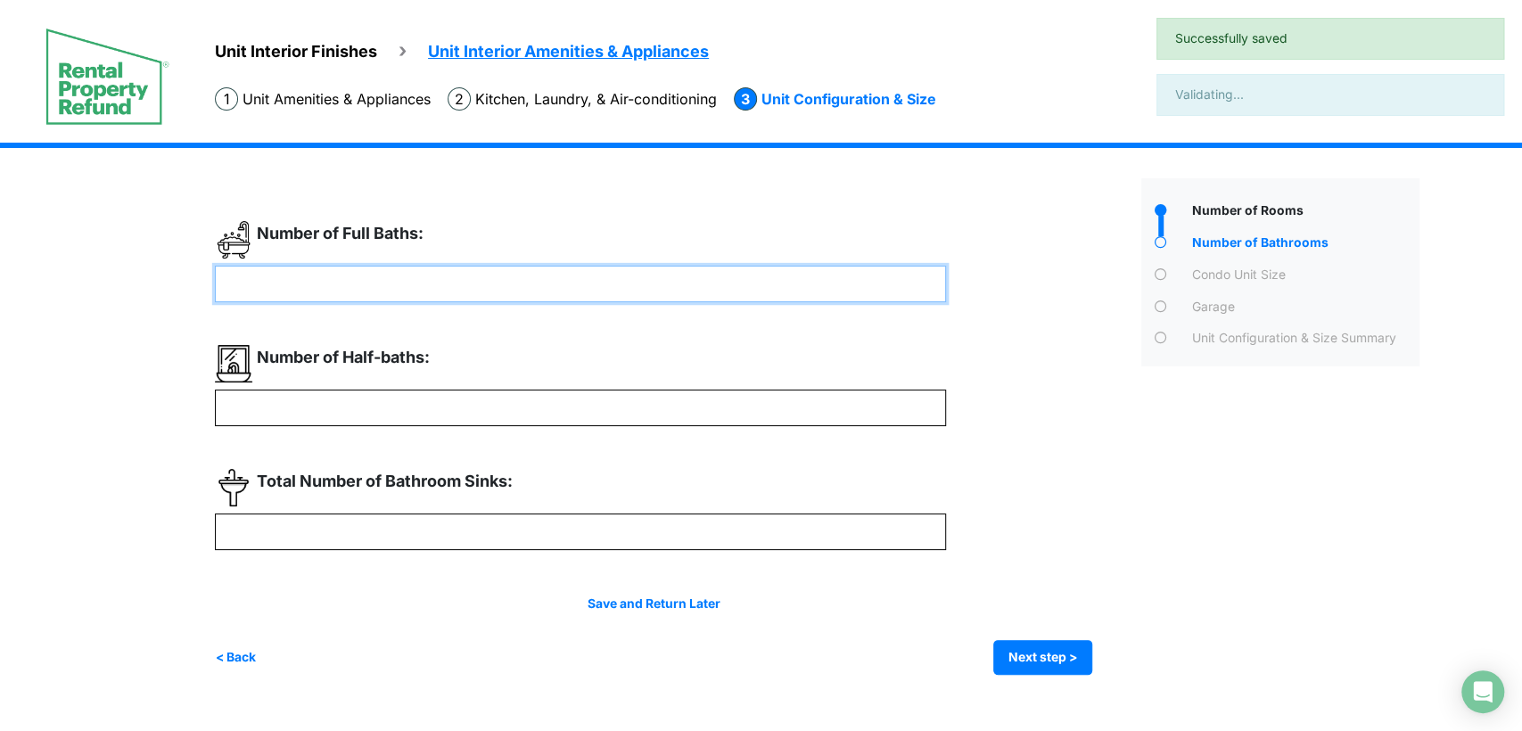
click at [610, 281] on input "number" at bounding box center [580, 284] width 731 height 37
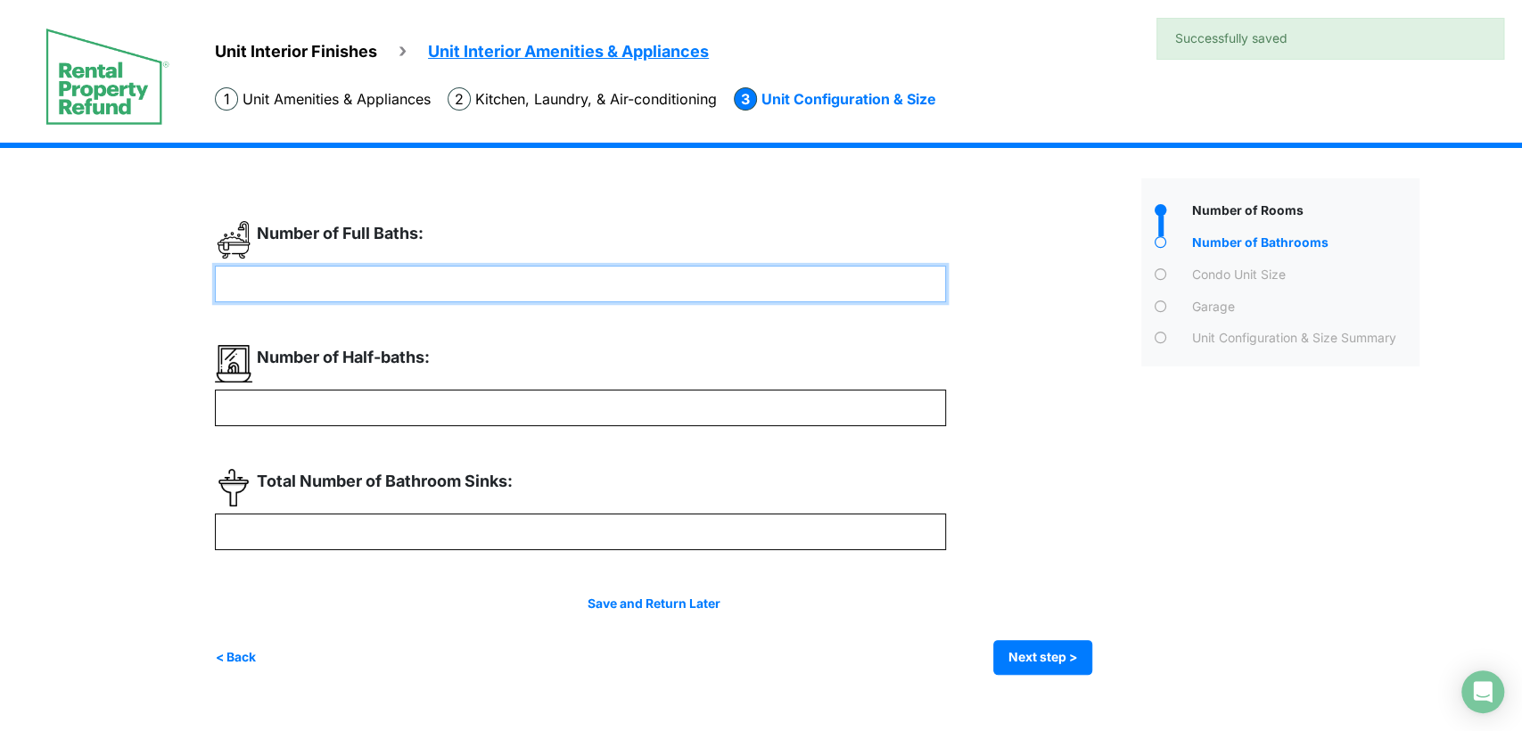
type input "*"
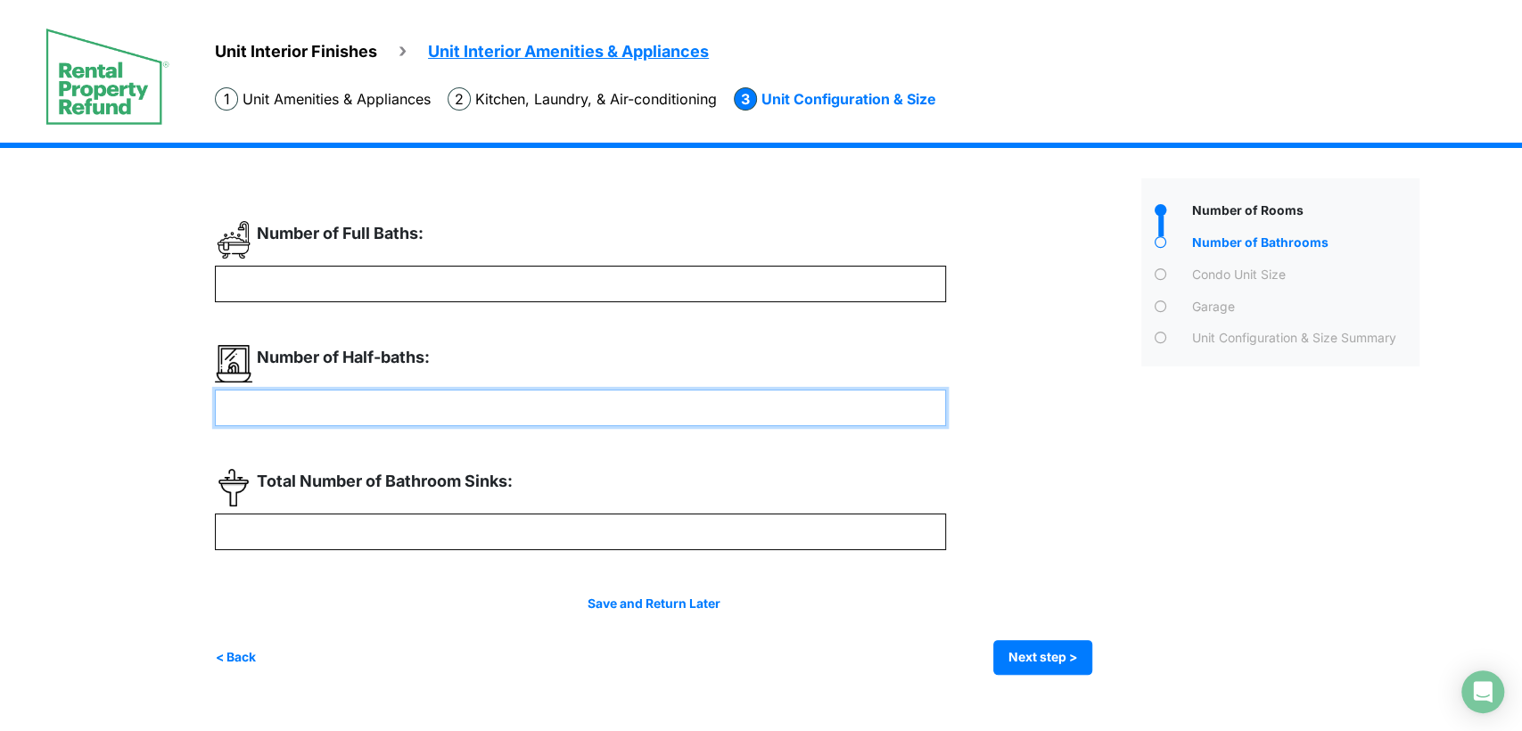
click at [582, 408] on input "number" at bounding box center [580, 408] width 731 height 37
type input "*"
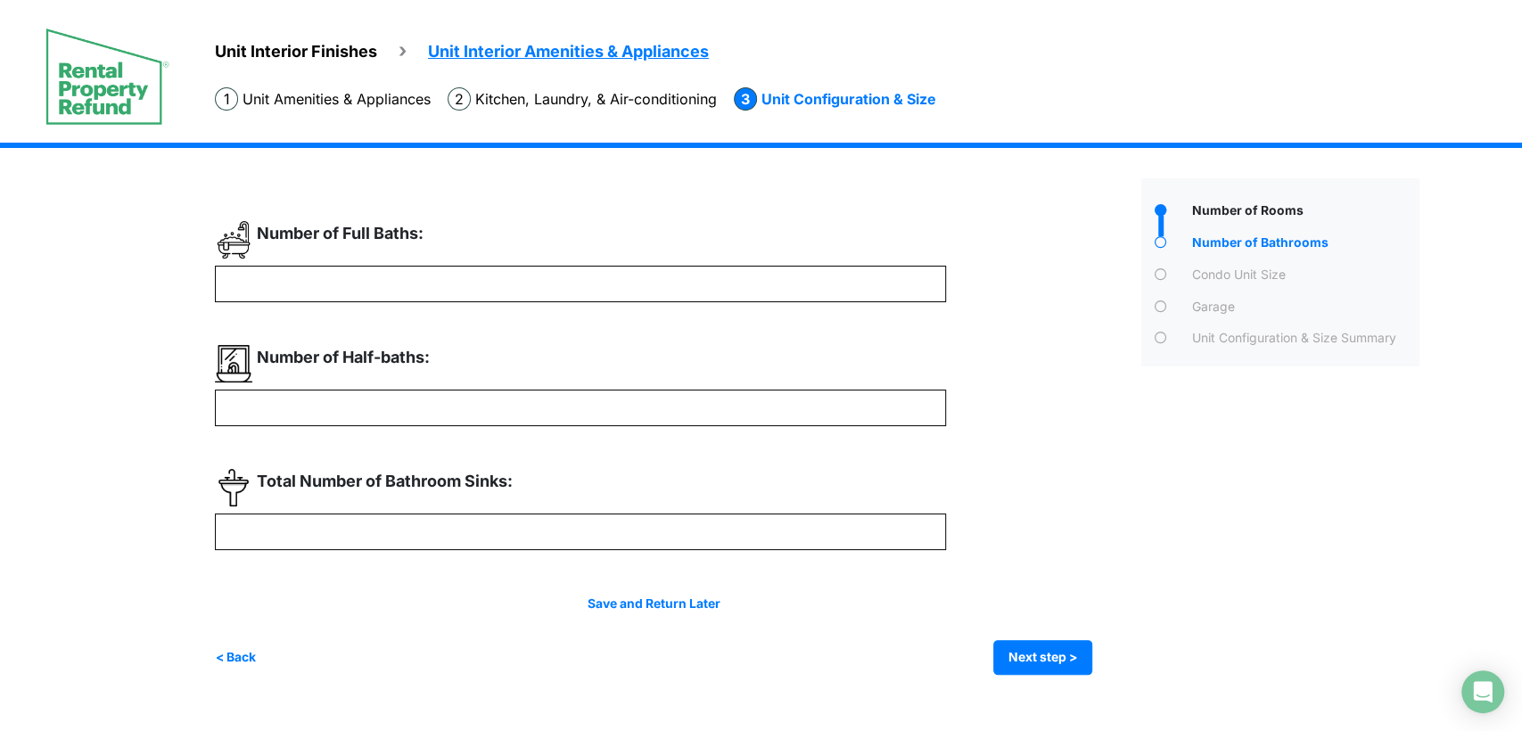
click at [629, 551] on div "* *" at bounding box center [671, 448] width 913 height 454
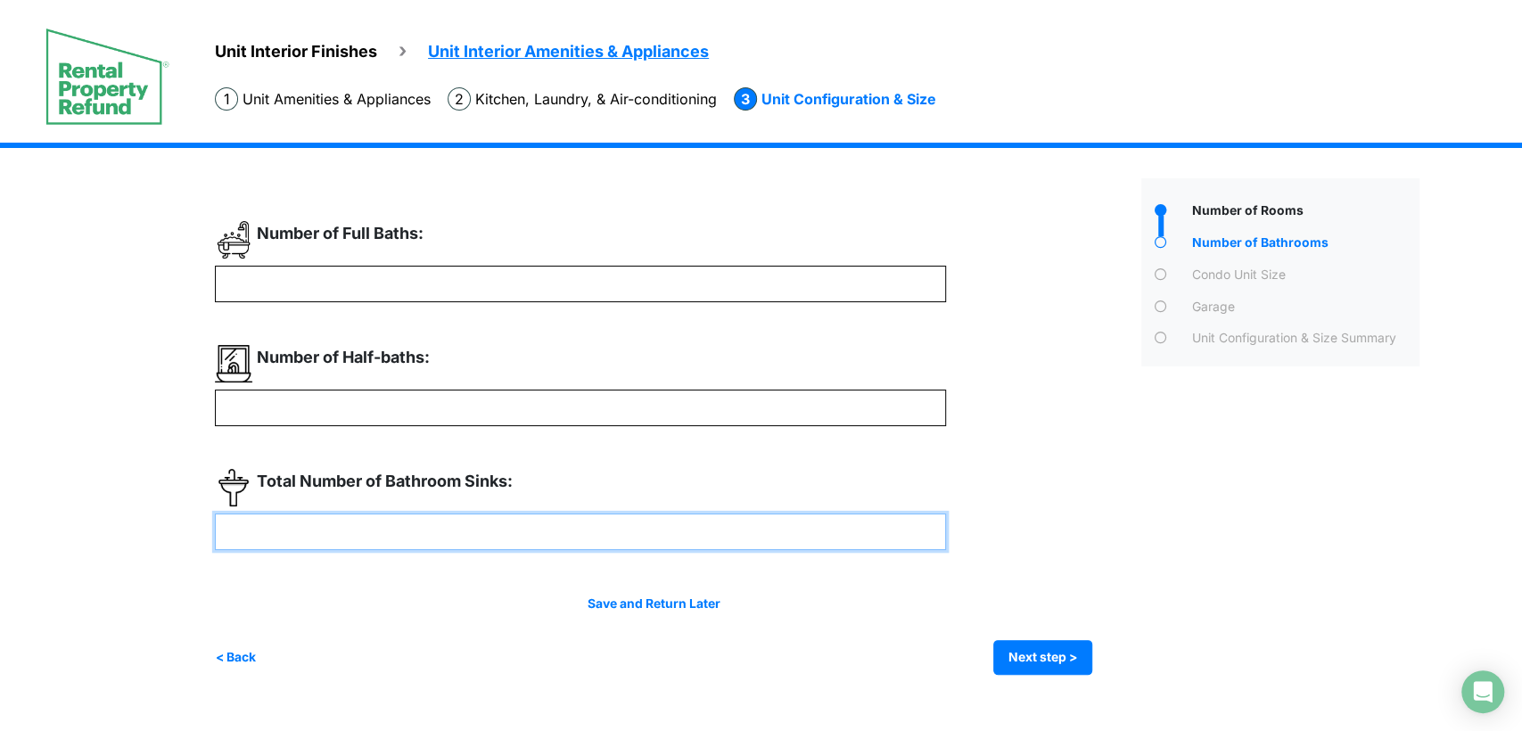
click at [661, 541] on input "number" at bounding box center [580, 532] width 731 height 37
type input "*"
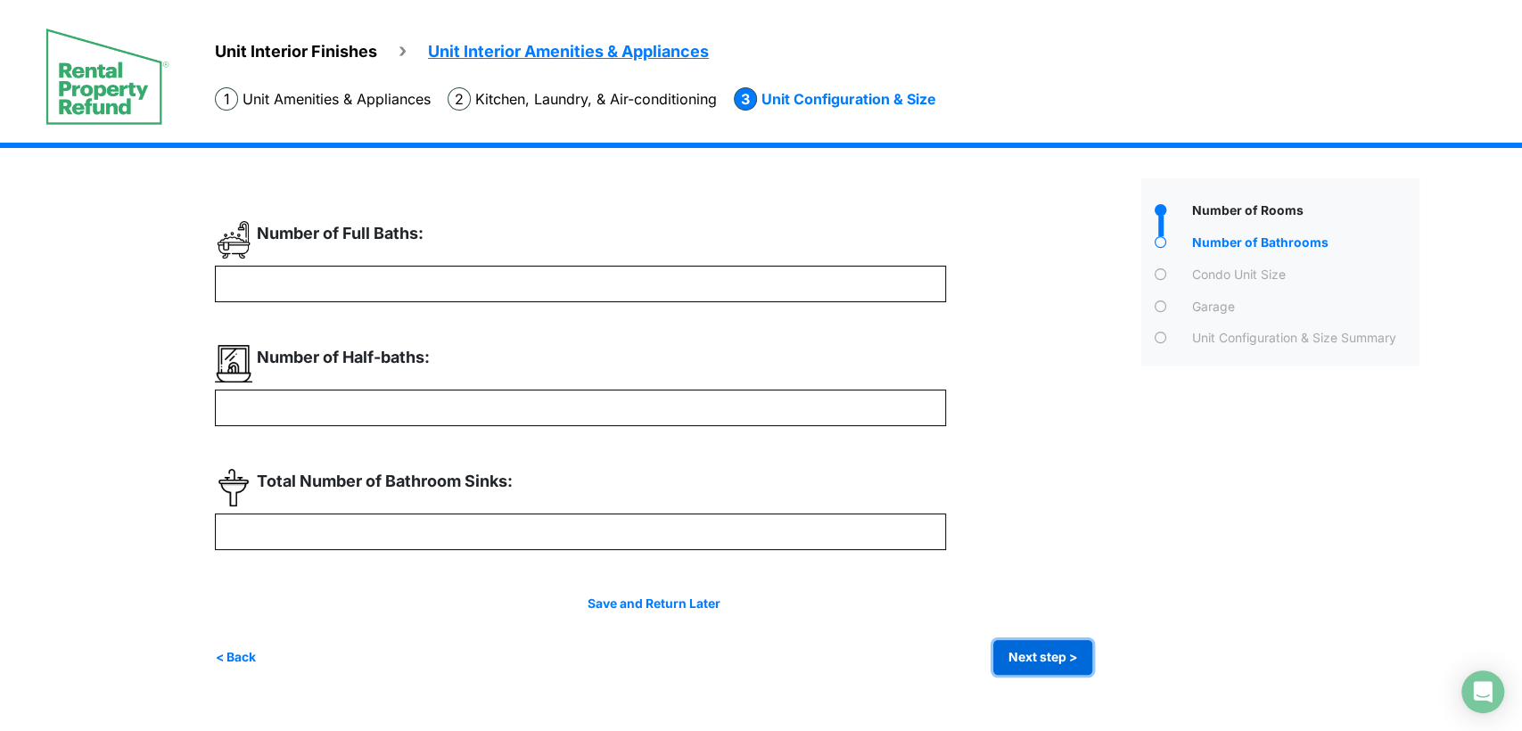
click at [1024, 657] on button "Next step >" at bounding box center [1042, 657] width 99 height 35
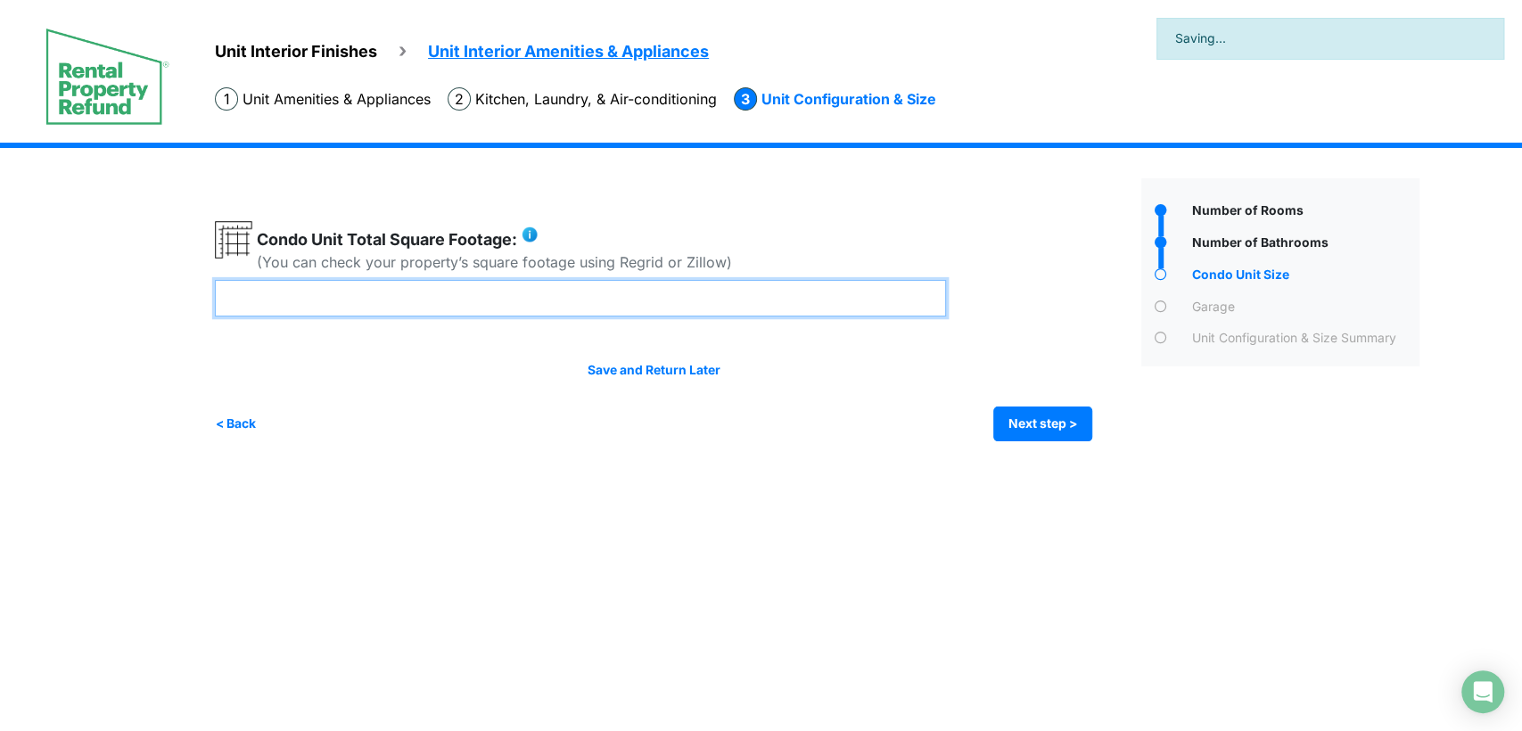
click at [648, 309] on input "number" at bounding box center [580, 298] width 731 height 37
type input "***"
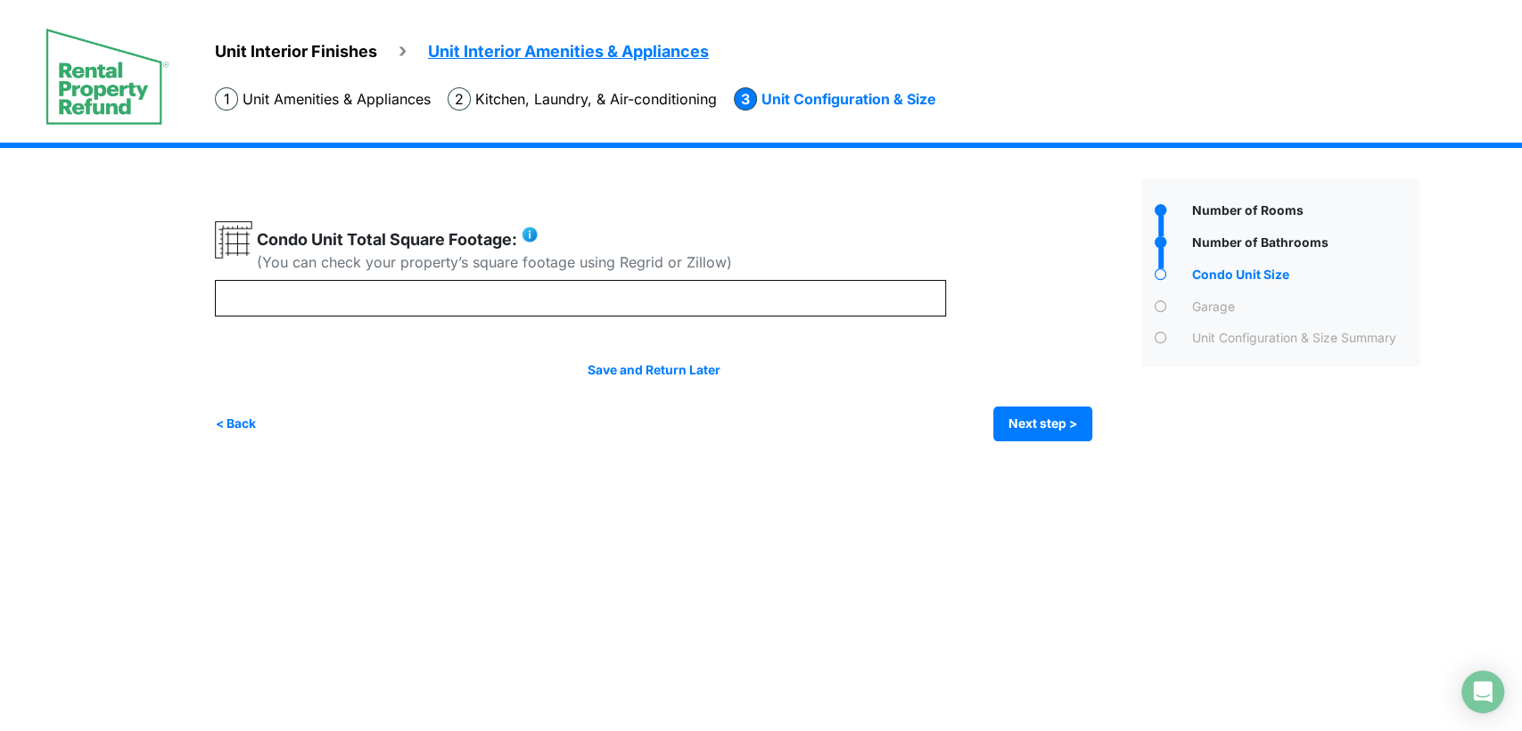
click at [1036, 394] on div "Save and Return Later < Back Next step > Save and submit" at bounding box center [653, 401] width 877 height 80
click at [1038, 408] on button "Next step >" at bounding box center [1042, 424] width 99 height 35
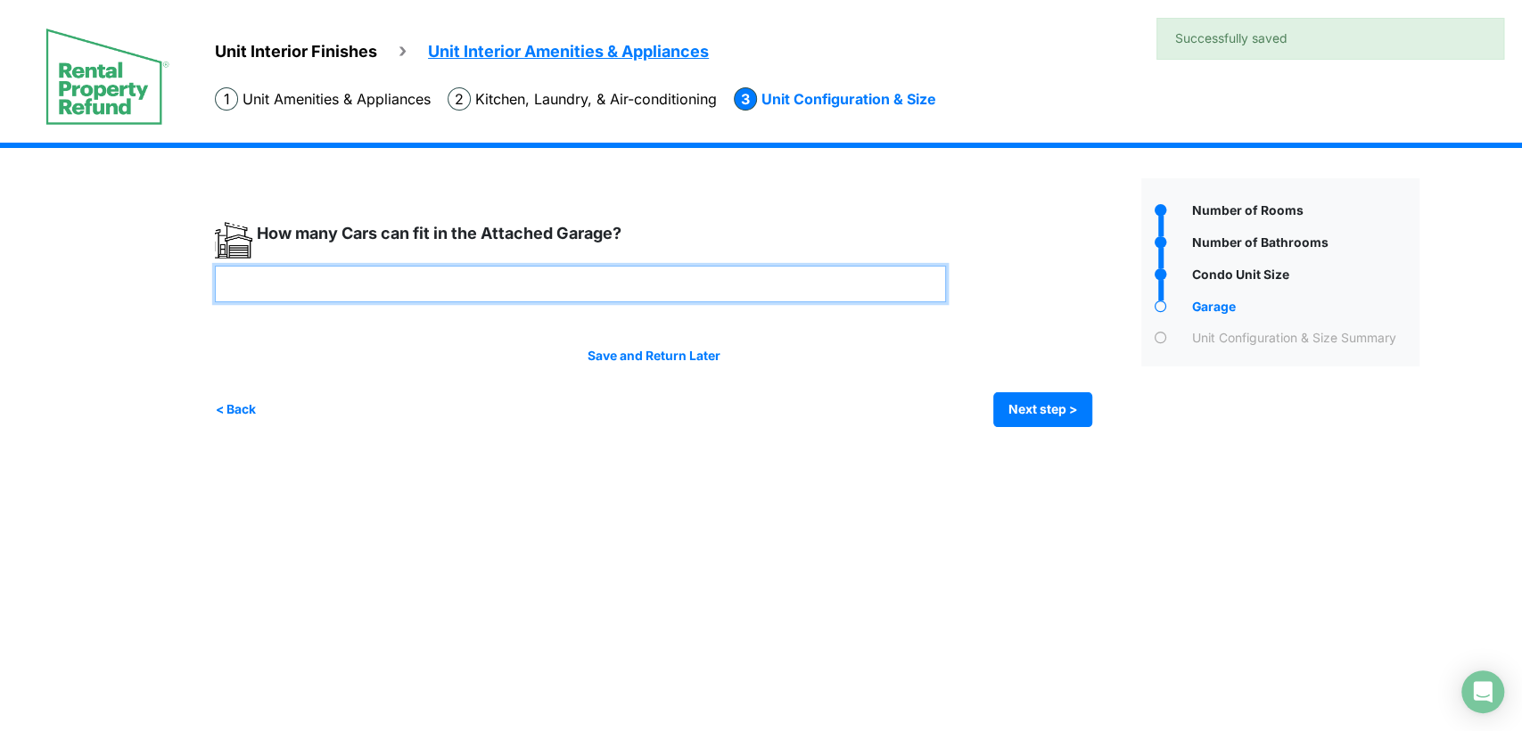
click at [706, 300] on input "number" at bounding box center [580, 284] width 731 height 37
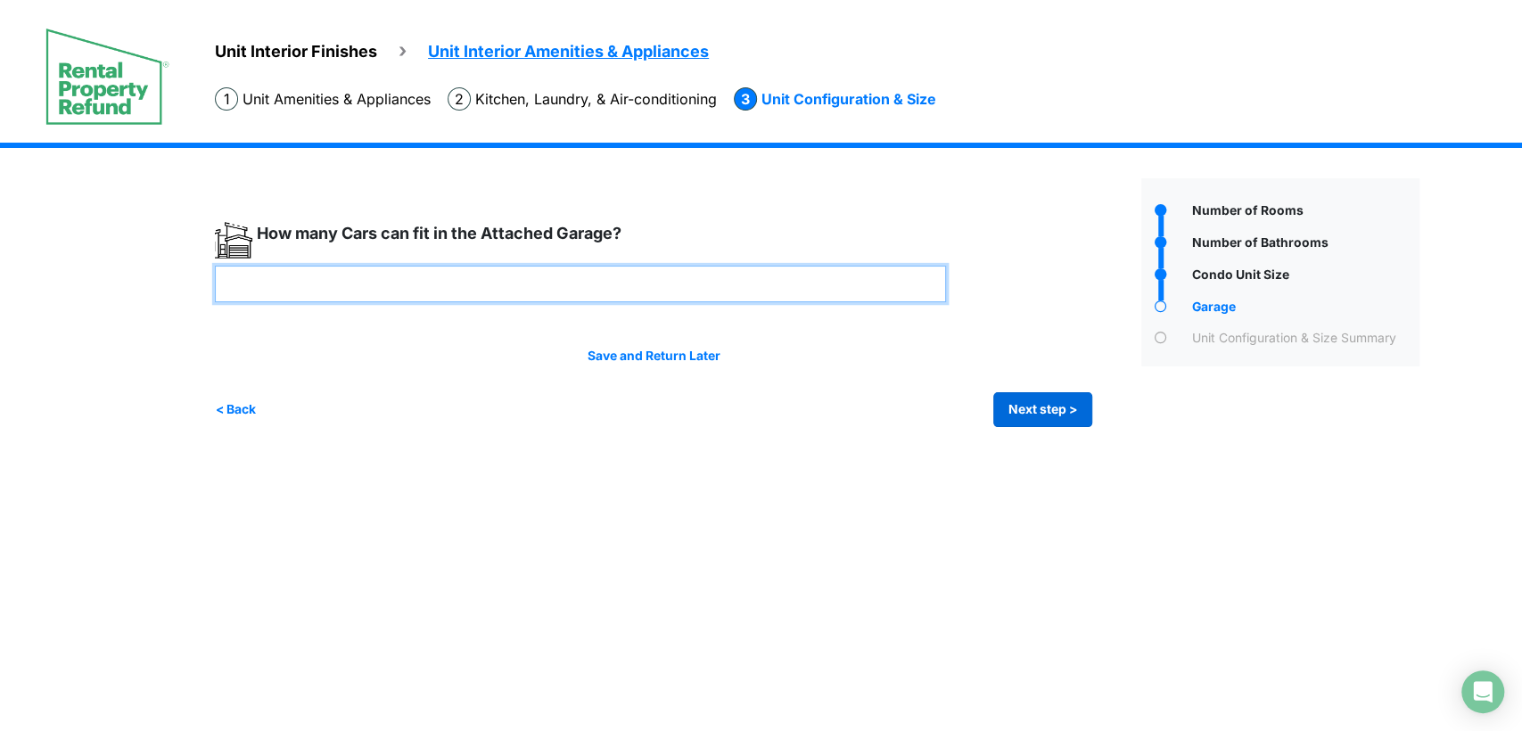
type input "*"
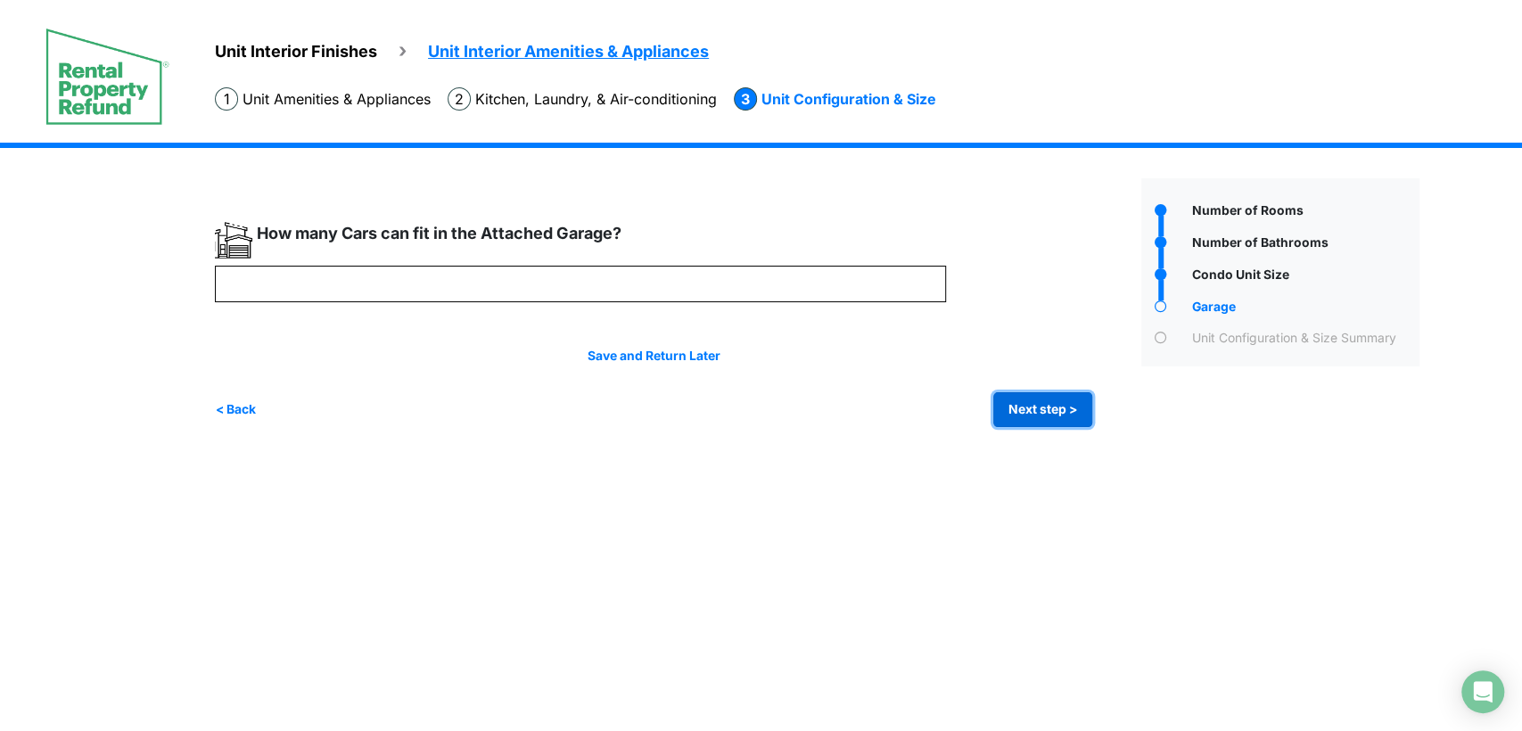
type input "*"
click at [1055, 415] on button "Next step >" at bounding box center [1042, 409] width 99 height 35
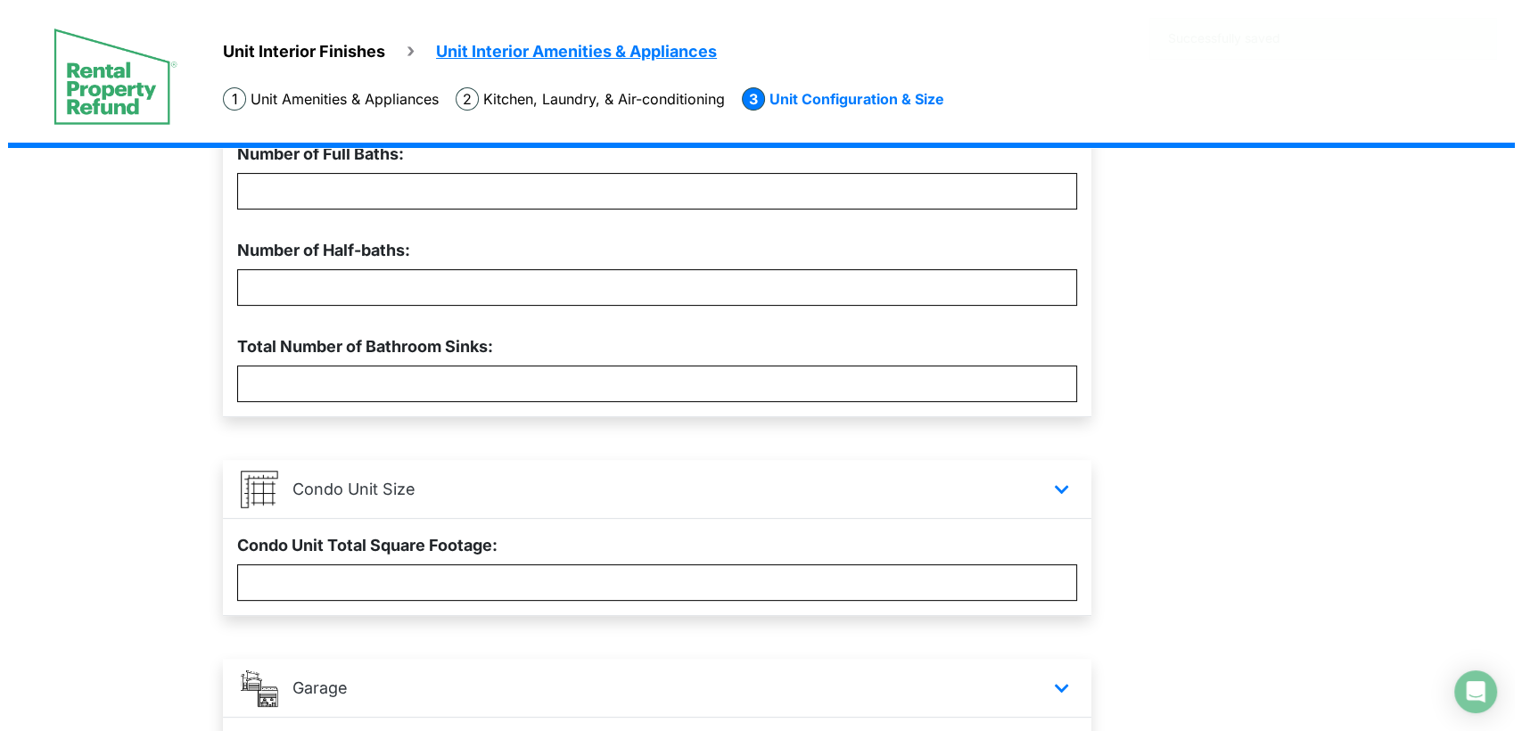
scroll to position [594, 0]
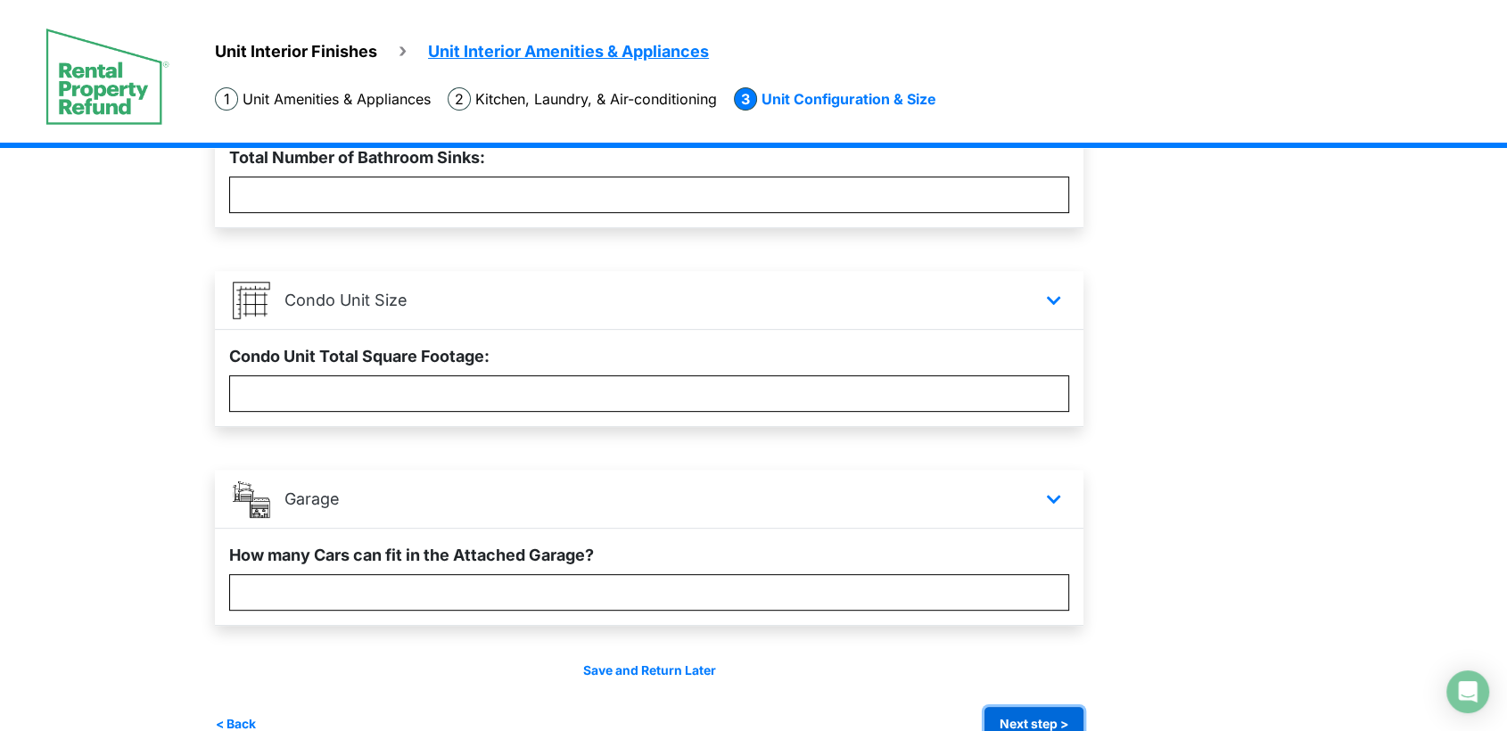
click at [1038, 713] on button "Next step >" at bounding box center [1034, 724] width 99 height 35
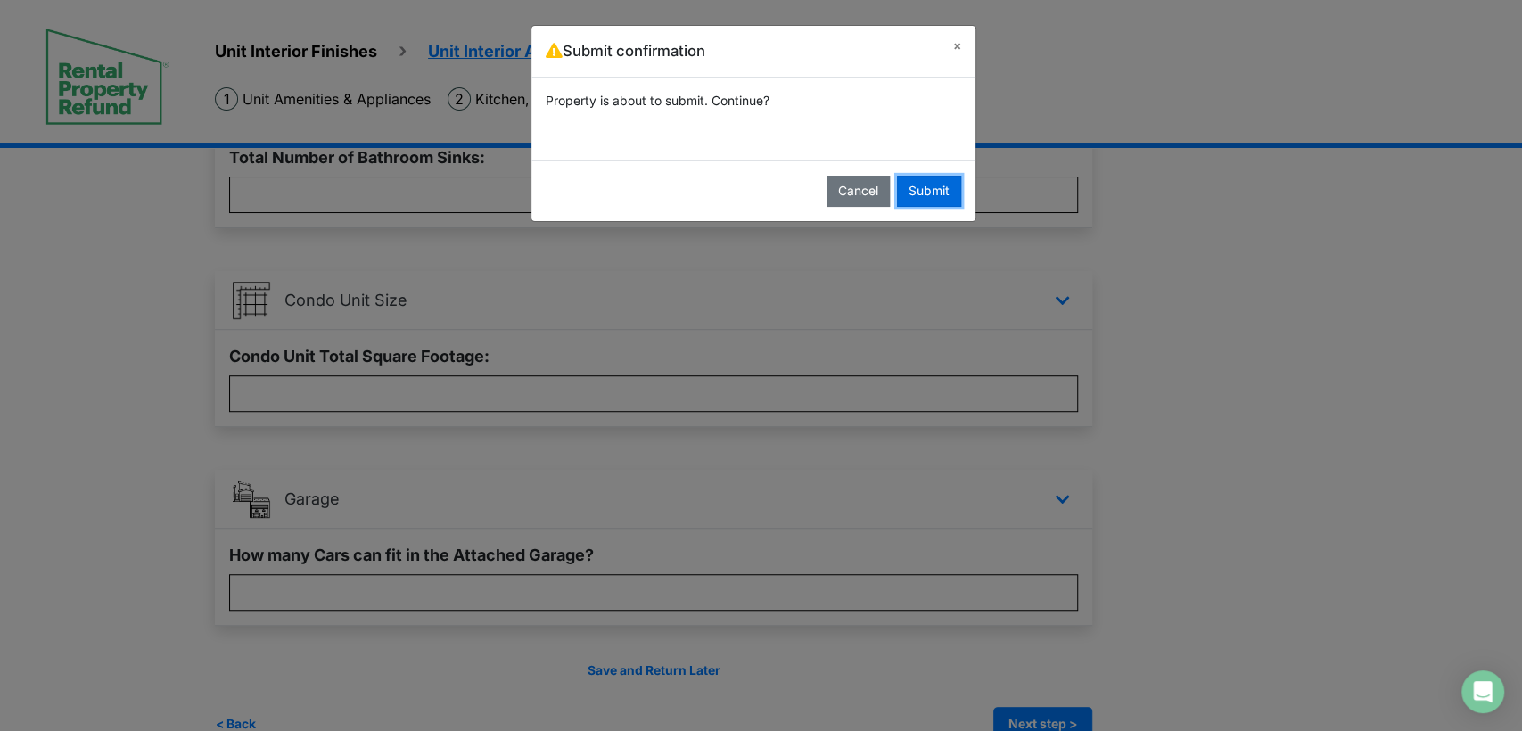
click at [927, 188] on button "Submit" at bounding box center [929, 191] width 64 height 31
